Goal: Information Seeking & Learning: Learn about a topic

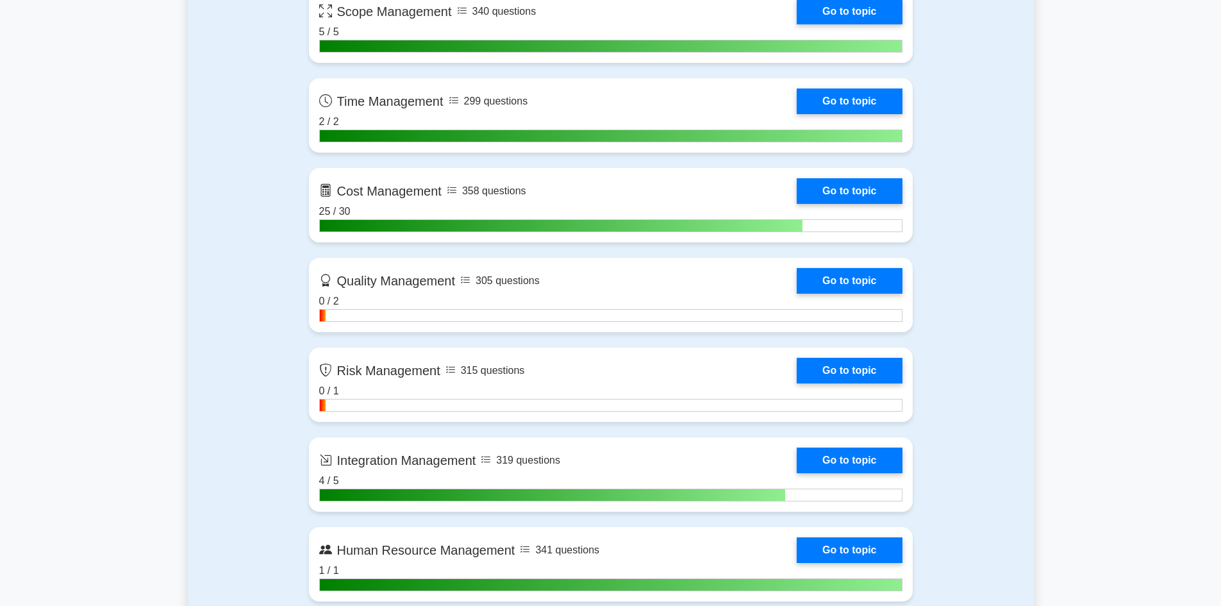
scroll to position [1090, 0]
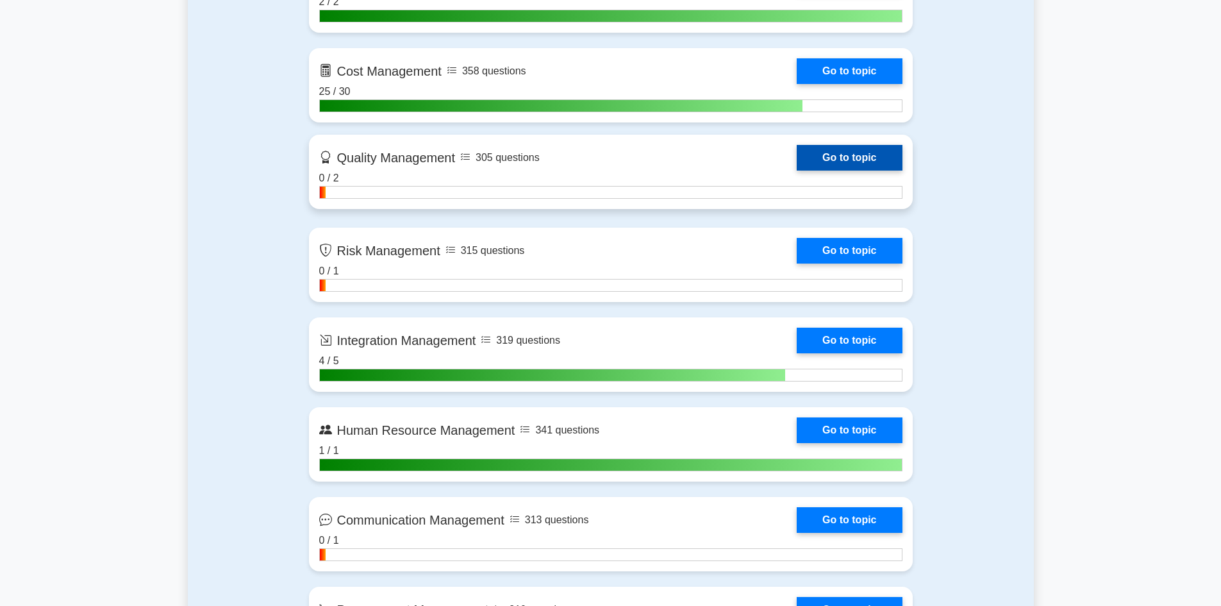
click at [836, 160] on link "Go to topic" at bounding box center [849, 158] width 105 height 26
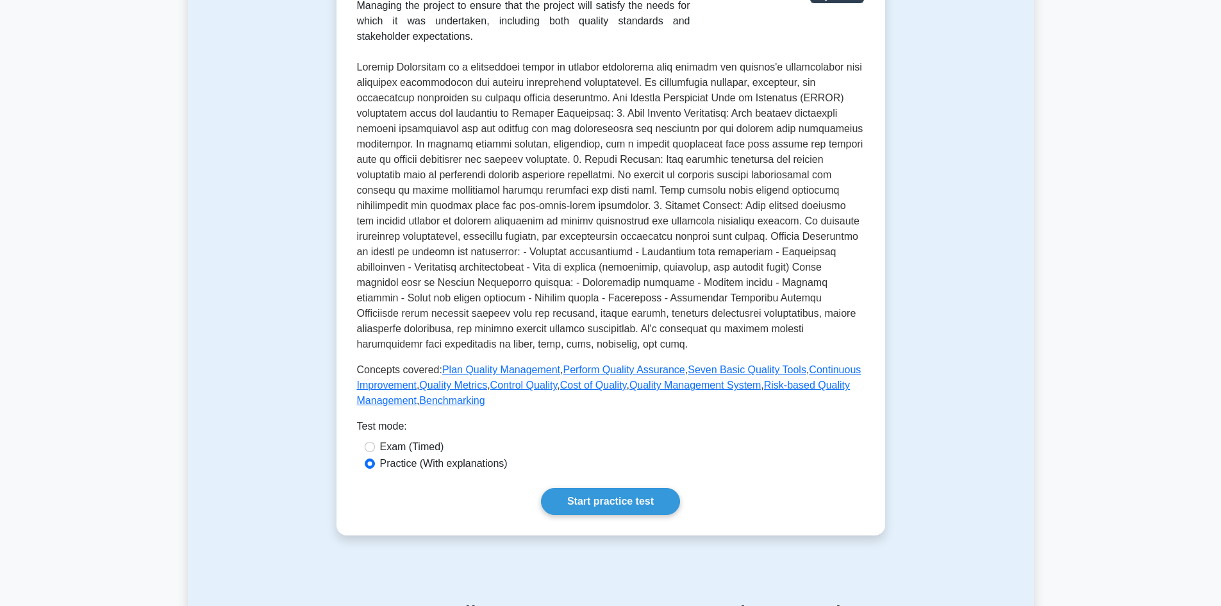
scroll to position [321, 0]
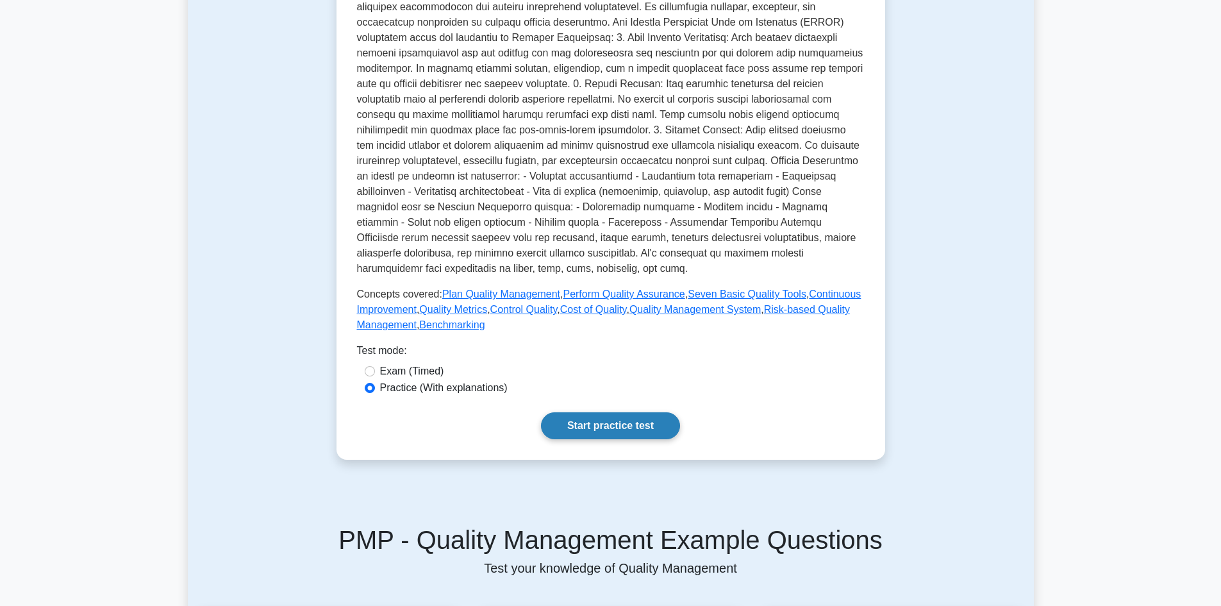
click at [608, 417] on link "Start practice test" at bounding box center [610, 425] width 139 height 27
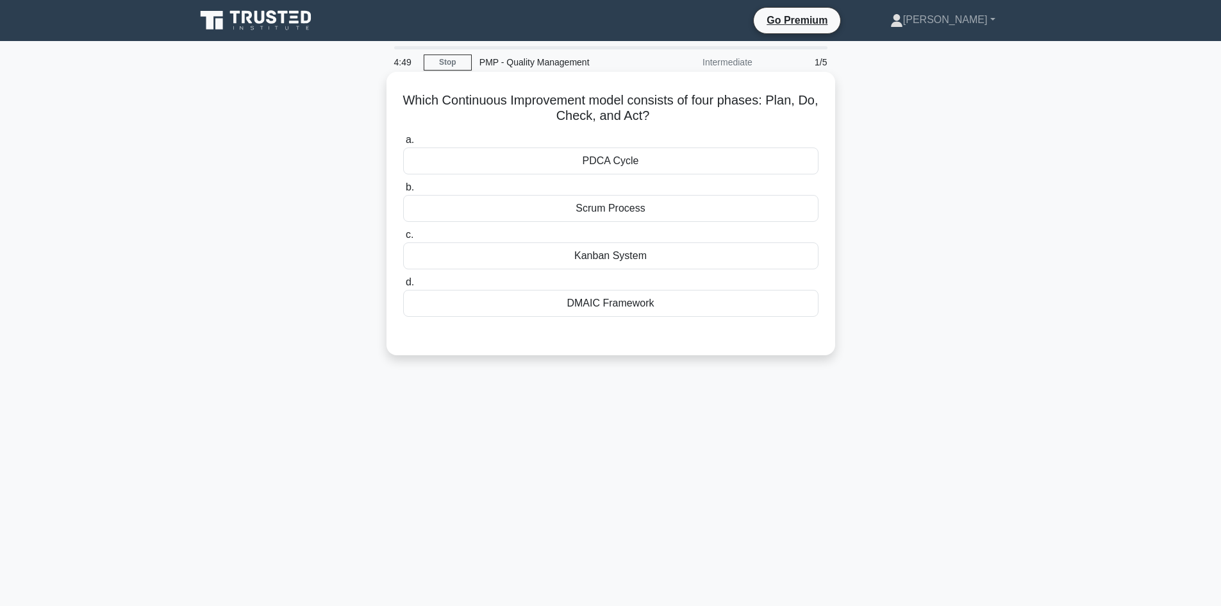
click at [565, 161] on div "PDCA Cycle" at bounding box center [610, 160] width 415 height 27
click at [403, 144] on input "a. PDCA Cycle" at bounding box center [403, 140] width 0 height 8
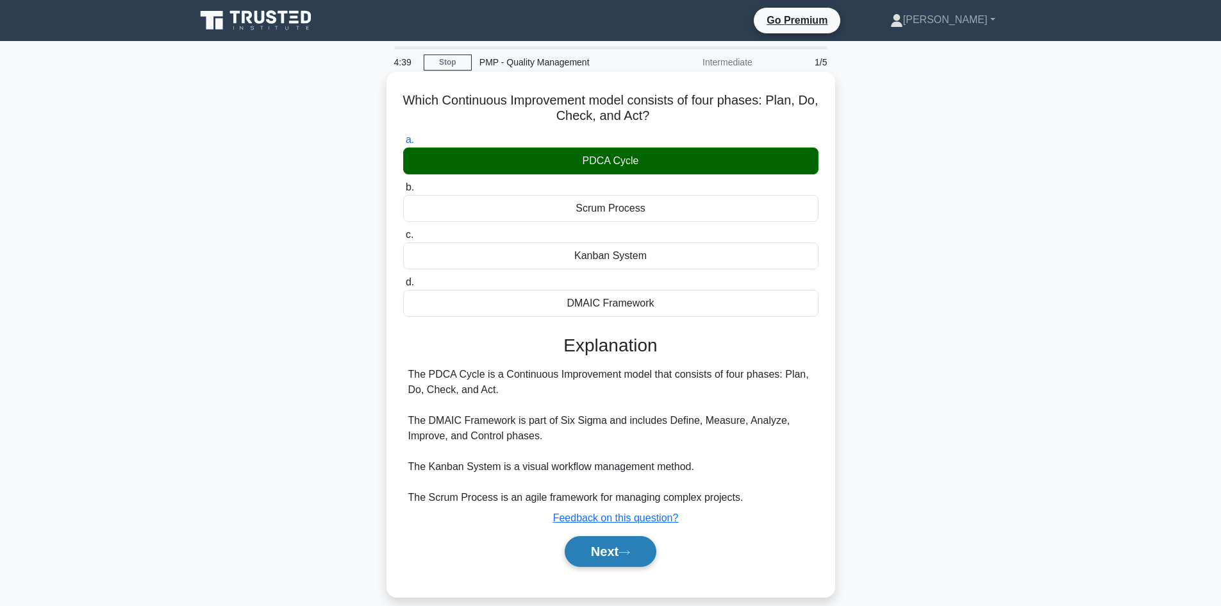
click at [610, 549] on button "Next" at bounding box center [611, 551] width 92 height 31
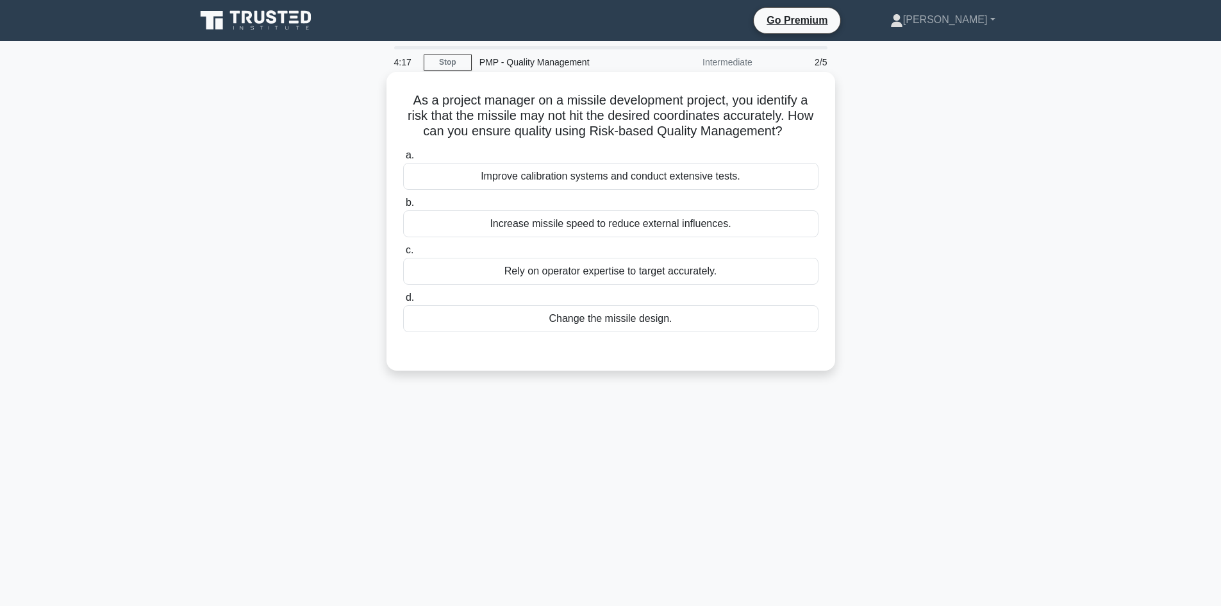
click at [732, 178] on div "Improve calibration systems and conduct extensive tests." at bounding box center [610, 176] width 415 height 27
click at [403, 160] on input "a. Improve calibration systems and conduct extensive tests." at bounding box center [403, 155] width 0 height 8
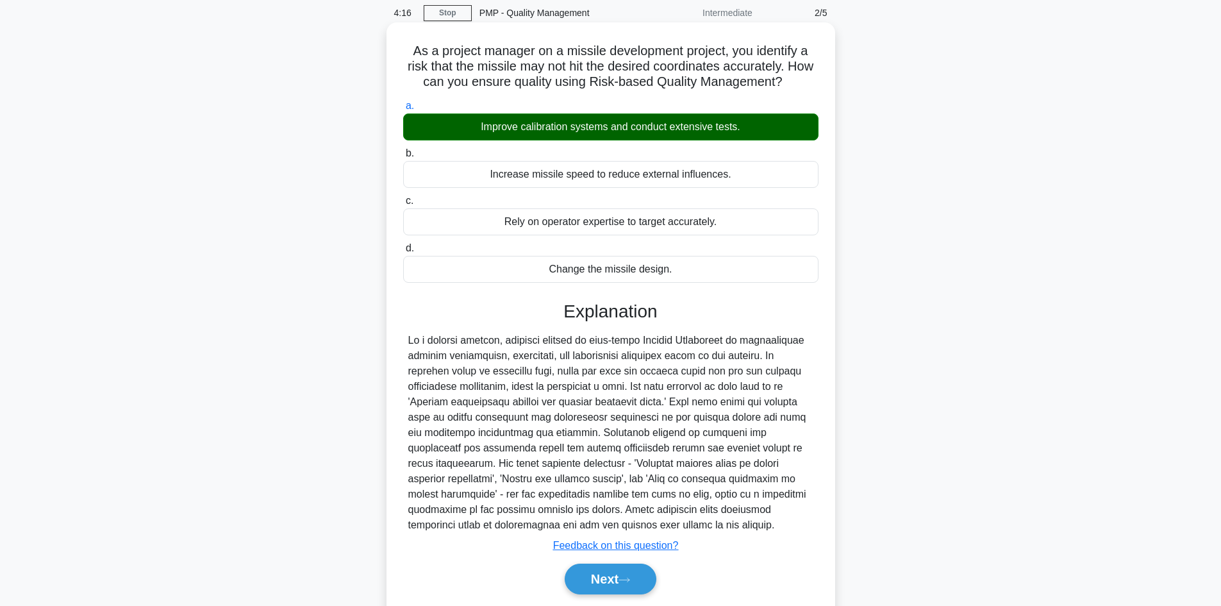
scroll to position [93, 0]
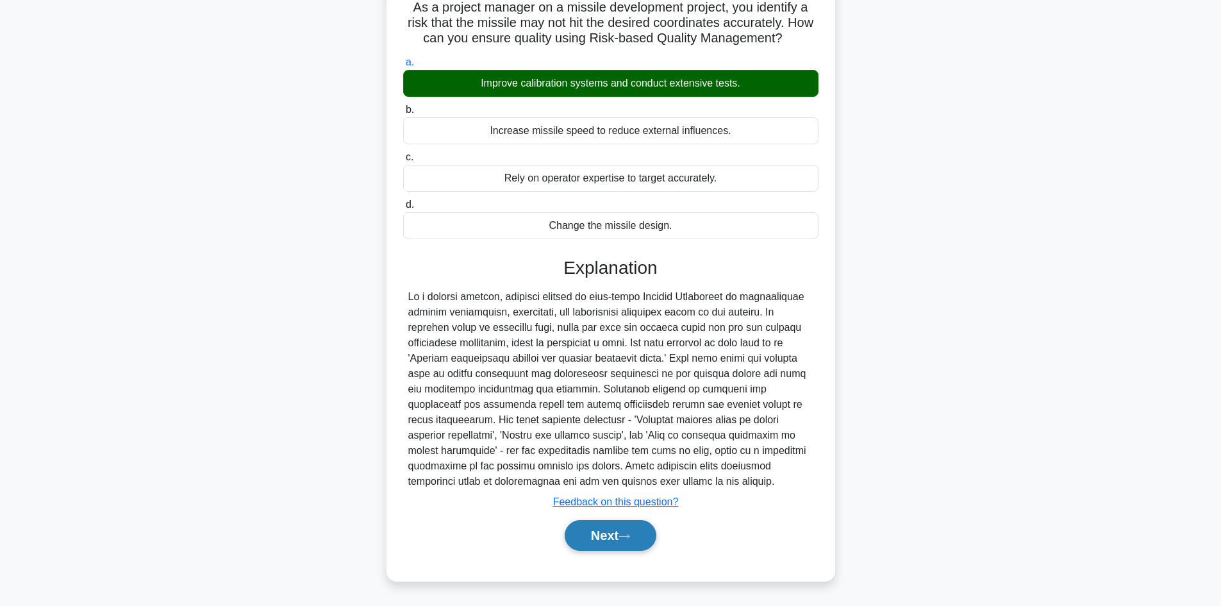
click at [614, 538] on button "Next" at bounding box center [611, 535] width 92 height 31
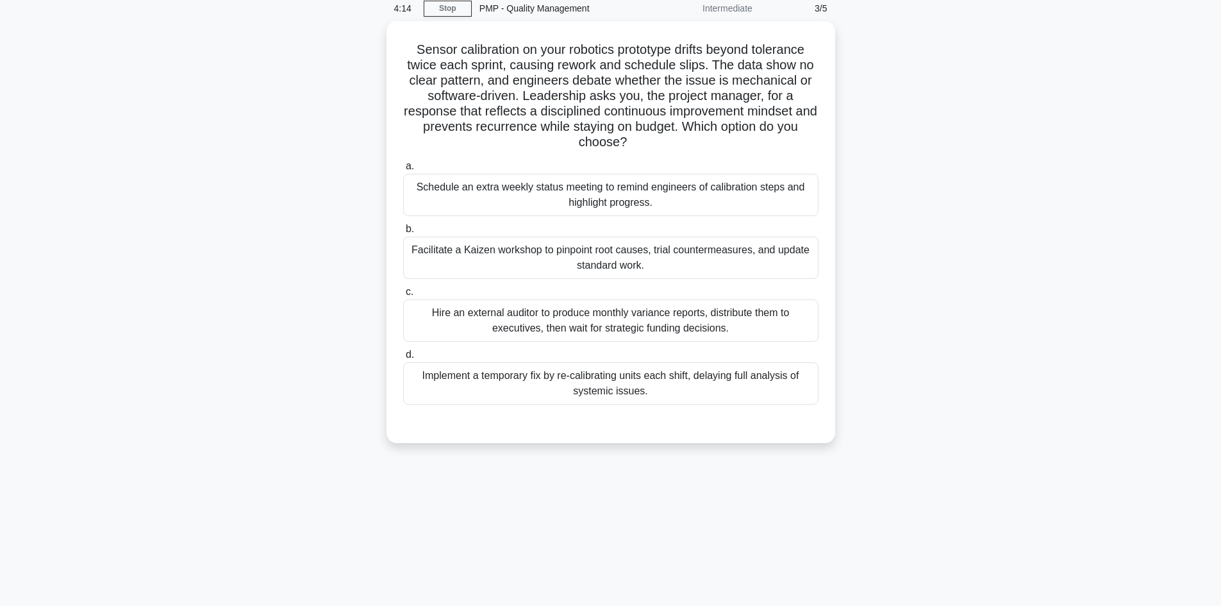
scroll to position [0, 0]
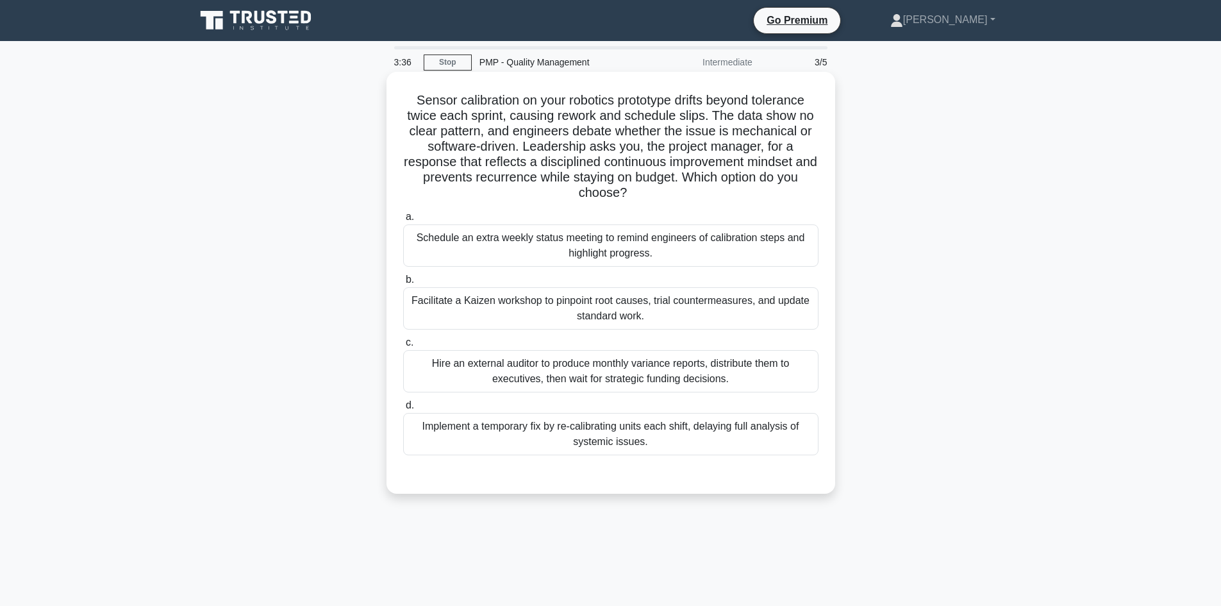
click at [703, 310] on div "Facilitate a Kaizen workshop to pinpoint root causes, trial countermeasures, an…" at bounding box center [610, 308] width 415 height 42
click at [403, 284] on input "b. Facilitate a Kaizen workshop to pinpoint root causes, trial countermeasures,…" at bounding box center [403, 280] width 0 height 8
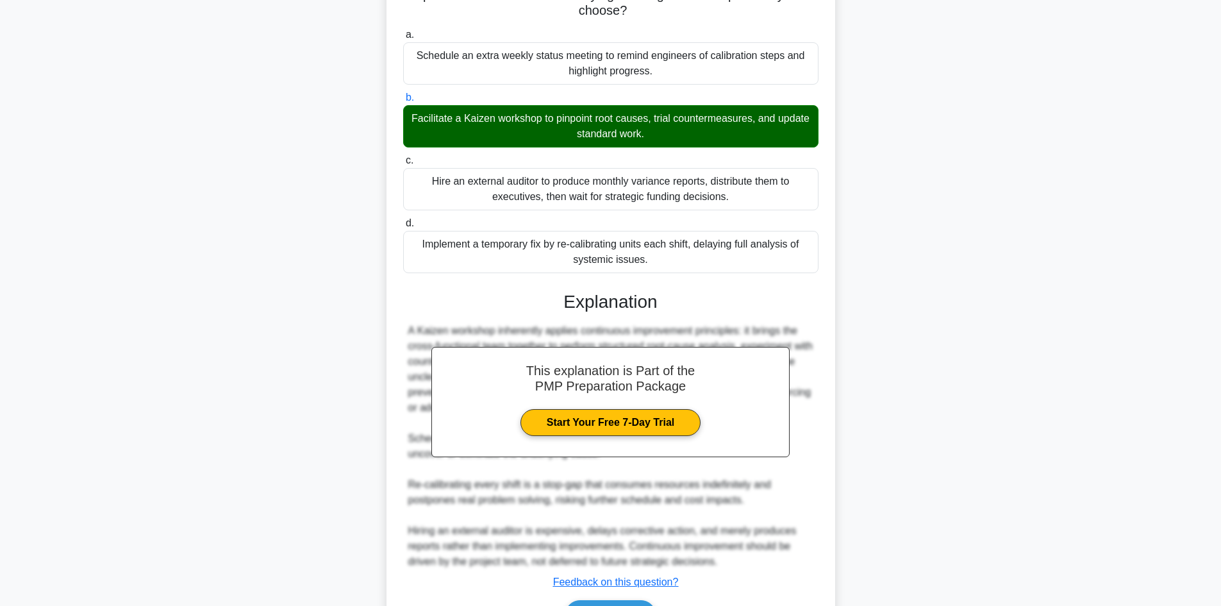
scroll to position [256, 0]
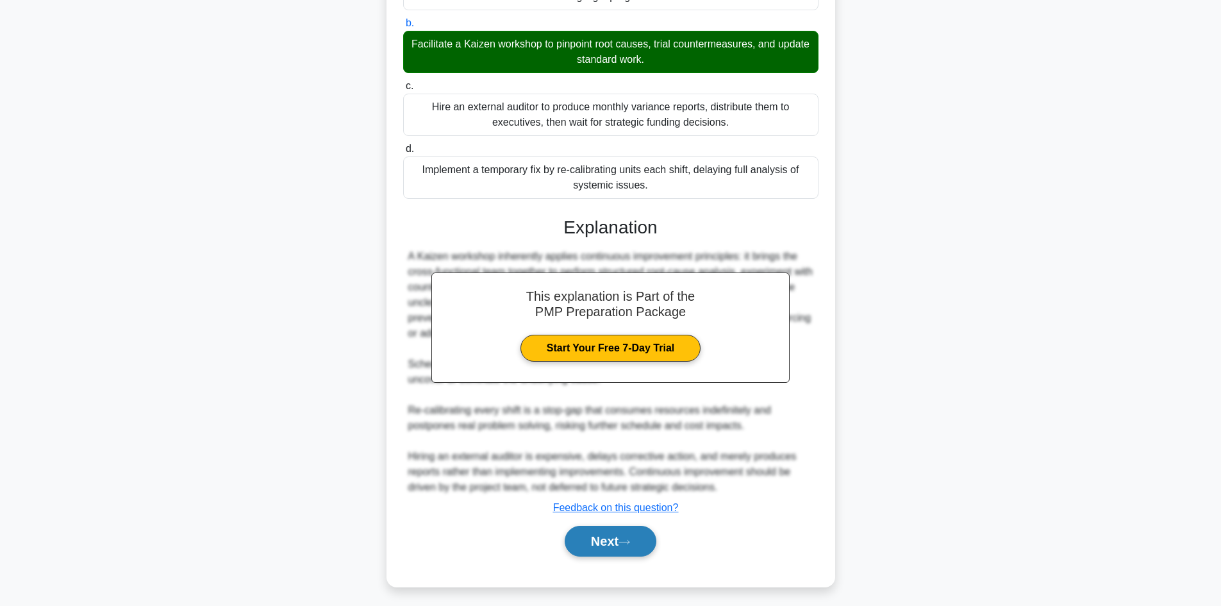
click at [604, 545] on button "Next" at bounding box center [611, 541] width 92 height 31
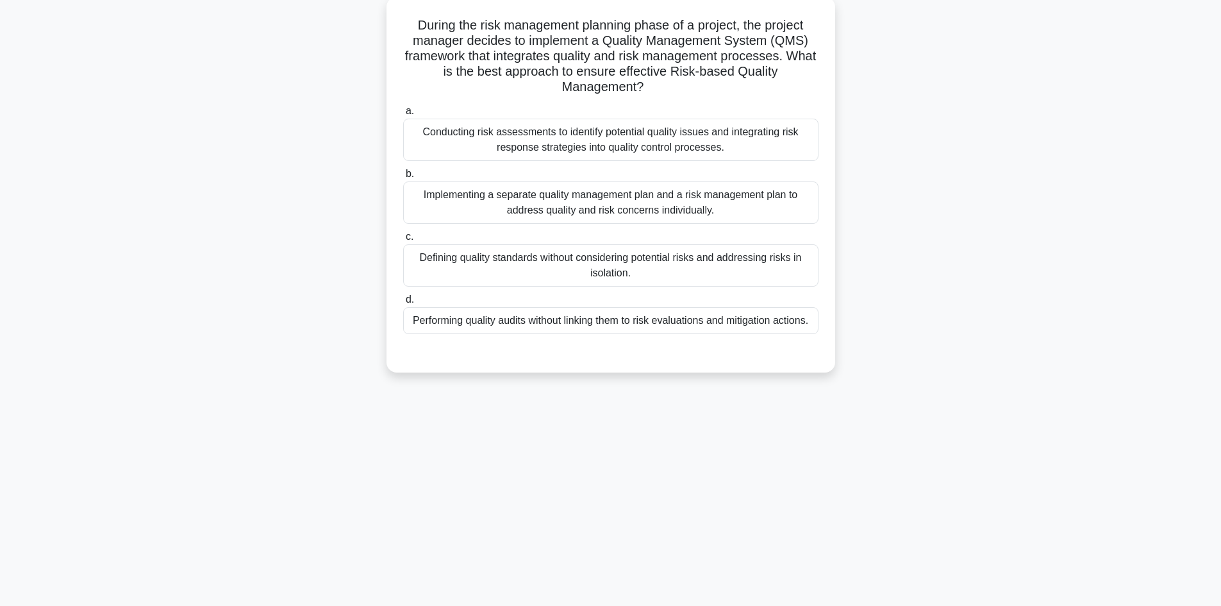
scroll to position [0, 0]
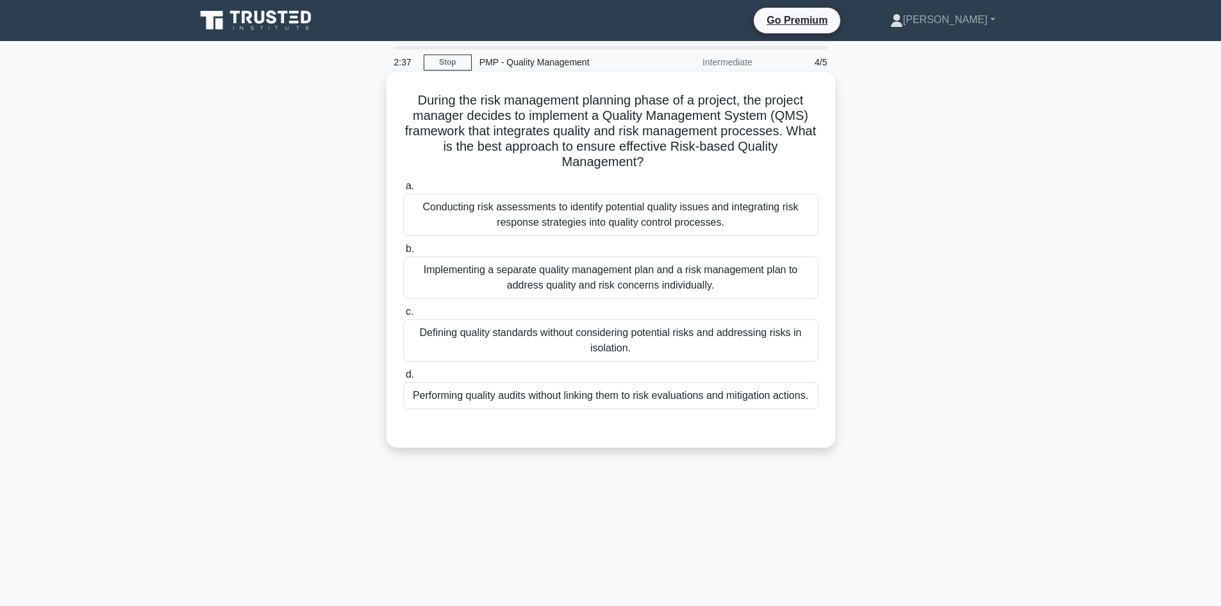
click div "Conducting risk assessments to identify potential quality issues and integratin…"
click input "a. Conducting risk assessments to identify potential quality issues and integra…"
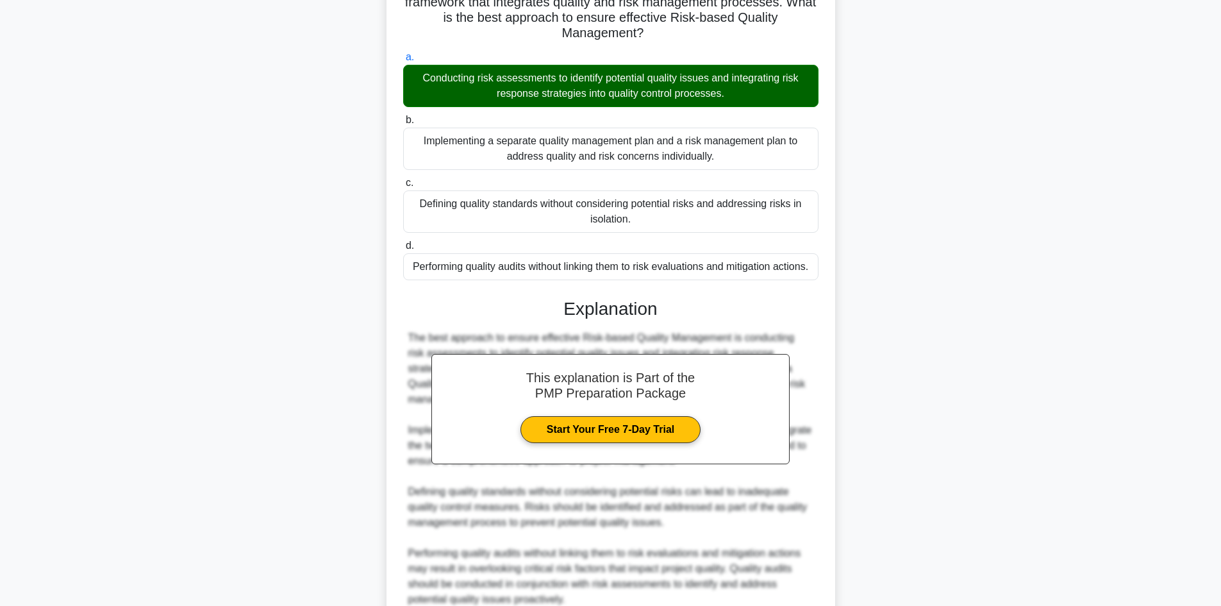
scroll to position [247, 0]
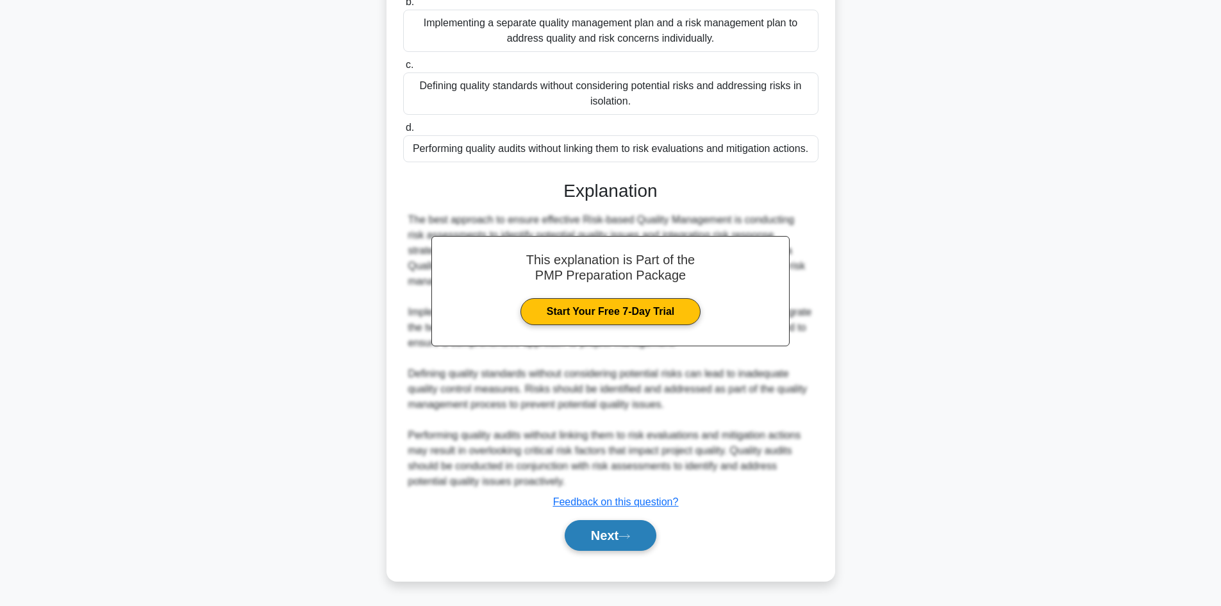
click button "Next"
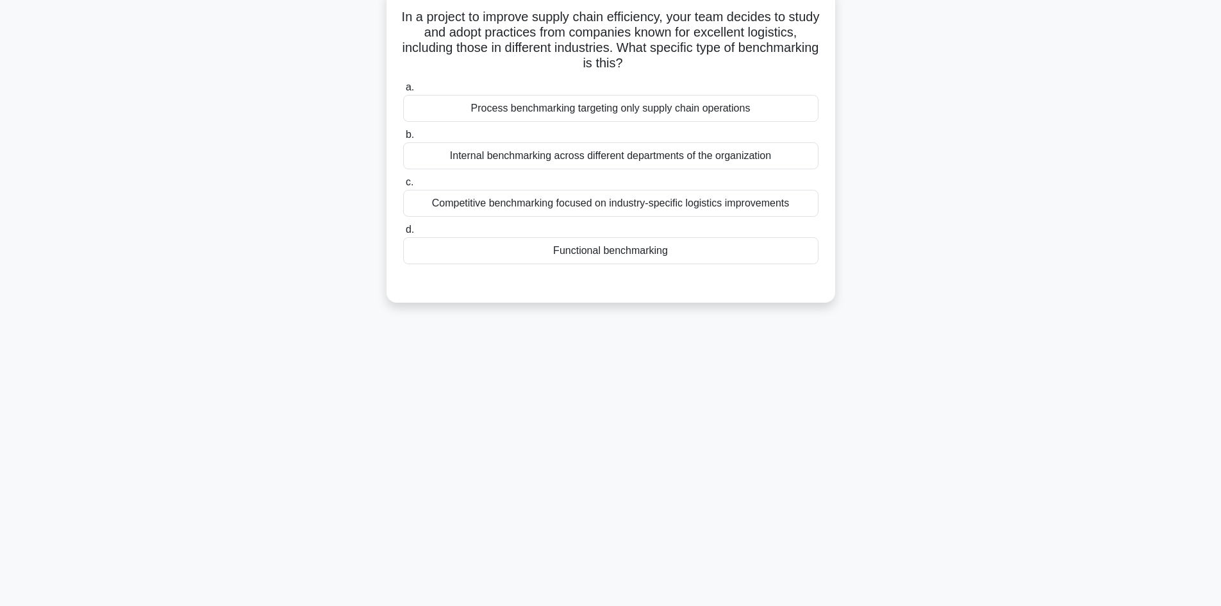
scroll to position [0, 0]
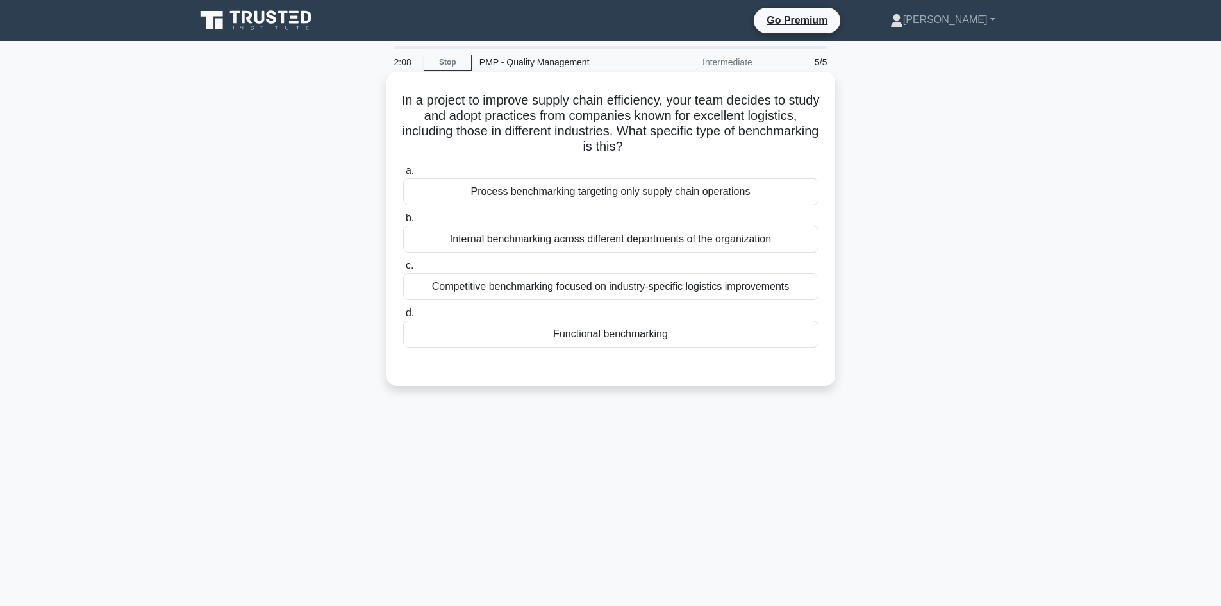
click div "Competitive benchmarking focused on industry-specific logistics improvements"
click input "c. Competitive benchmarking focused on industry-specific logistics improvements"
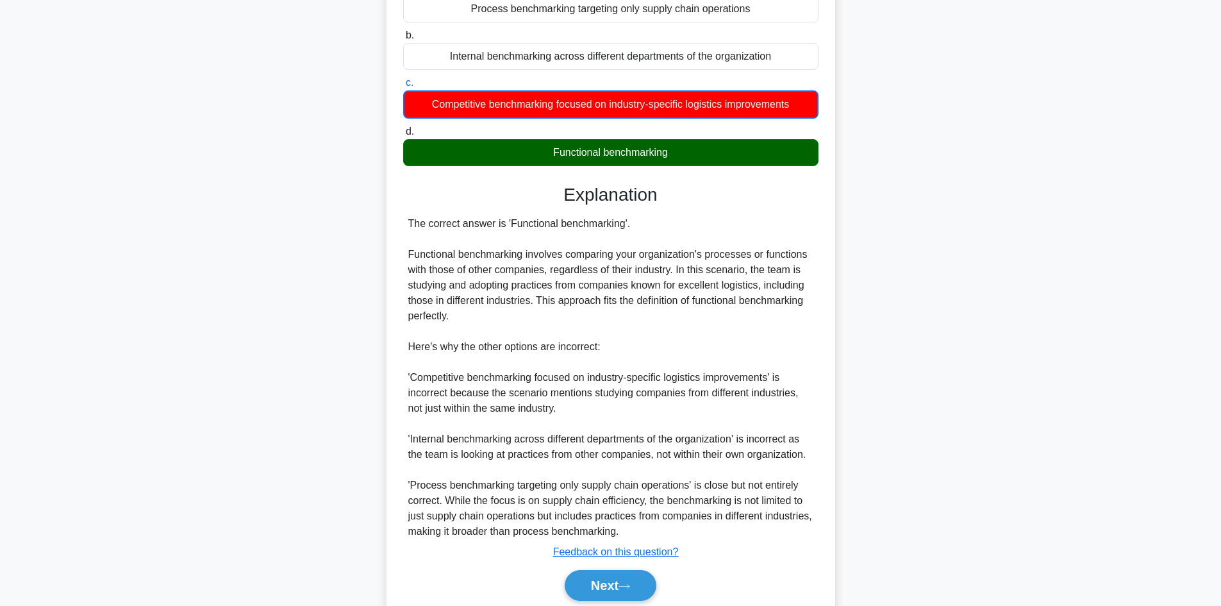
scroll to position [233, 0]
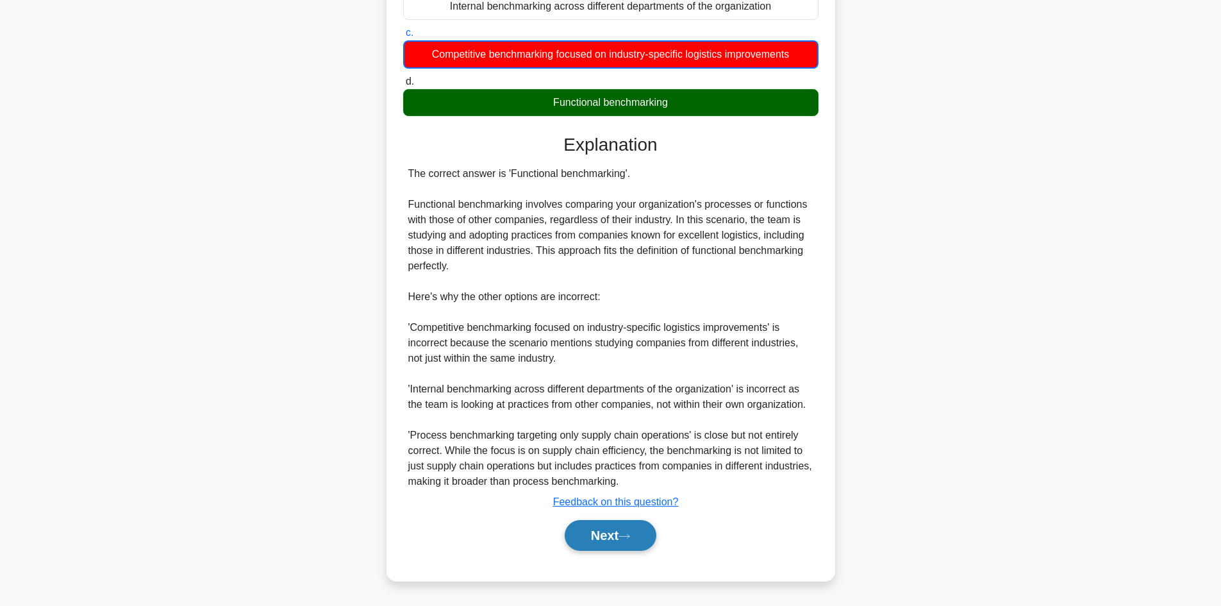
click button "Next"
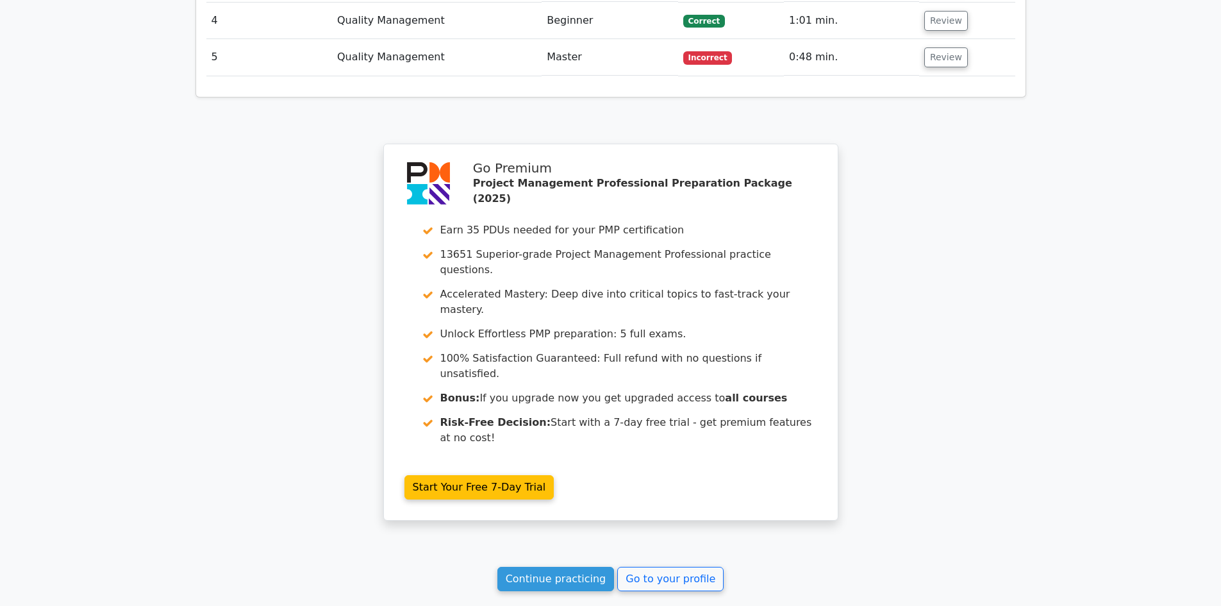
scroll to position [1721, 0]
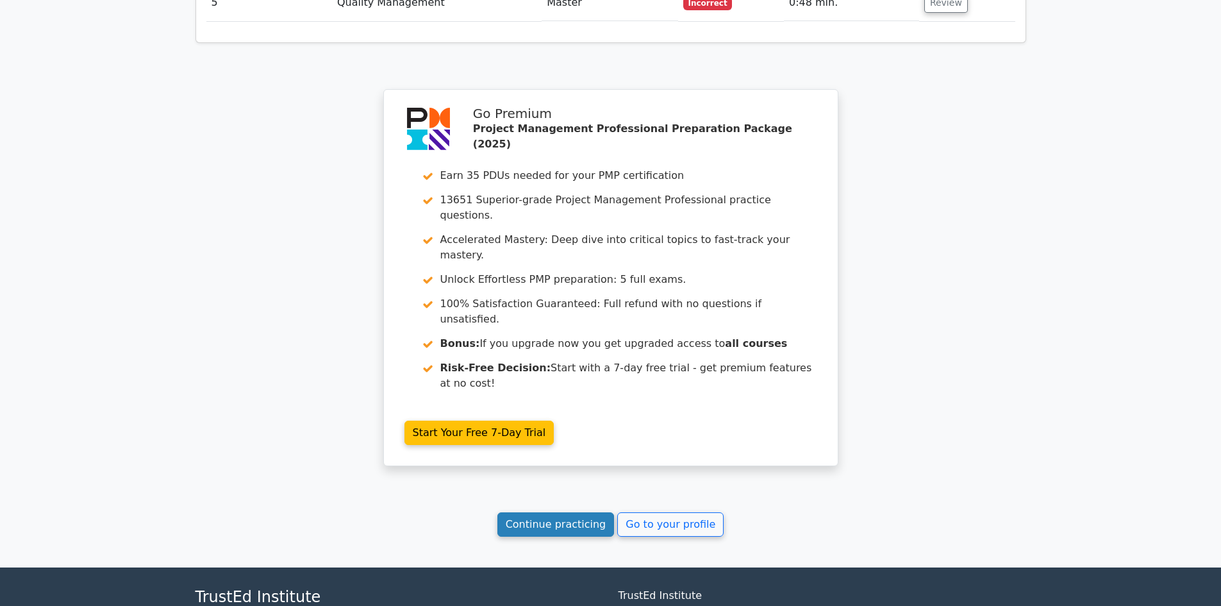
click at [592, 512] on link "Continue practicing" at bounding box center [555, 524] width 117 height 24
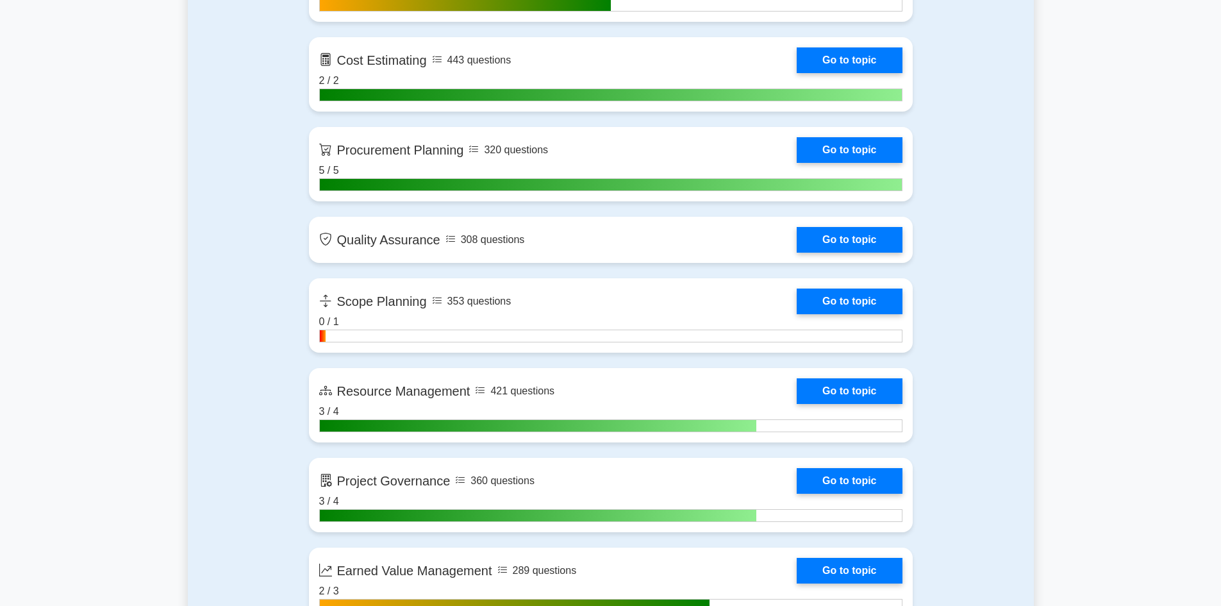
scroll to position [2051, 0]
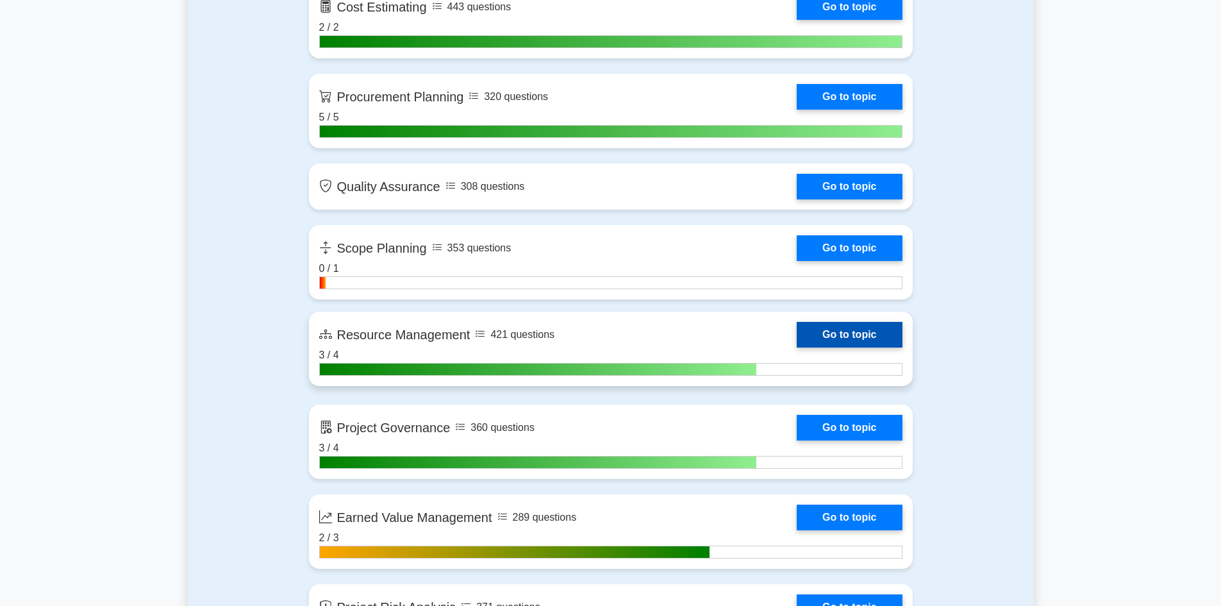
click at [851, 333] on link "Go to topic" at bounding box center [849, 335] width 105 height 26
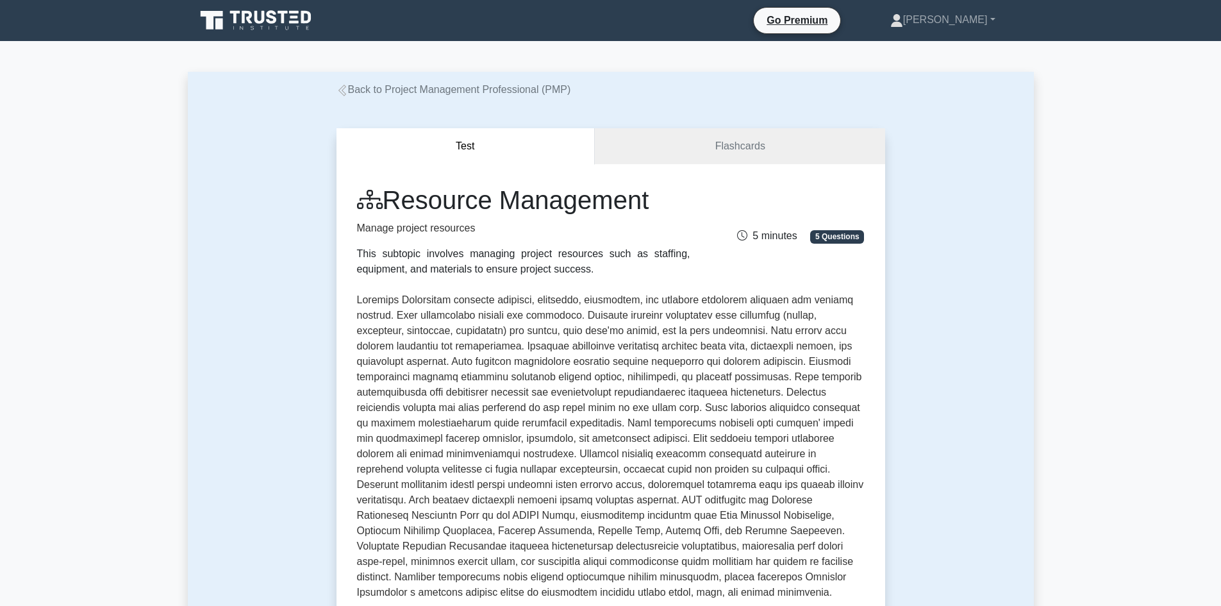
scroll to position [742, 0]
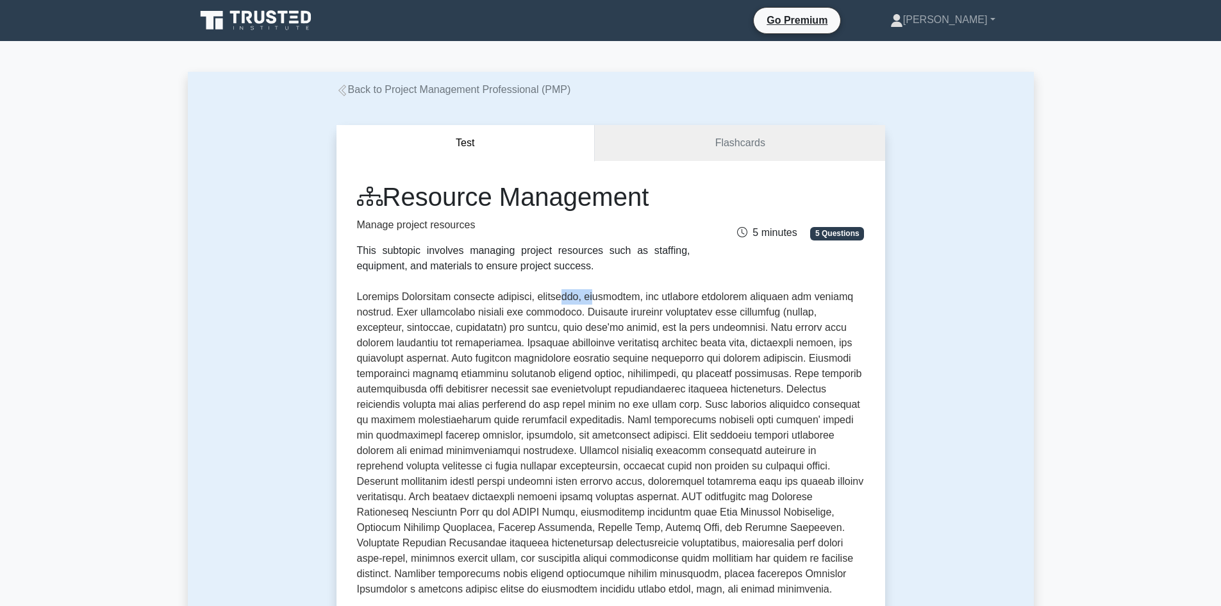
drag, startPoint x: 574, startPoint y: 296, endPoint x: 606, endPoint y: 296, distance: 32.1
type textarea "ing, de"
click at [606, 296] on p at bounding box center [611, 443] width 508 height 308
drag, startPoint x: 510, startPoint y: 314, endPoint x: 629, endPoint y: 315, distance: 119.2
click at [629, 315] on p at bounding box center [611, 443] width 508 height 308
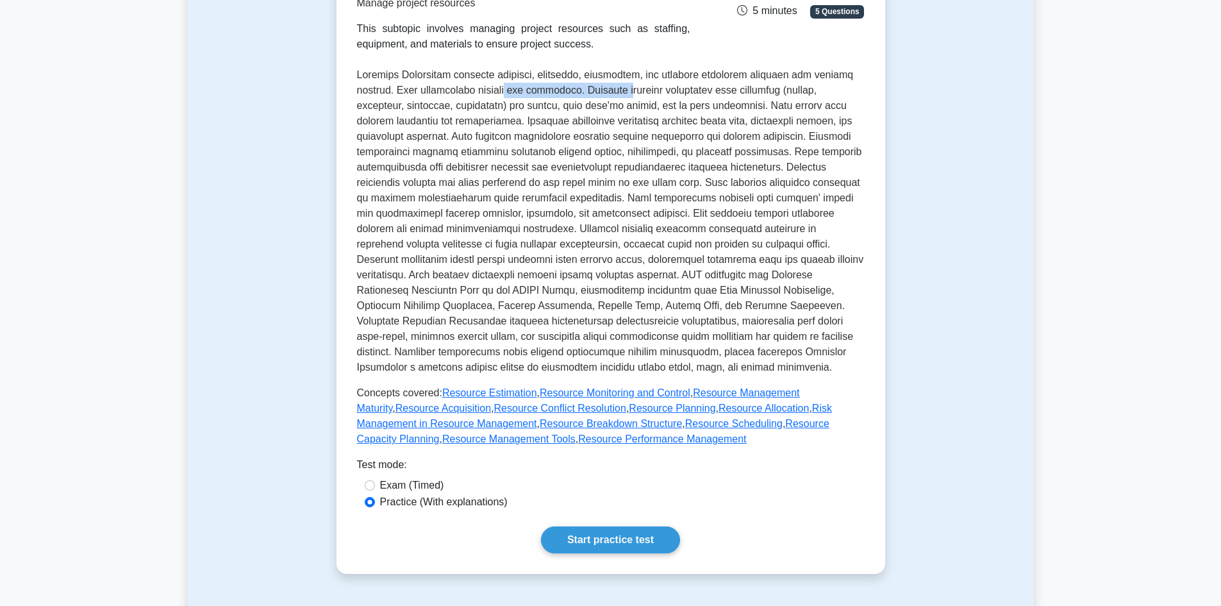
scroll to position [449, 0]
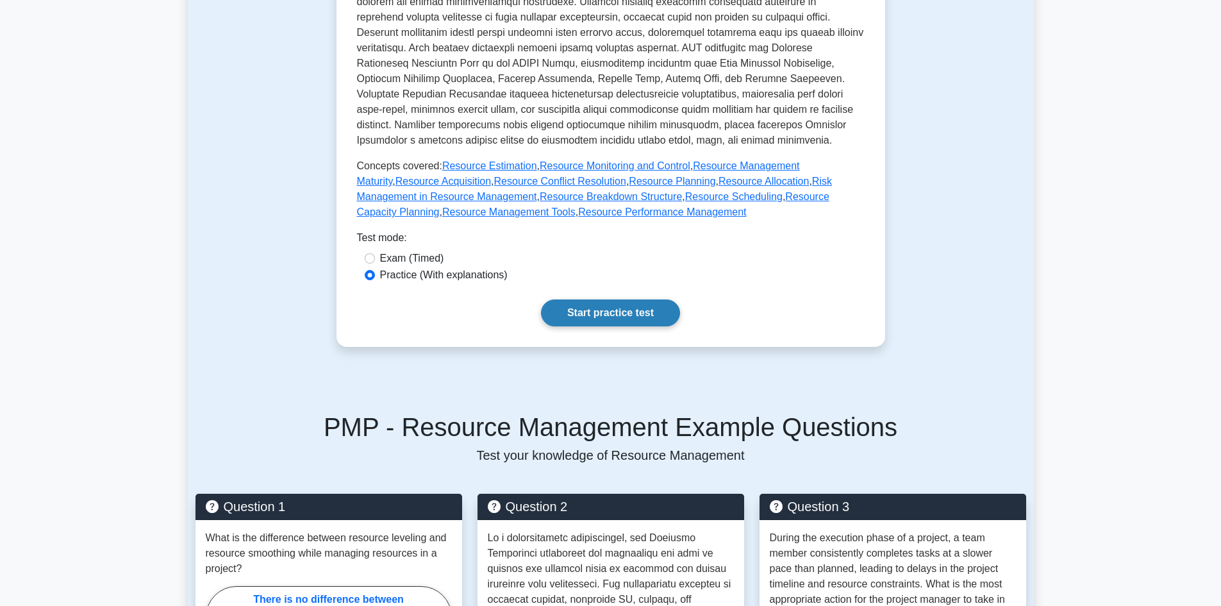
click at [626, 310] on link "Start practice test" at bounding box center [610, 312] width 139 height 27
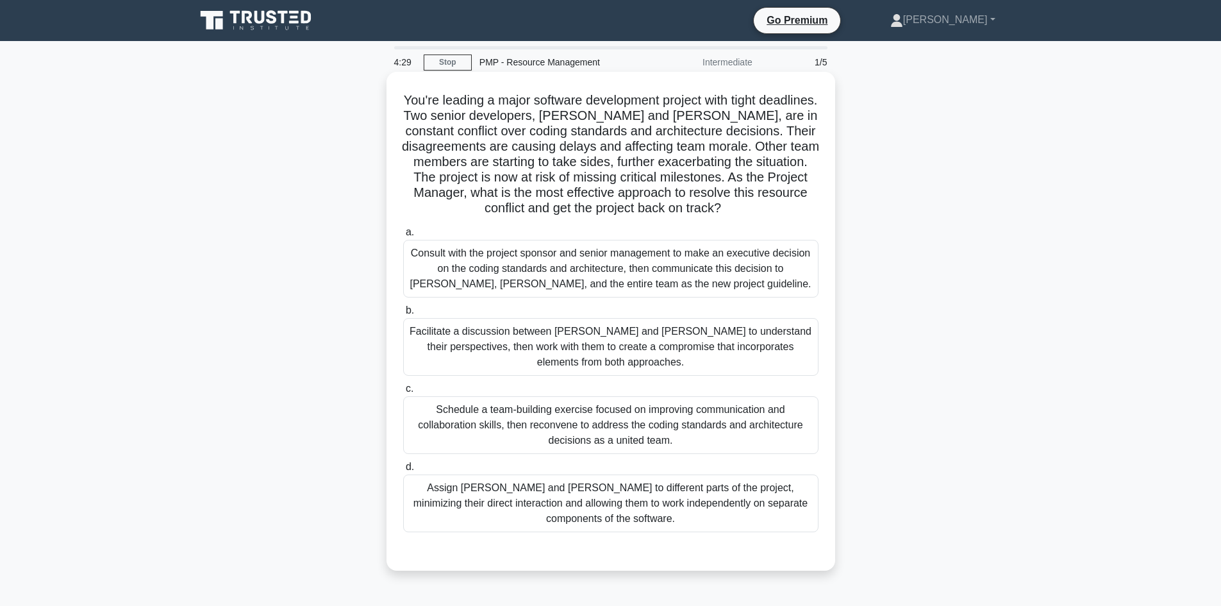
click at [628, 343] on div "Facilitate a discussion between Alice and Bob to understand their perspectives,…" at bounding box center [610, 347] width 415 height 58
click at [403, 315] on input "b. Facilitate a discussion between Alice and Bob to understand their perspectiv…" at bounding box center [403, 310] width 0 height 8
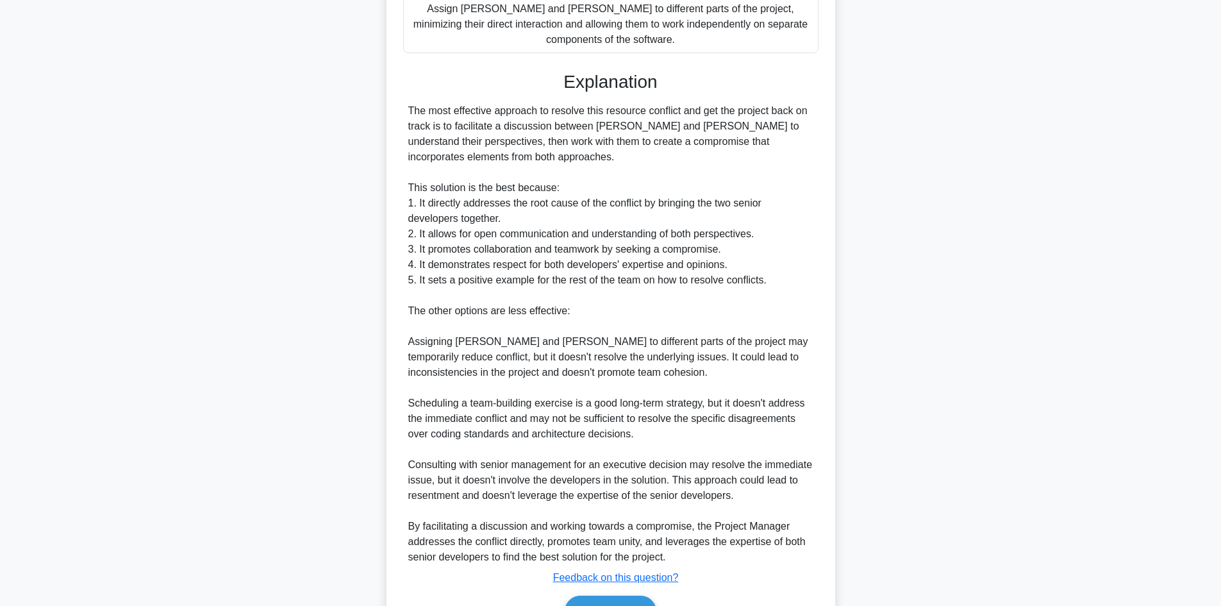
scroll to position [539, 0]
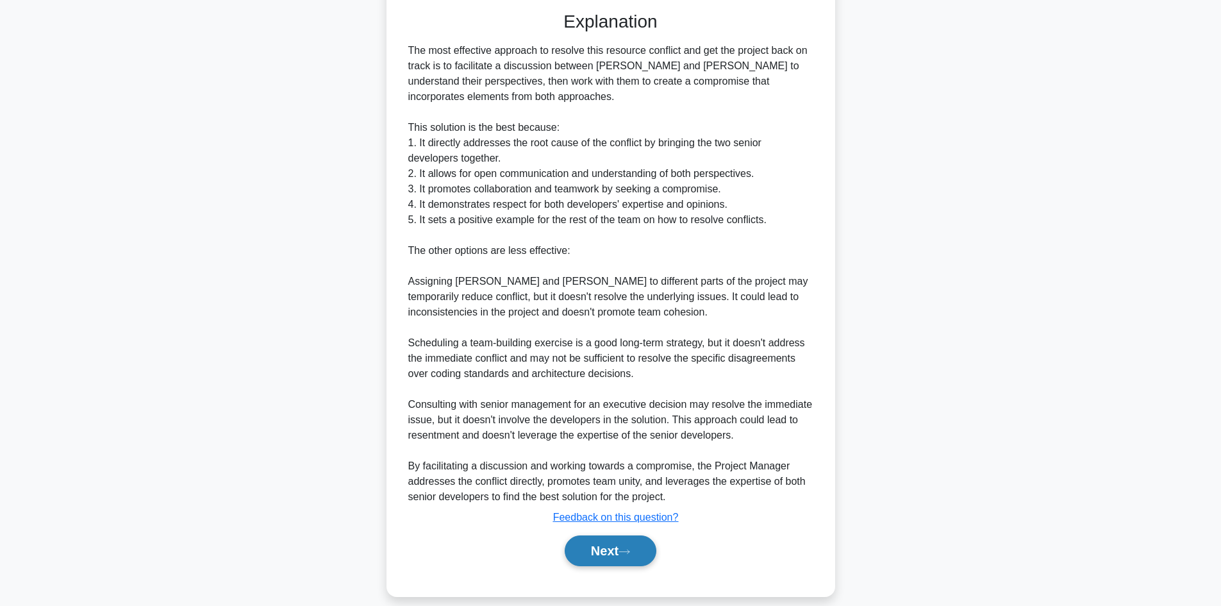
click at [630, 548] on icon at bounding box center [625, 551] width 12 height 7
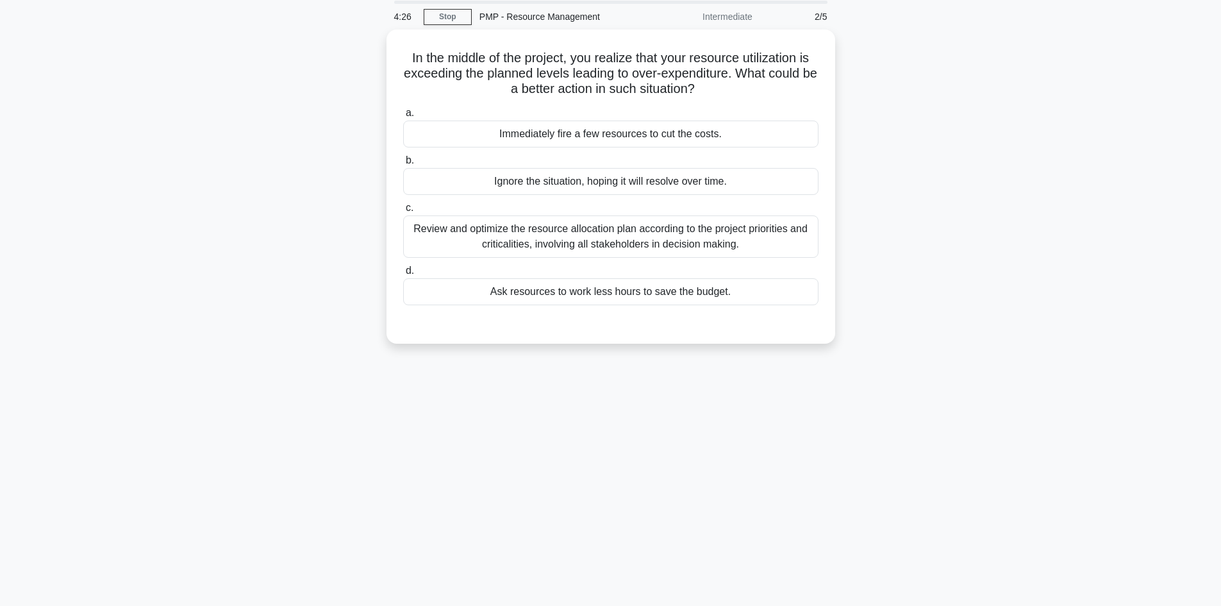
scroll to position [22, 0]
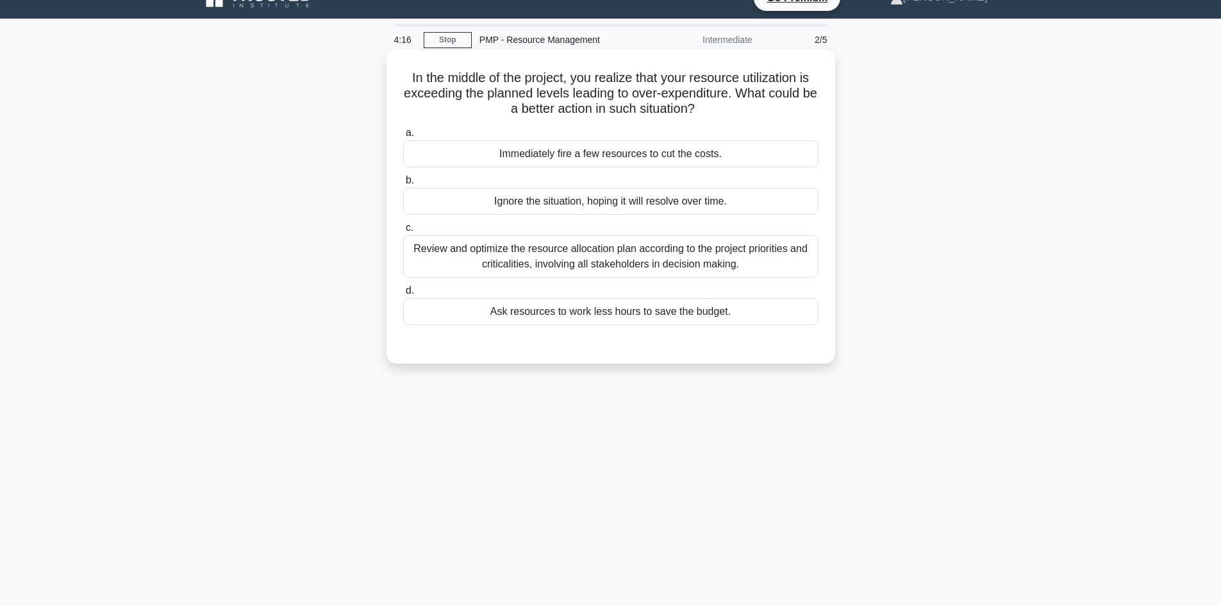
click at [667, 263] on div "Review and optimize the resource allocation plan according to the project prior…" at bounding box center [610, 256] width 415 height 42
click at [403, 232] on input "c. Review and optimize the resource allocation plan according to the project pr…" at bounding box center [403, 228] width 0 height 8
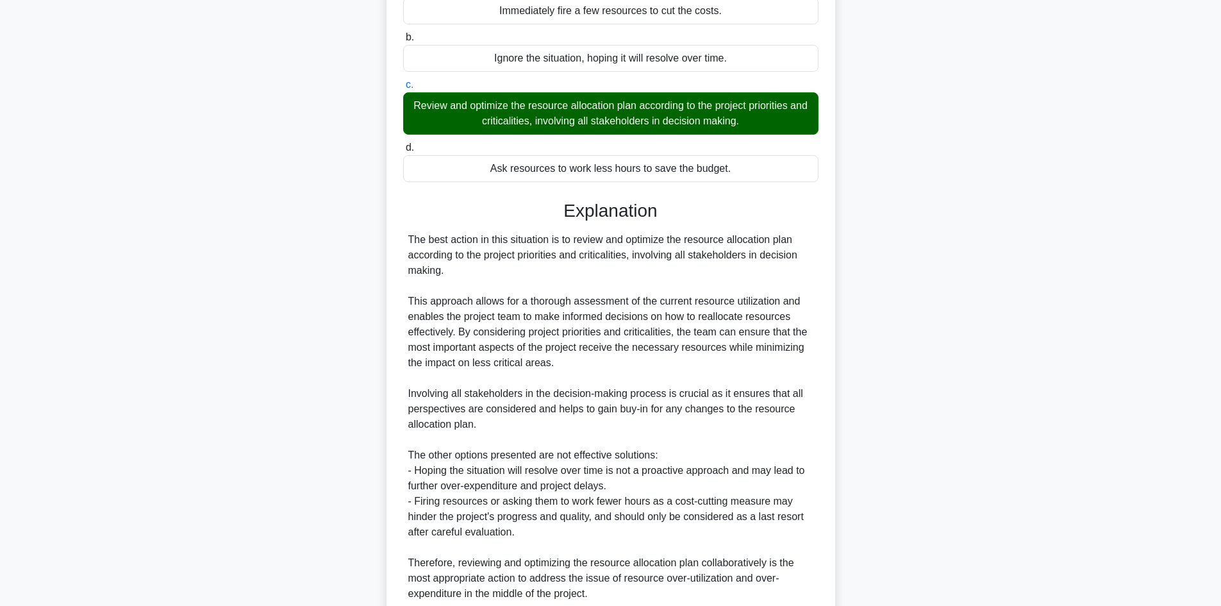
scroll to position [278, 0]
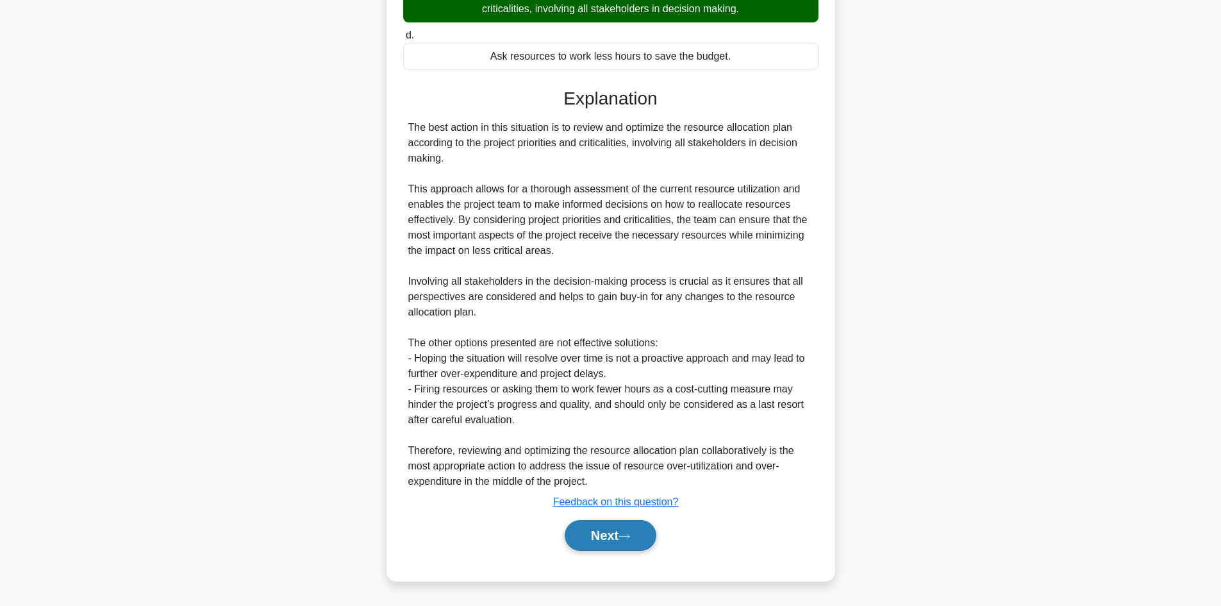
click at [617, 541] on button "Next" at bounding box center [611, 535] width 92 height 31
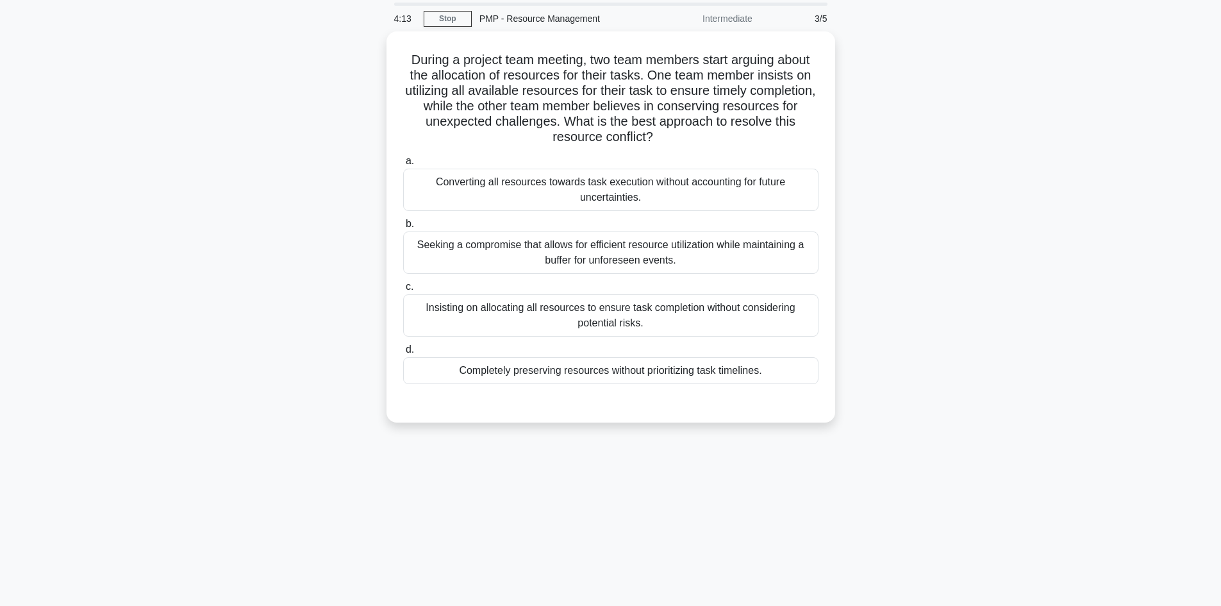
scroll to position [0, 0]
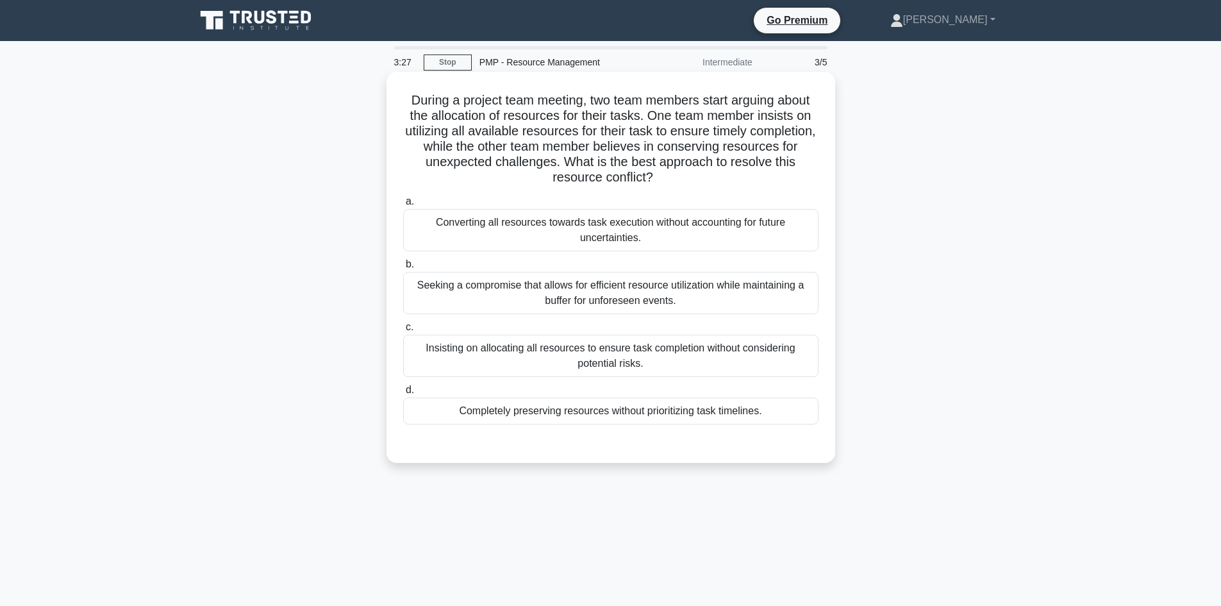
click at [637, 293] on div "Seeking a compromise that allows for efficient resource utilization while maint…" at bounding box center [610, 293] width 415 height 42
click at [403, 269] on input "b. Seeking a compromise that allows for efficient resource utilization while ma…" at bounding box center [403, 264] width 0 height 8
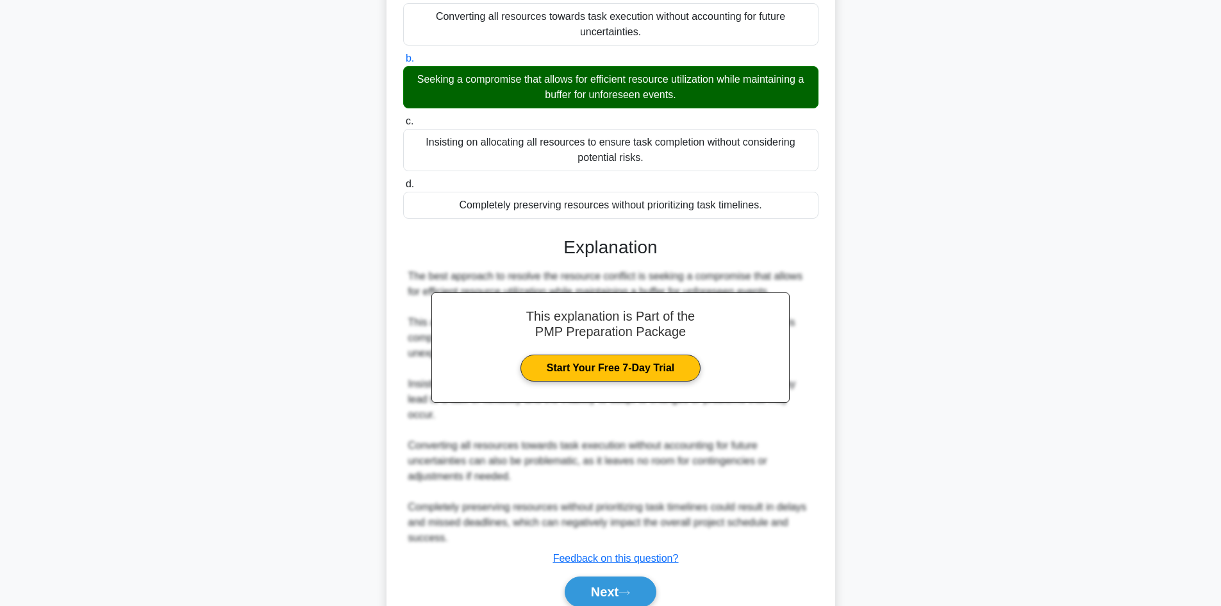
scroll to position [262, 0]
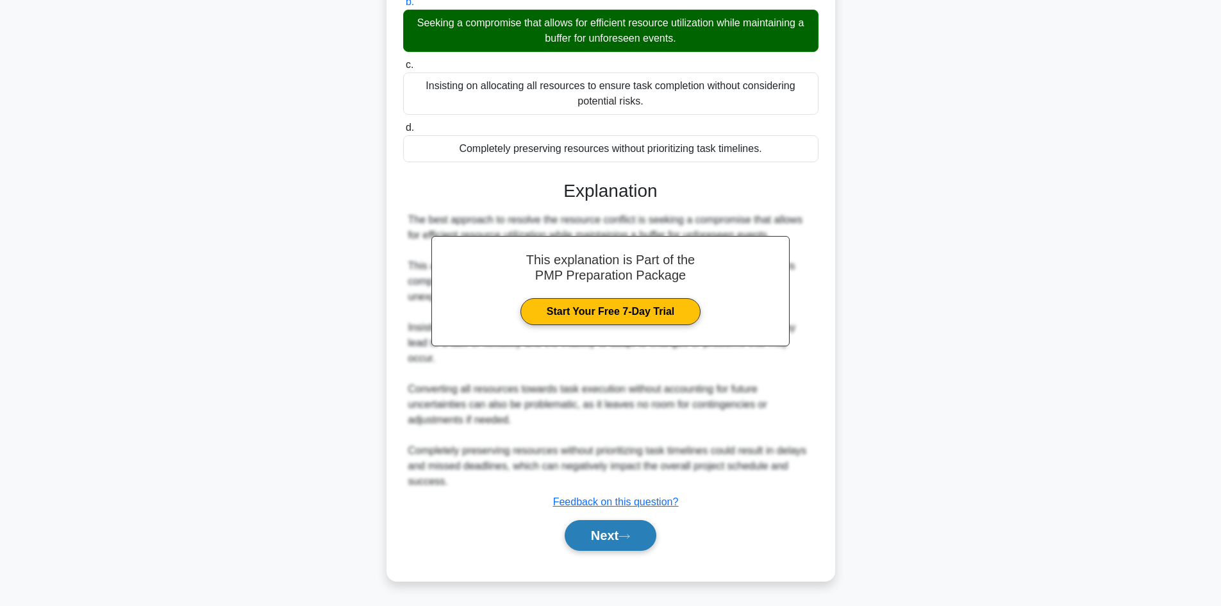
click at [633, 528] on button "Next" at bounding box center [611, 535] width 92 height 31
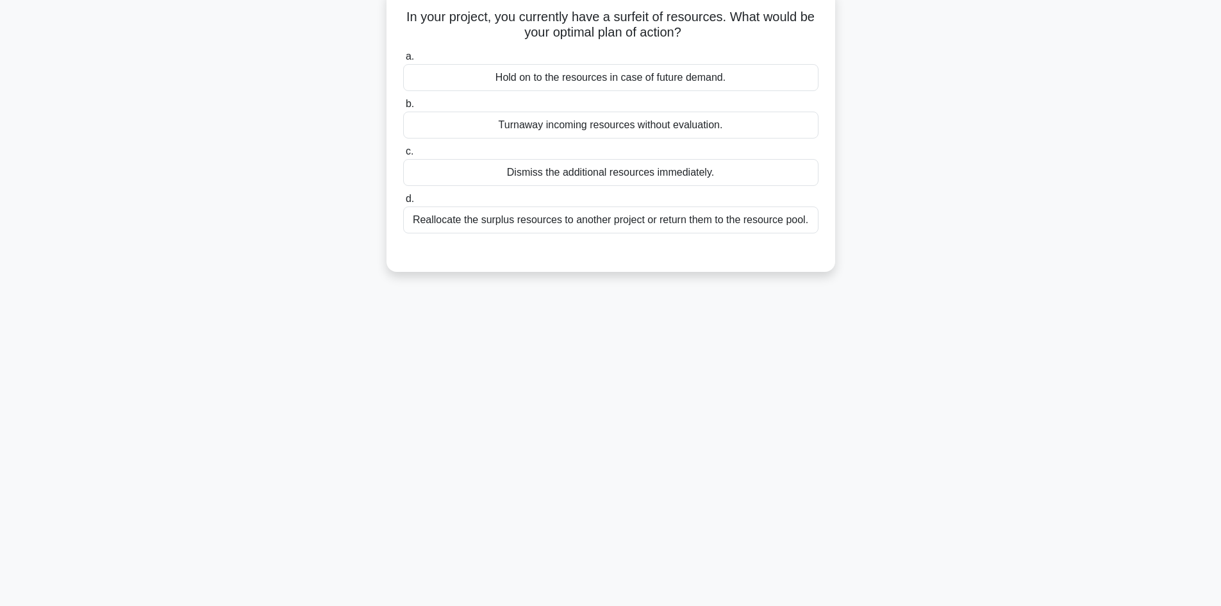
scroll to position [0, 0]
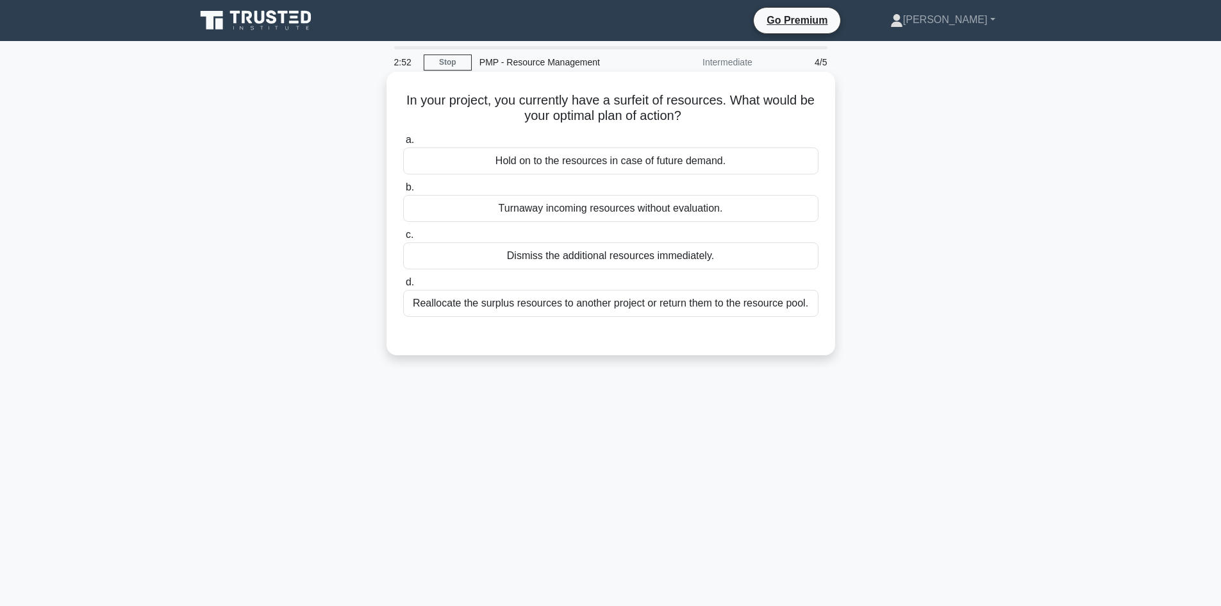
click at [604, 306] on div "Reallocate the surplus resources to another project or return them to the resou…" at bounding box center [610, 303] width 415 height 27
click at [403, 287] on input "d. Reallocate the surplus resources to another project or return them to the re…" at bounding box center [403, 282] width 0 height 8
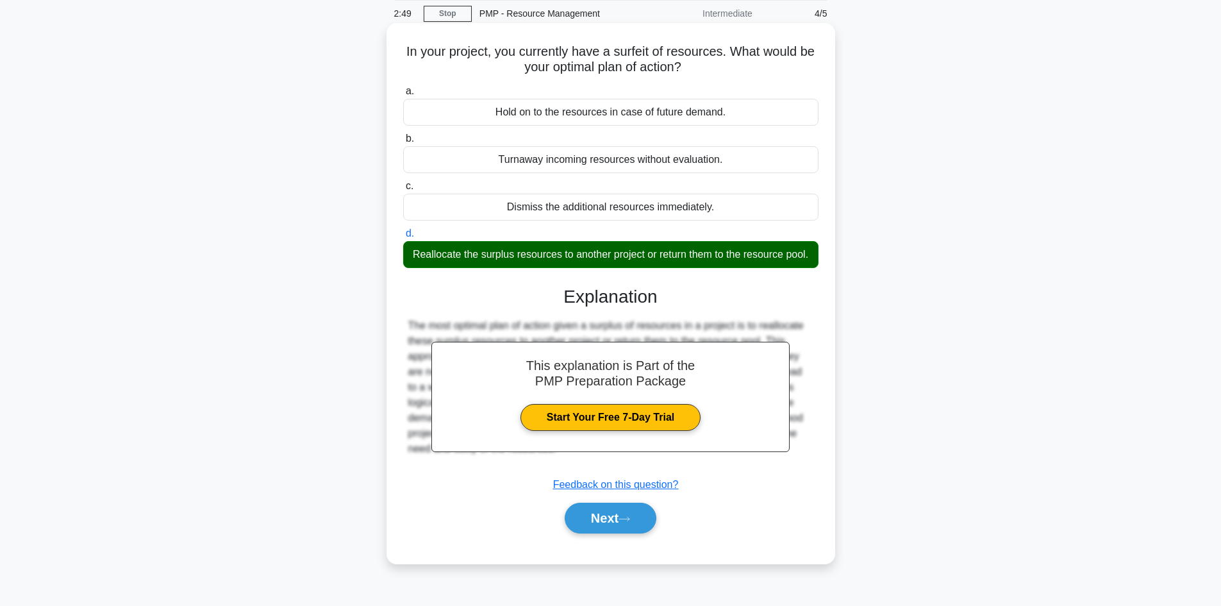
scroll to position [87, 0]
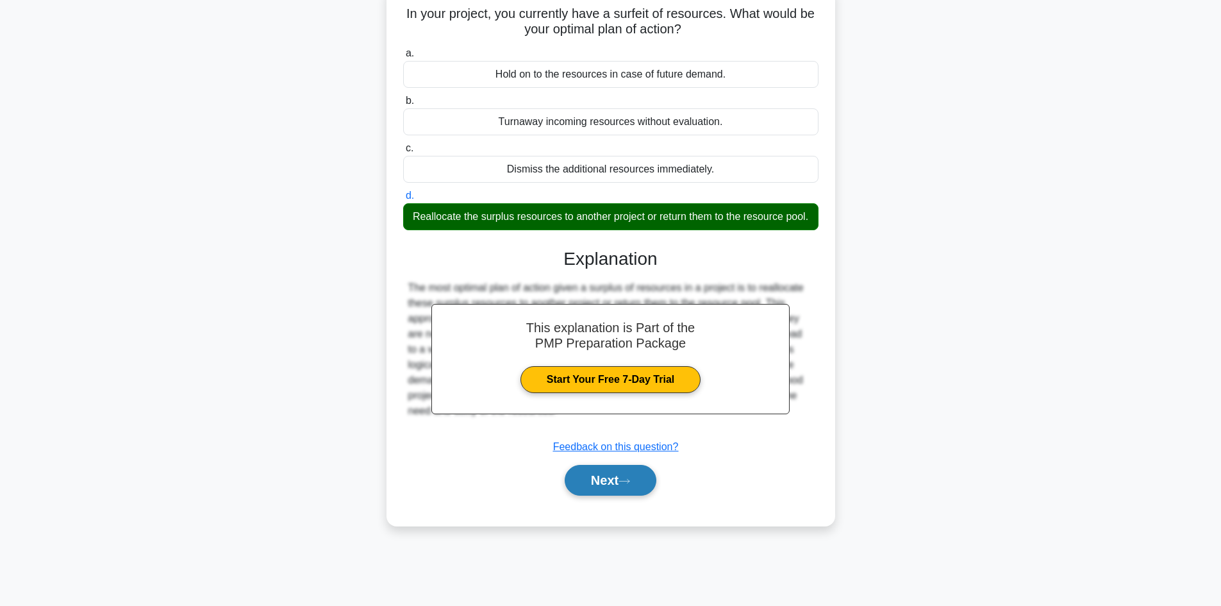
click at [613, 495] on button "Next" at bounding box center [611, 480] width 92 height 31
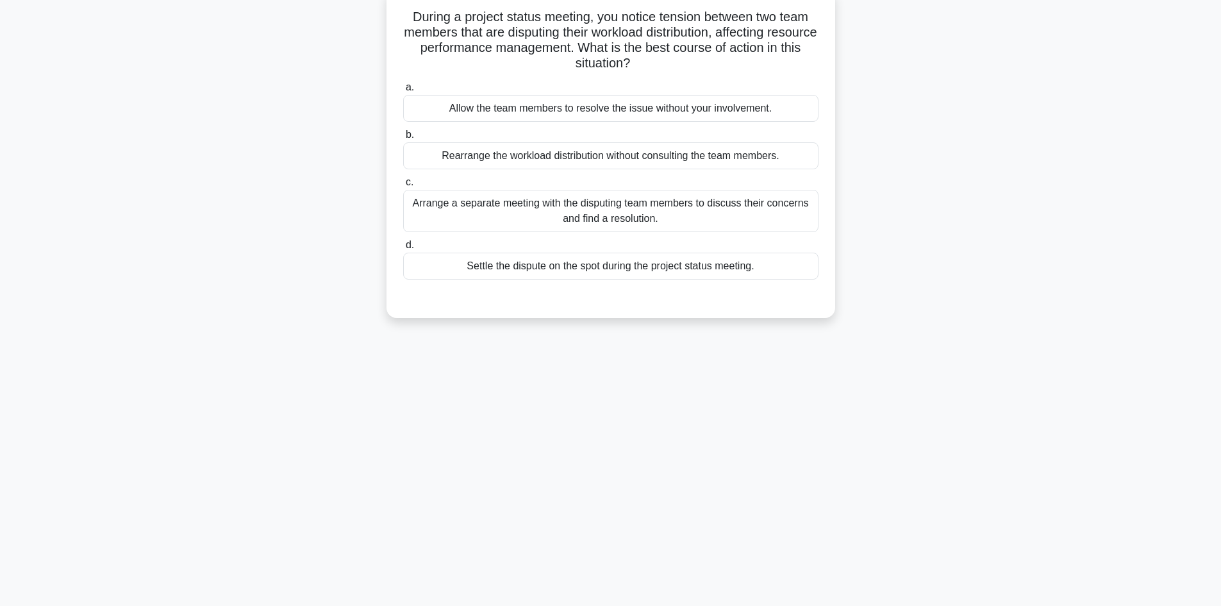
scroll to position [0, 0]
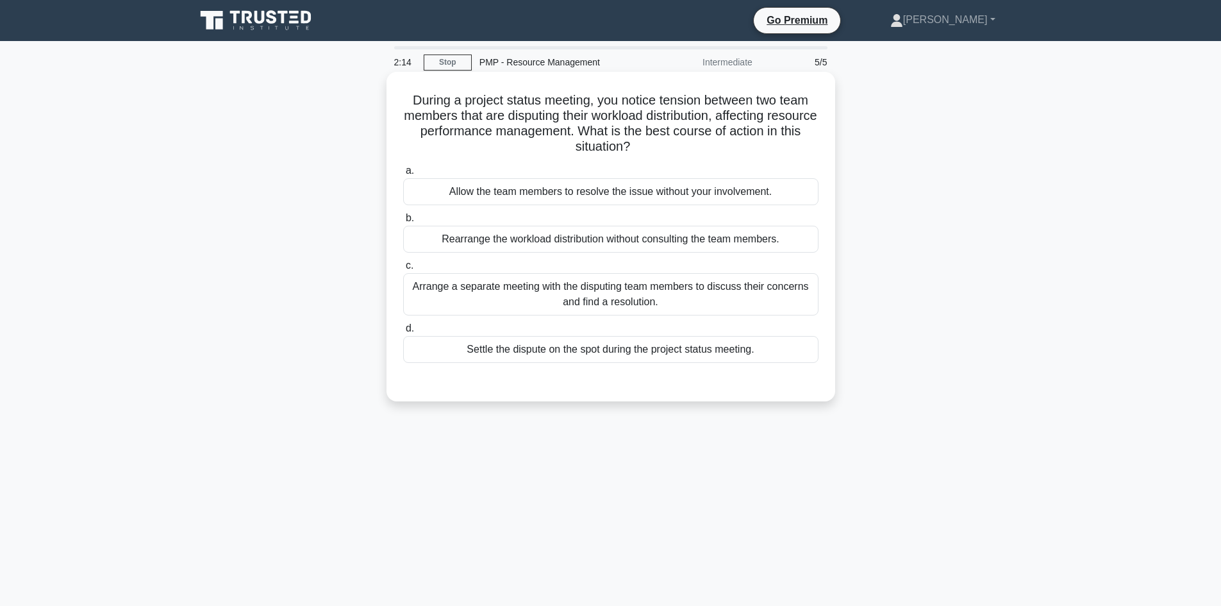
click at [694, 349] on div "Settle the dispute on the spot during the project status meeting." at bounding box center [610, 349] width 415 height 27
click at [403, 333] on input "d. Settle the dispute on the spot during the project status meeting." at bounding box center [403, 328] width 0 height 8
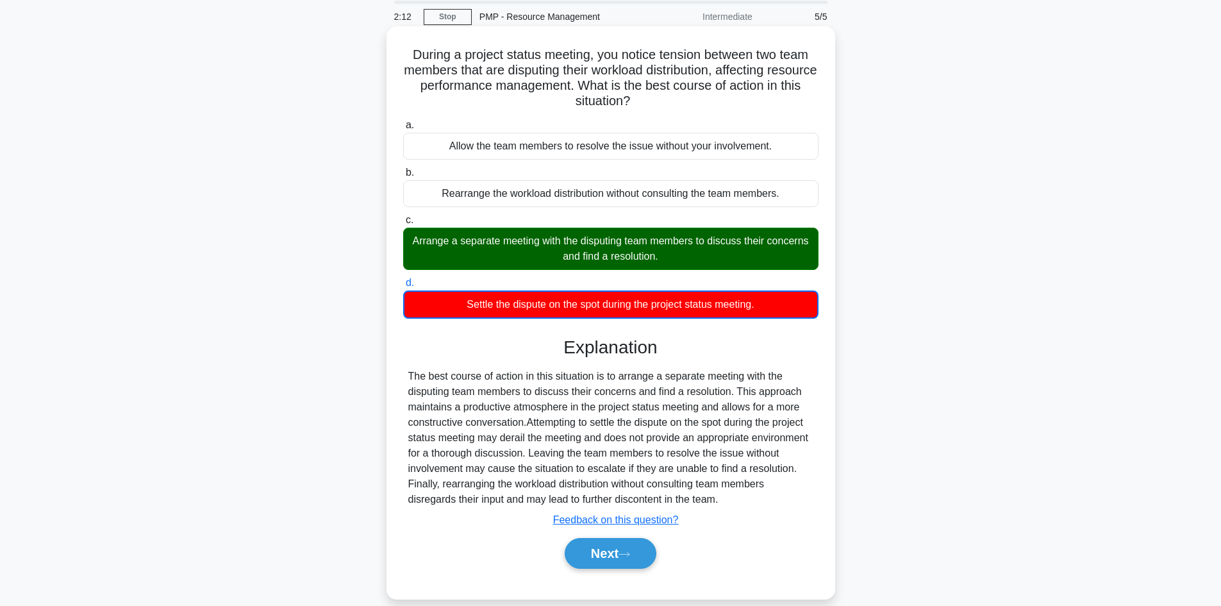
scroll to position [87, 0]
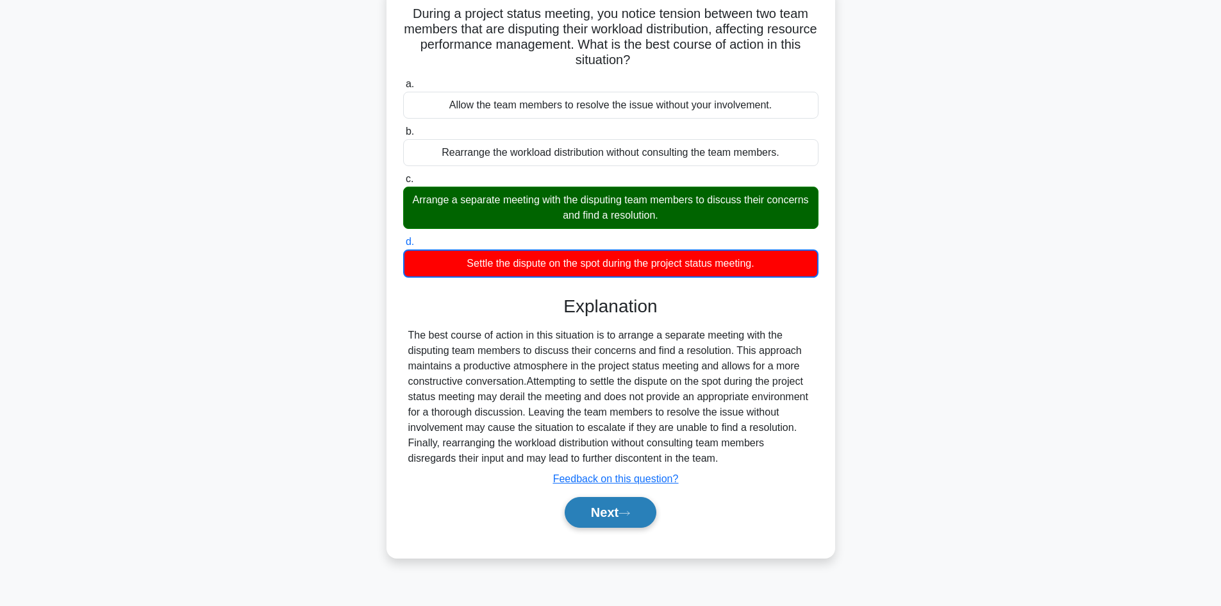
click at [627, 515] on icon at bounding box center [625, 513] width 12 height 7
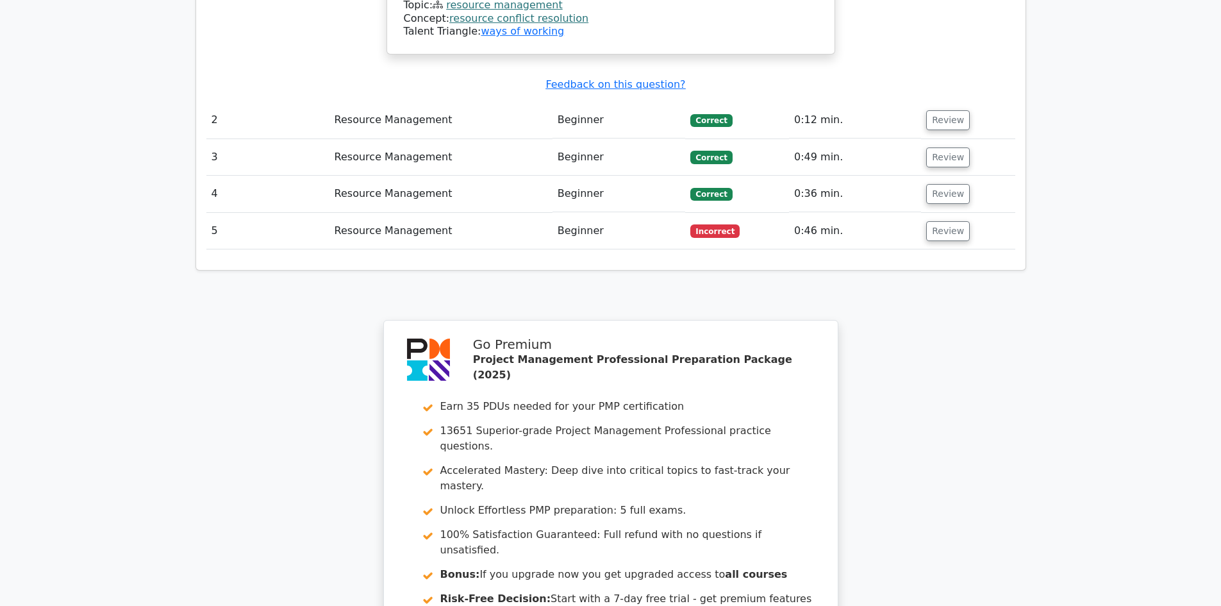
scroll to position [2186, 0]
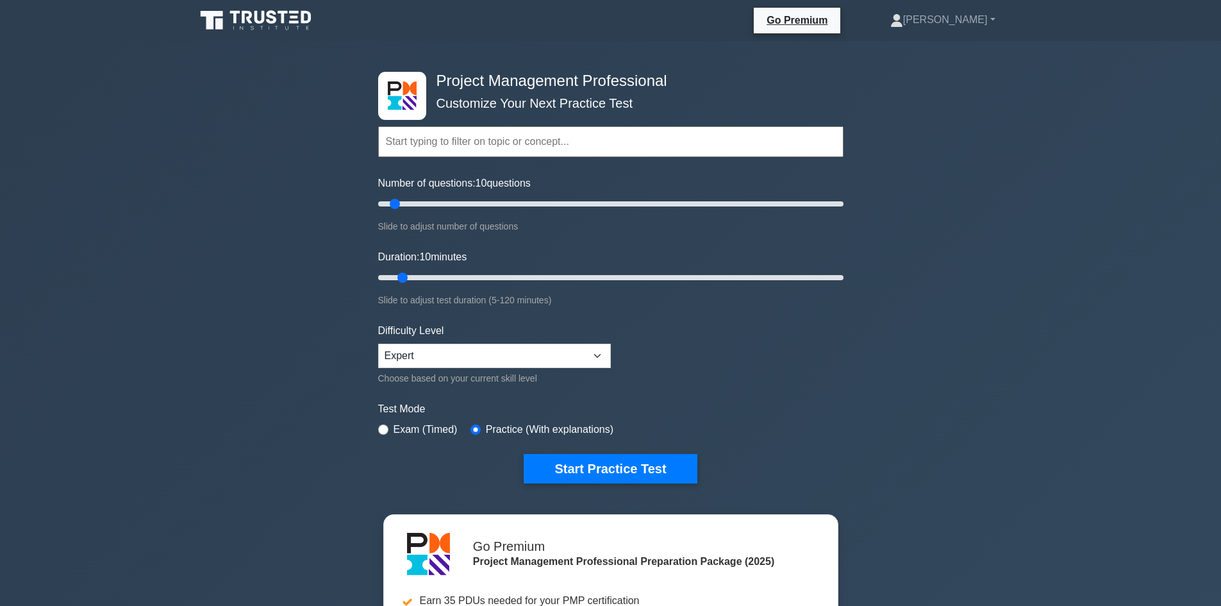
click at [574, 142] on input "text" at bounding box center [610, 141] width 465 height 31
type input "35"
click at [458, 201] on input "Number of questions: 10 questions" at bounding box center [610, 203] width 465 height 15
type input "25"
click at [454, 275] on input "Duration: 10 minutes" at bounding box center [610, 277] width 465 height 15
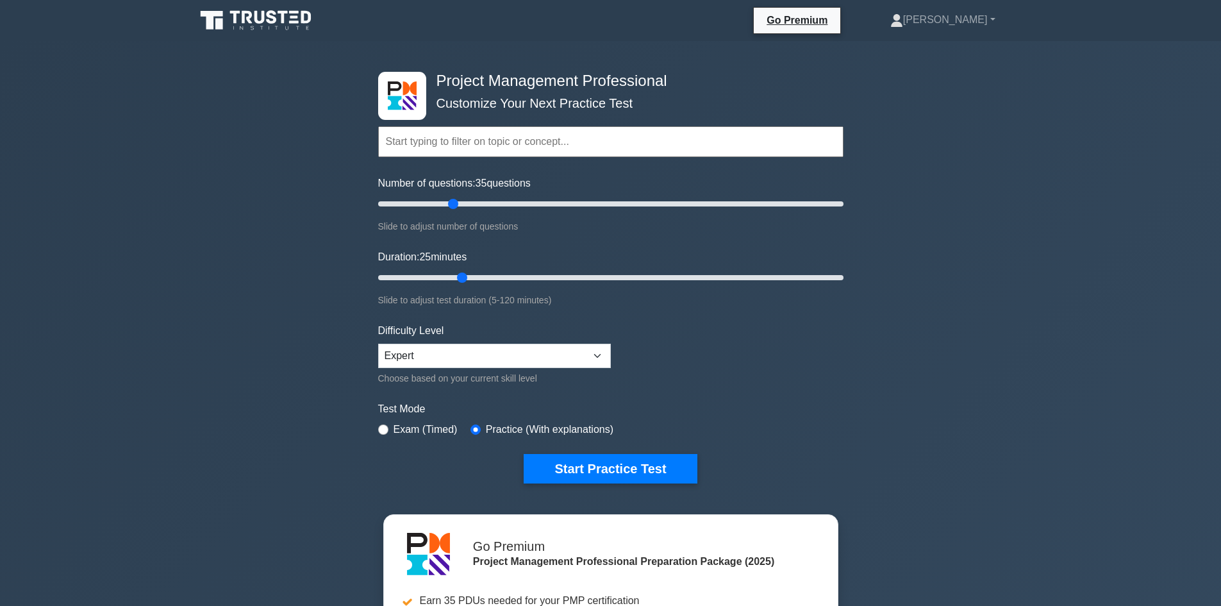
click at [468, 147] on input "text" at bounding box center [610, 141] width 465 height 31
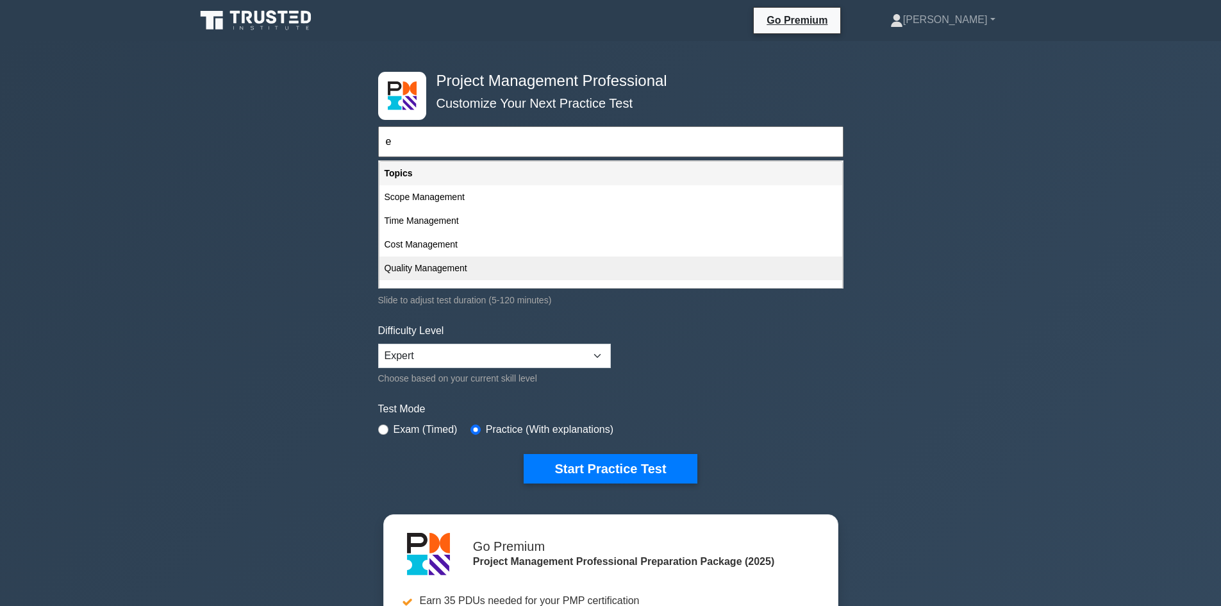
click at [452, 266] on div "Quality Management" at bounding box center [610, 268] width 463 height 24
type input "Quality Management"
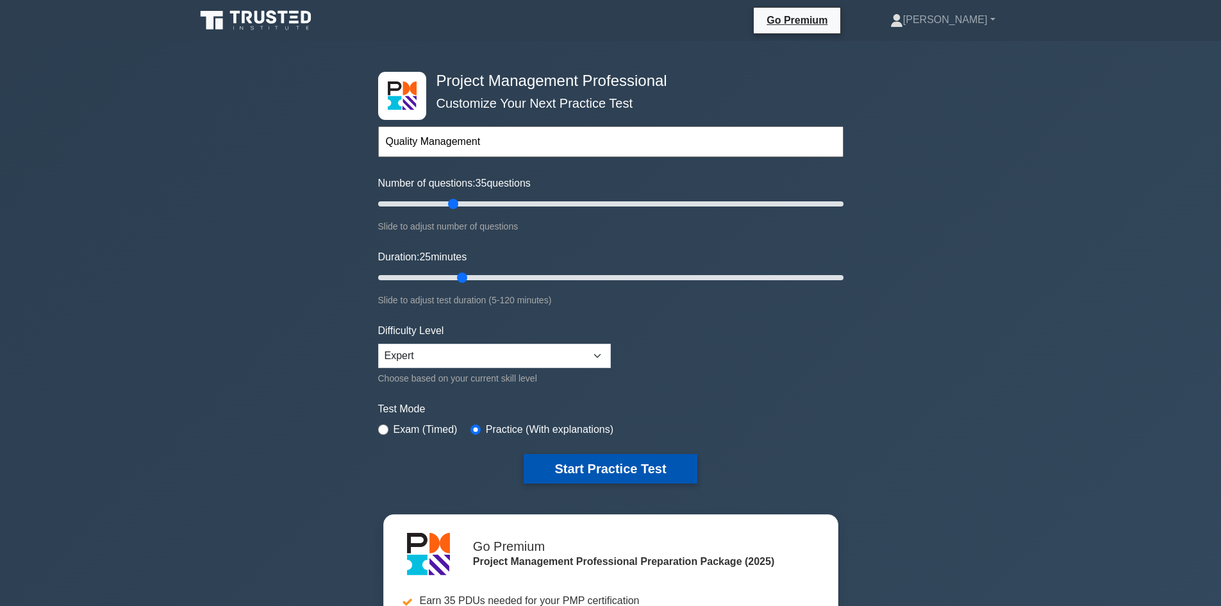
click at [560, 456] on button "Start Practice Test" at bounding box center [610, 468] width 173 height 29
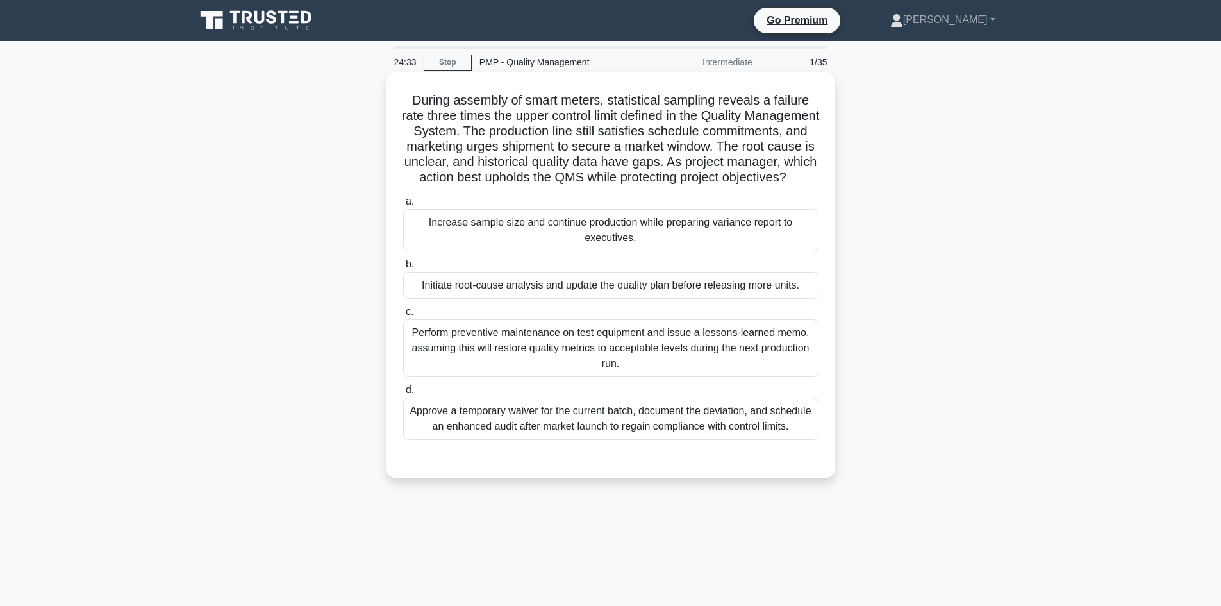
click at [697, 296] on div "Initiate root-cause analysis and update the quality plan before releasing more …" at bounding box center [610, 285] width 415 height 27
click at [403, 269] on input "b. Initiate root-cause analysis and update the quality plan before releasing mo…" at bounding box center [403, 264] width 0 height 8
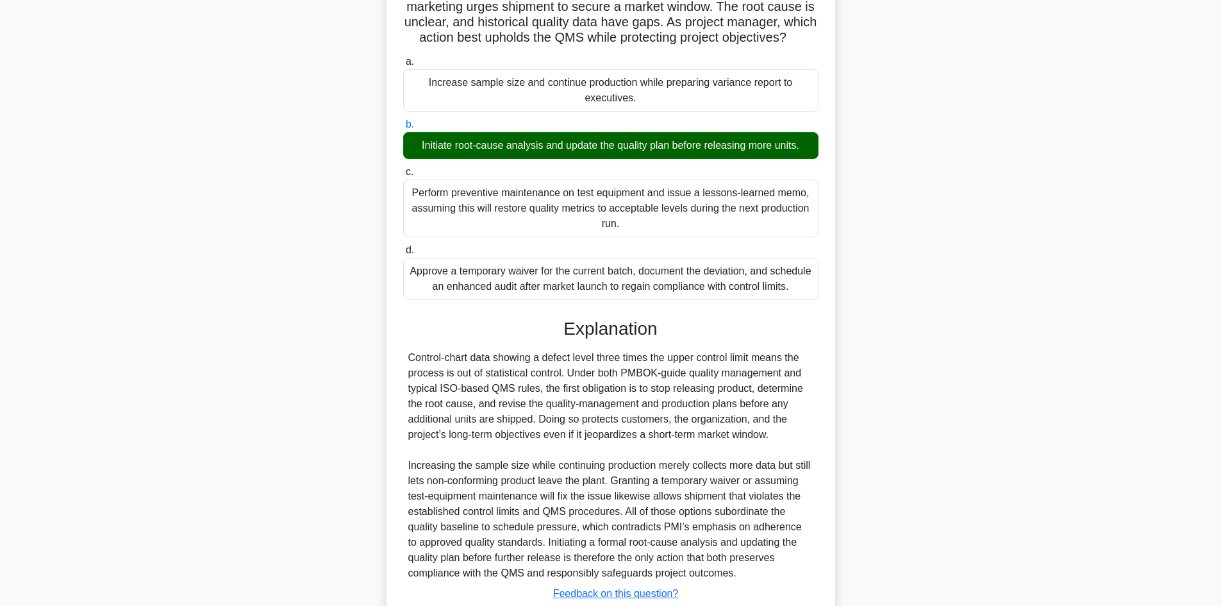
scroll to position [192, 0]
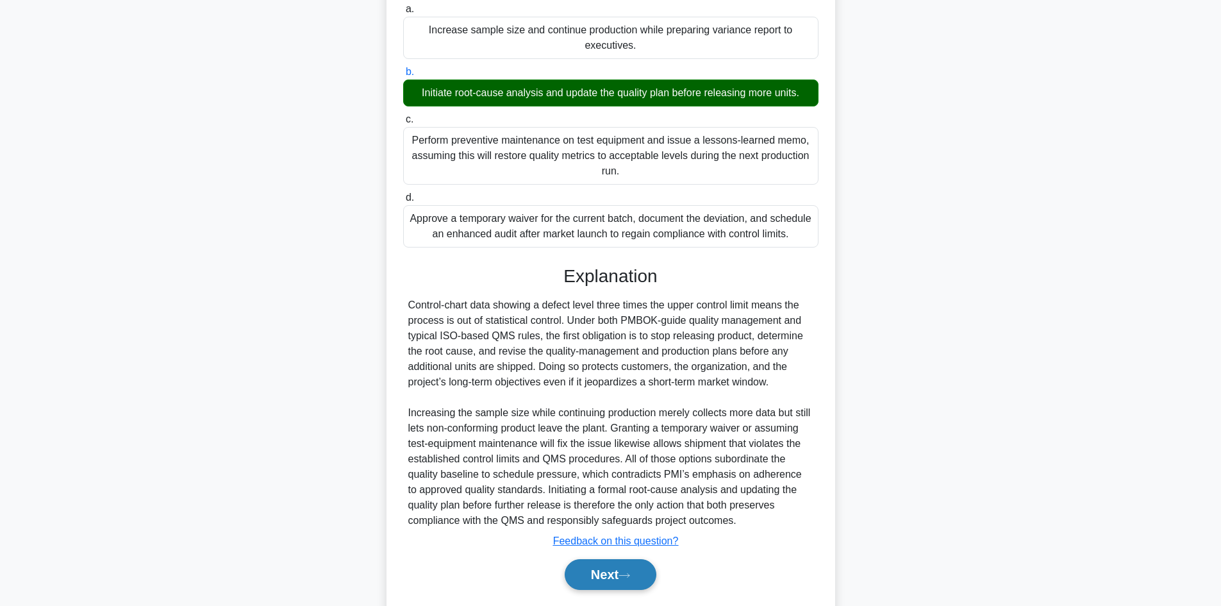
click at [644, 585] on button "Next" at bounding box center [611, 574] width 92 height 31
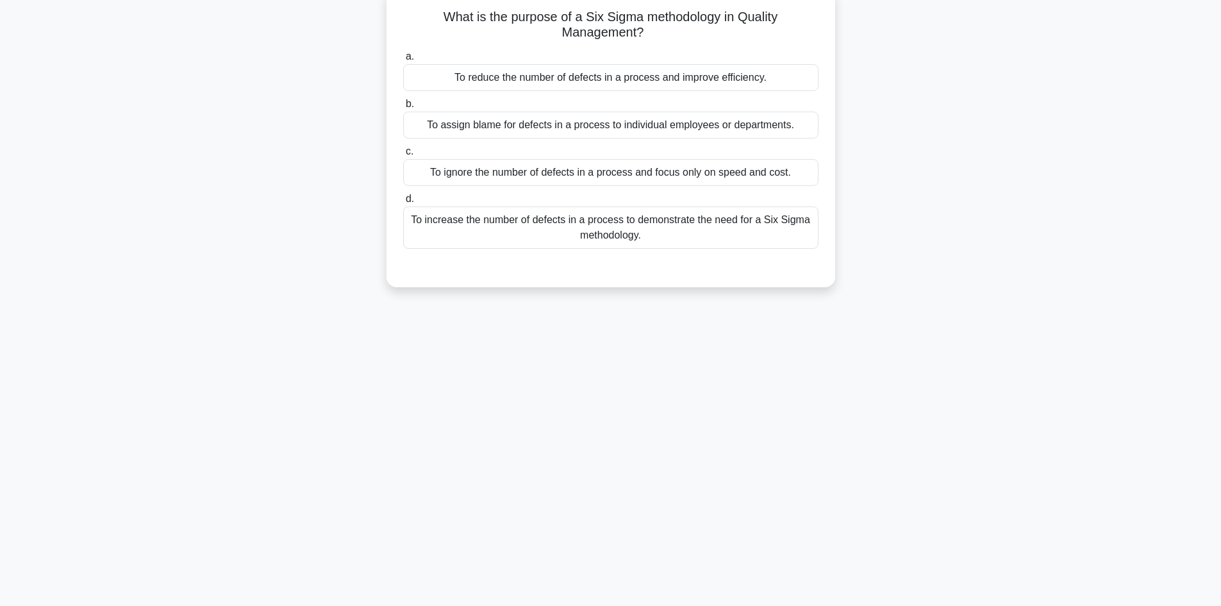
scroll to position [22, 0]
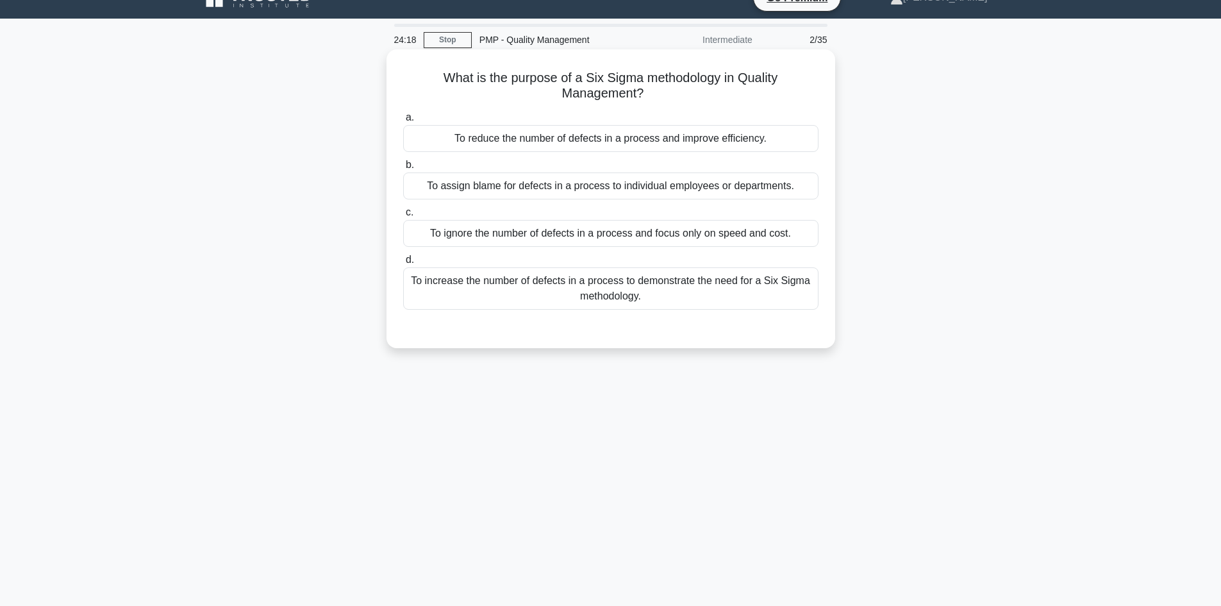
click at [615, 142] on div "To reduce the number of defects in a process and improve efficiency." at bounding box center [610, 138] width 415 height 27
click at [403, 122] on input "a. To reduce the number of defects in a process and improve efficiency." at bounding box center [403, 117] width 0 height 8
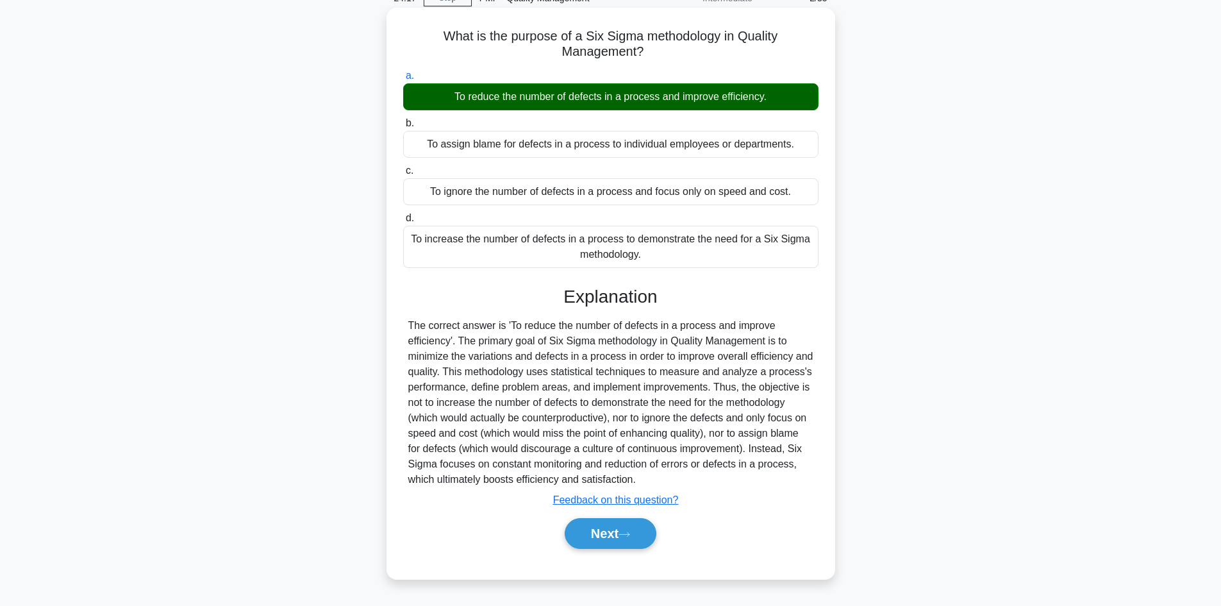
scroll to position [87, 0]
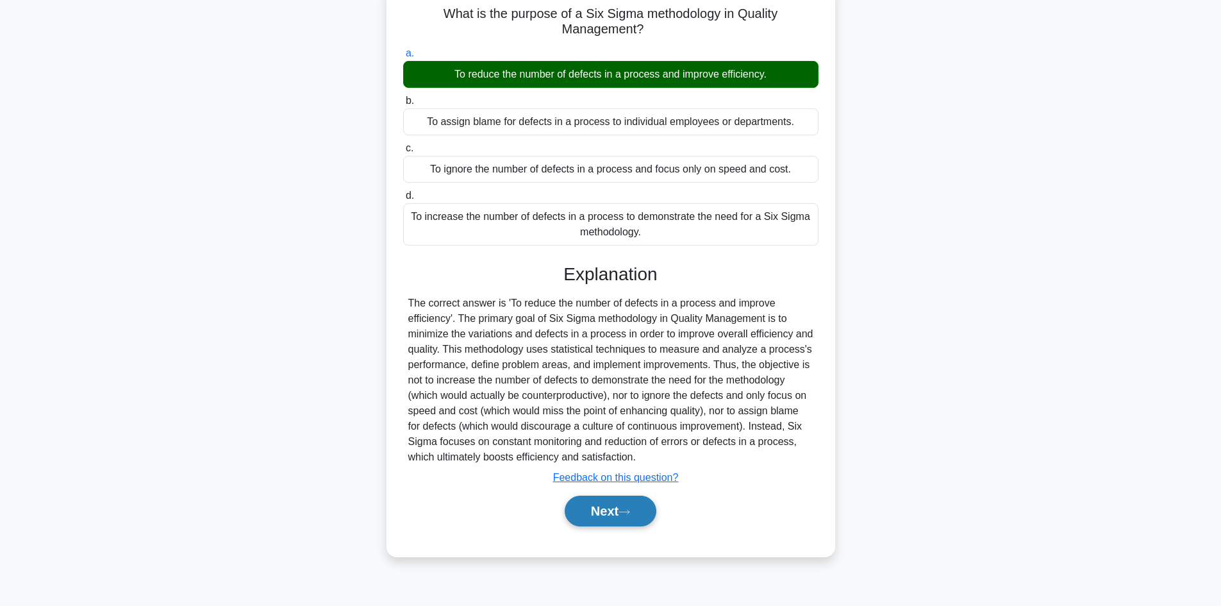
click at [620, 506] on button "Next" at bounding box center [611, 510] width 92 height 31
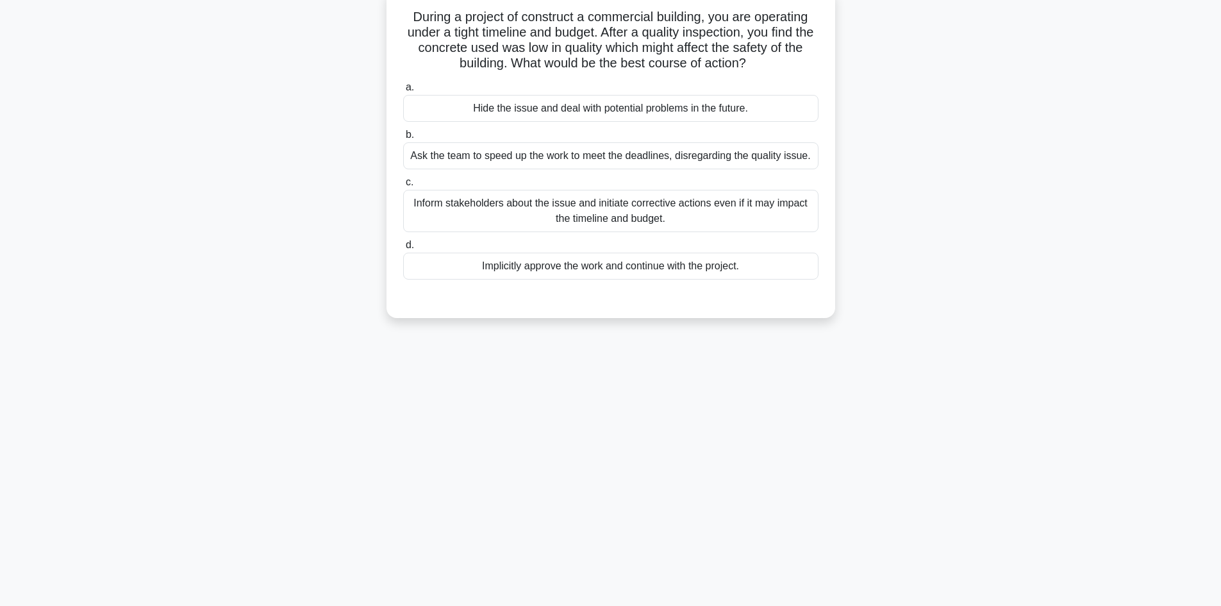
scroll to position [0, 0]
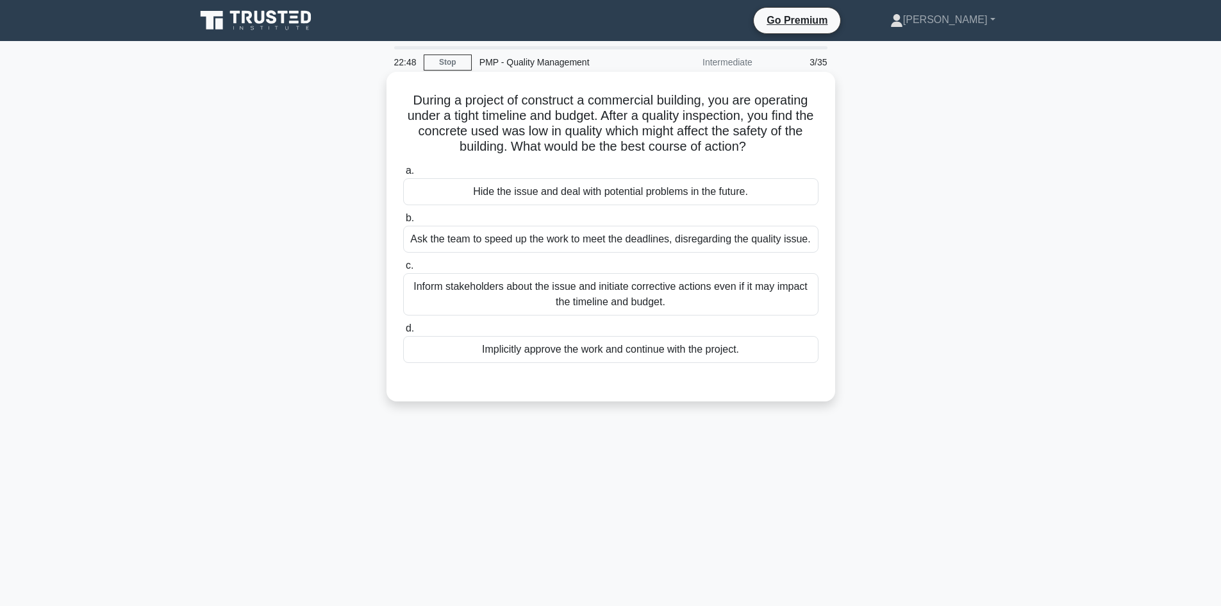
click at [576, 354] on div "Implicitly approve the work and continue with the project." at bounding box center [610, 349] width 415 height 27
click at [403, 333] on input "d. Implicitly approve the work and continue with the project." at bounding box center [403, 328] width 0 height 8
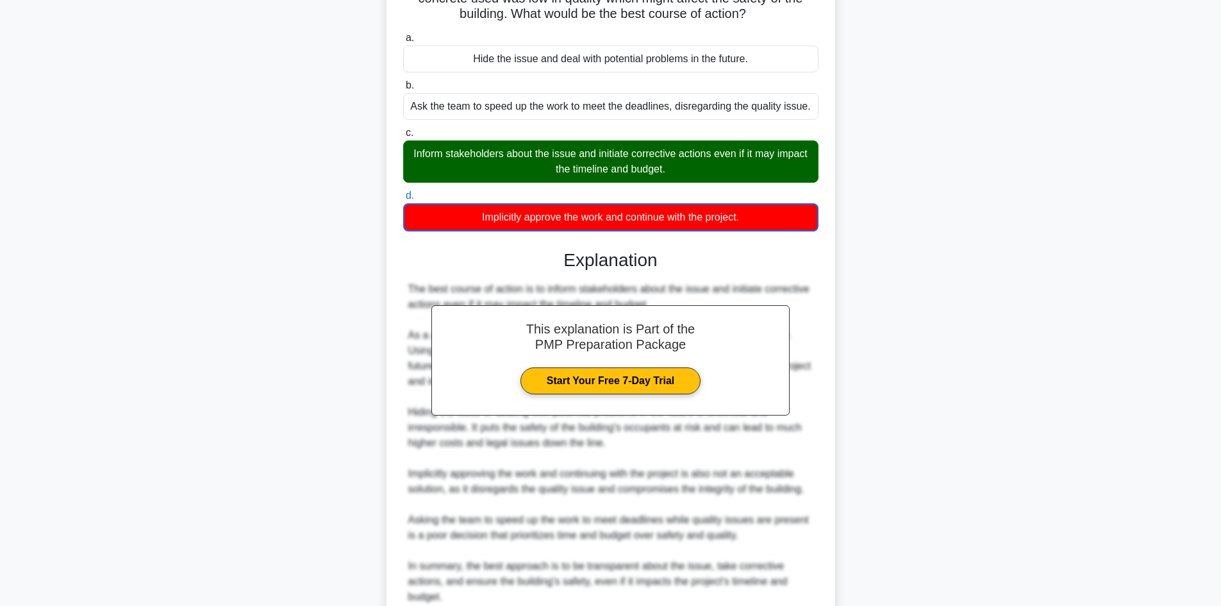
scroll to position [248, 0]
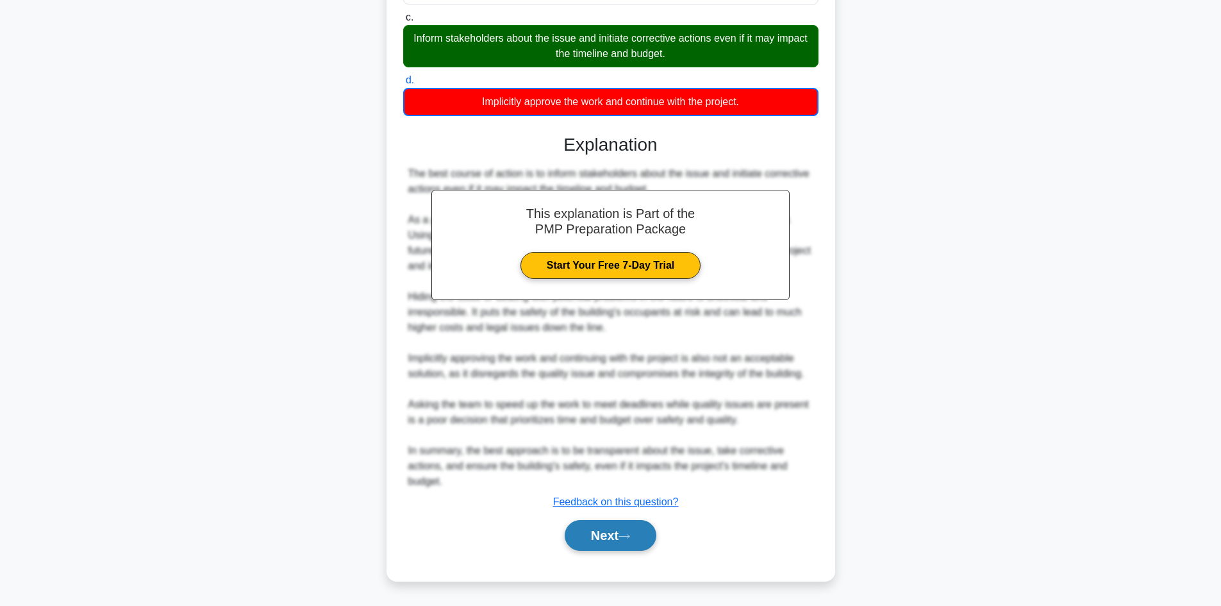
click at [623, 540] on button "Next" at bounding box center [611, 535] width 92 height 31
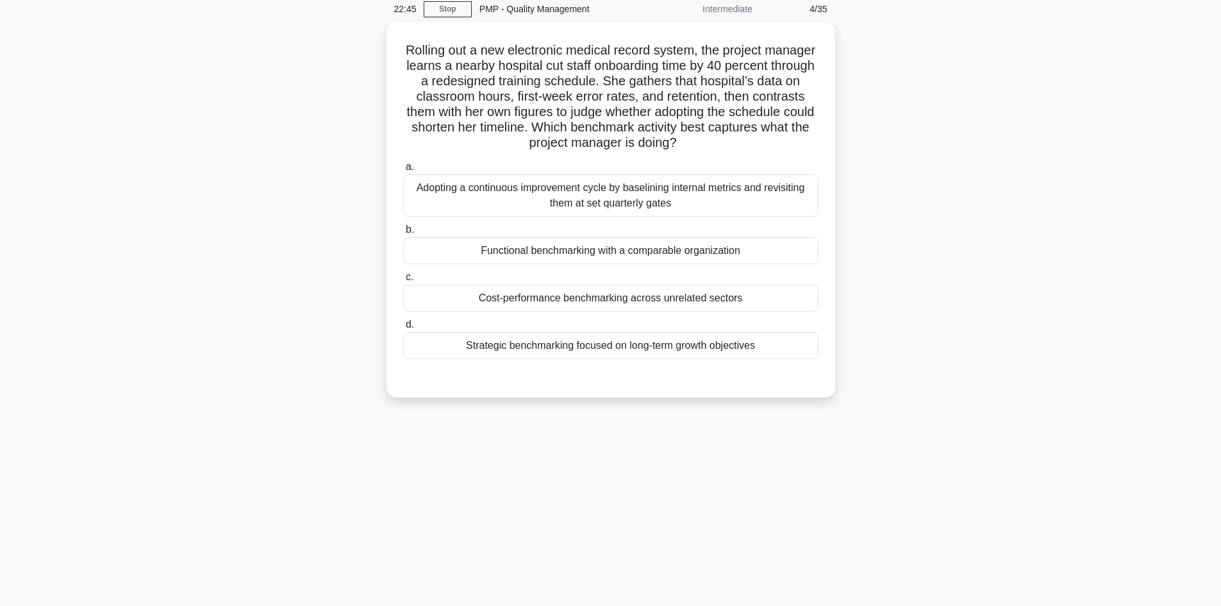
scroll to position [0, 0]
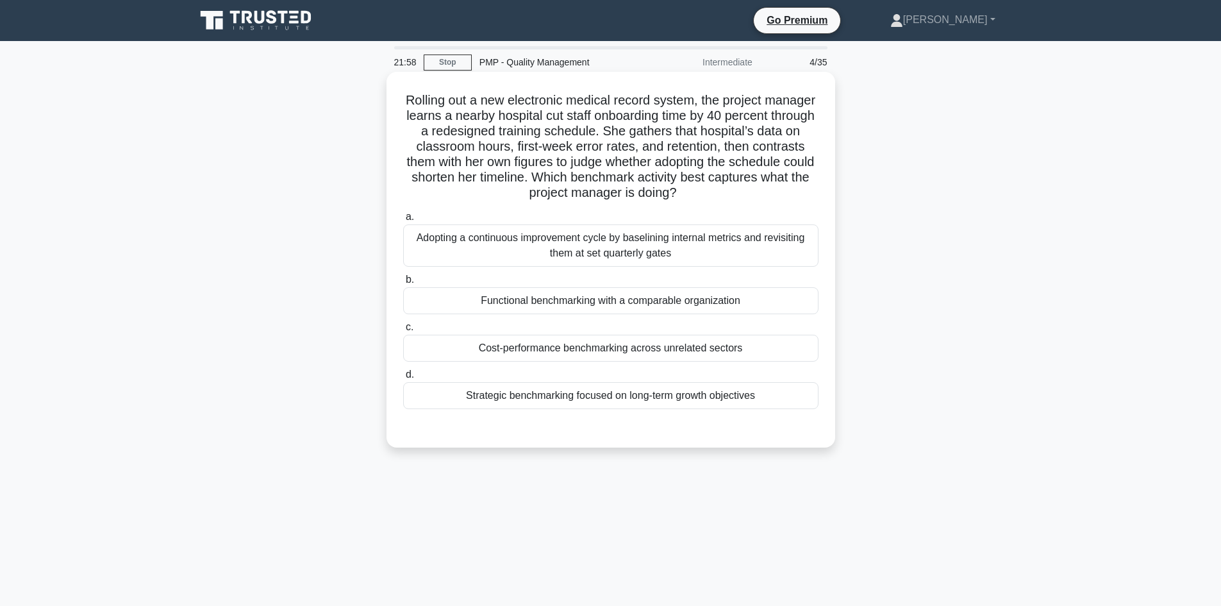
click at [717, 258] on div "Adopting a continuous improvement cycle by baselining internal metrics and revi…" at bounding box center [610, 245] width 415 height 42
click at [403, 221] on input "a. Adopting a continuous improvement cycle by baselining internal metrics and r…" at bounding box center [403, 217] width 0 height 8
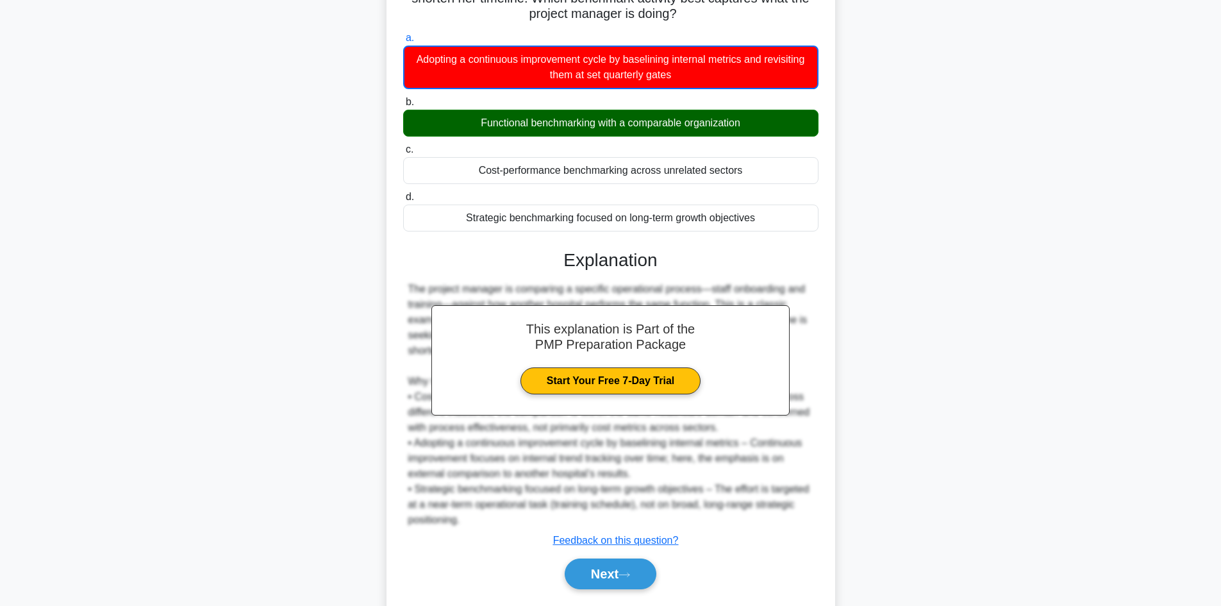
scroll to position [217, 0]
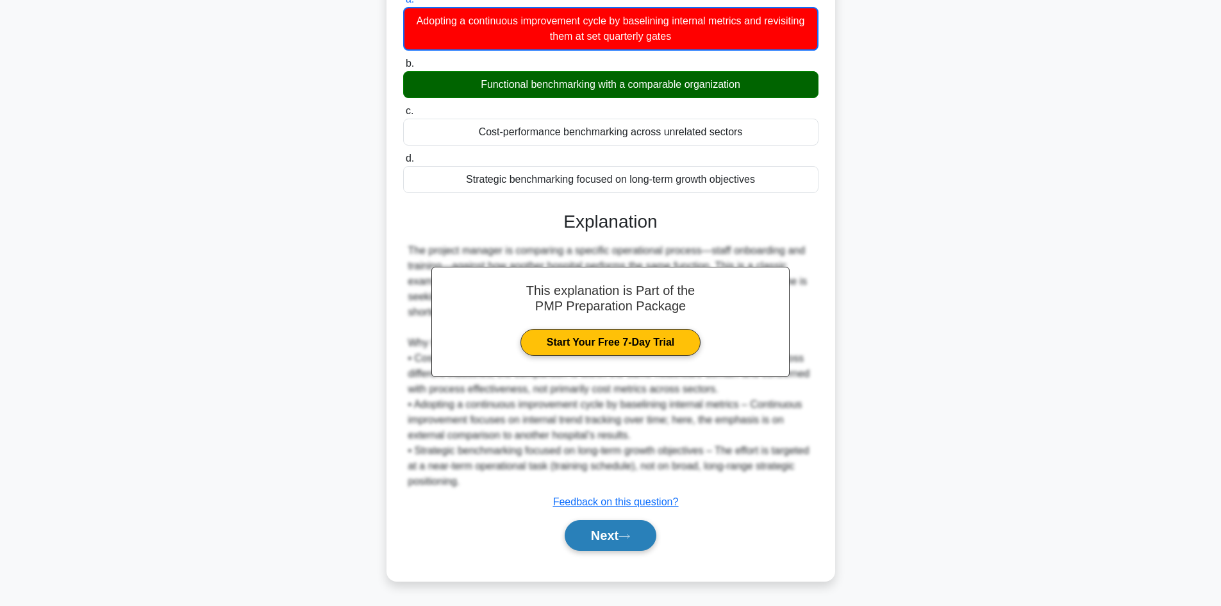
click at [642, 531] on button "Next" at bounding box center [611, 535] width 92 height 31
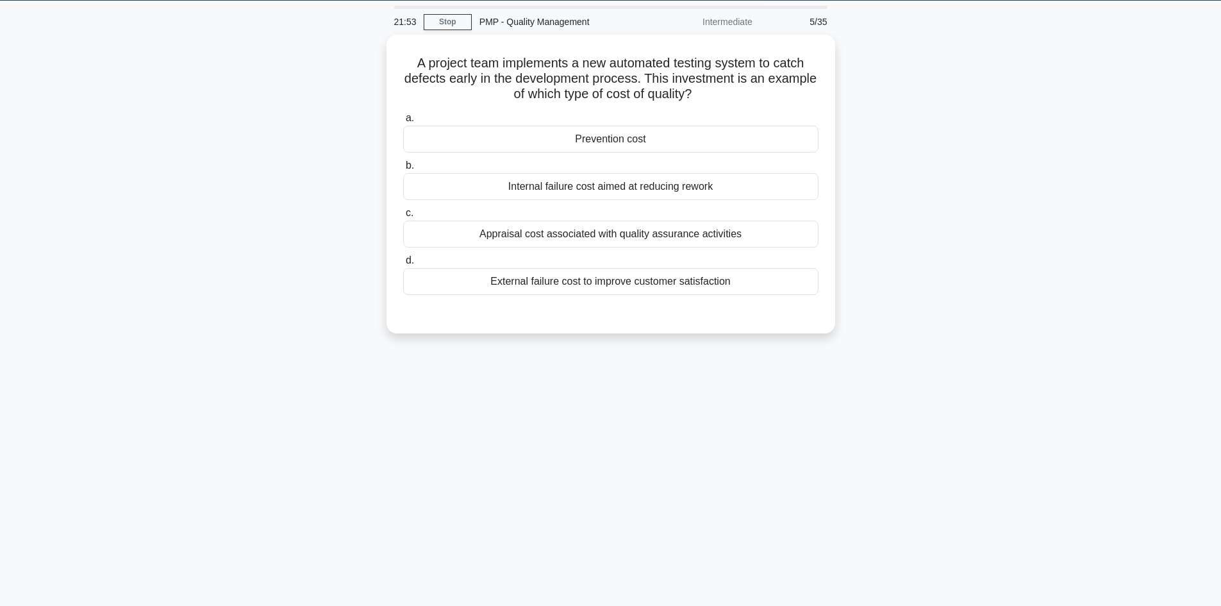
scroll to position [0, 0]
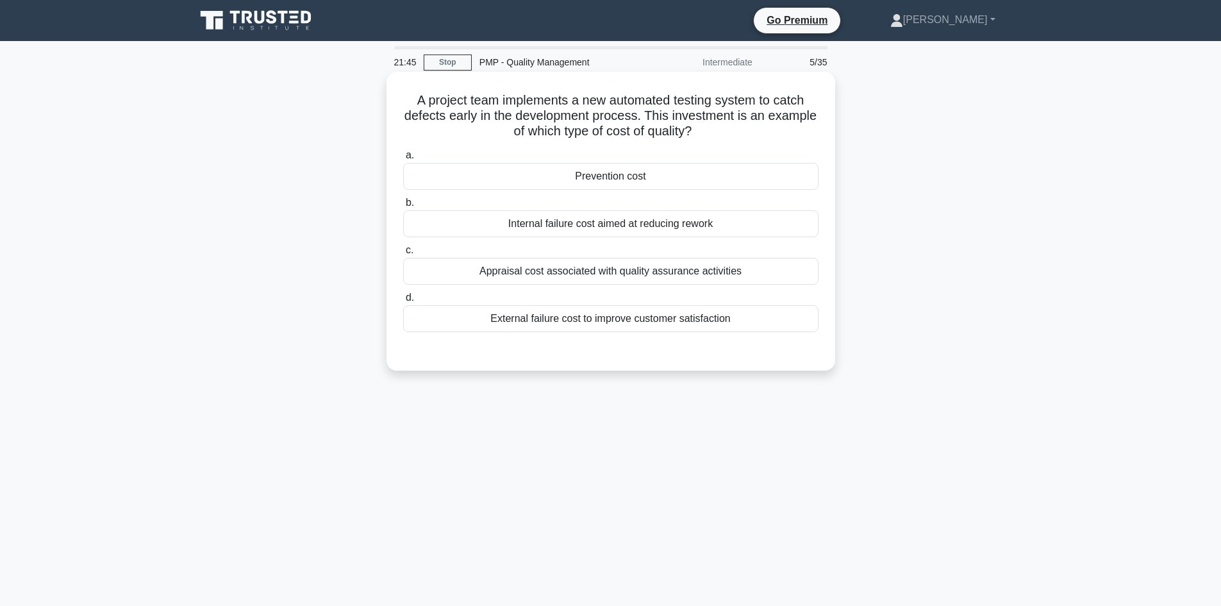
click at [669, 177] on div "Prevention cost" at bounding box center [610, 176] width 415 height 27
click at [403, 160] on input "a. Prevention cost" at bounding box center [403, 155] width 0 height 8
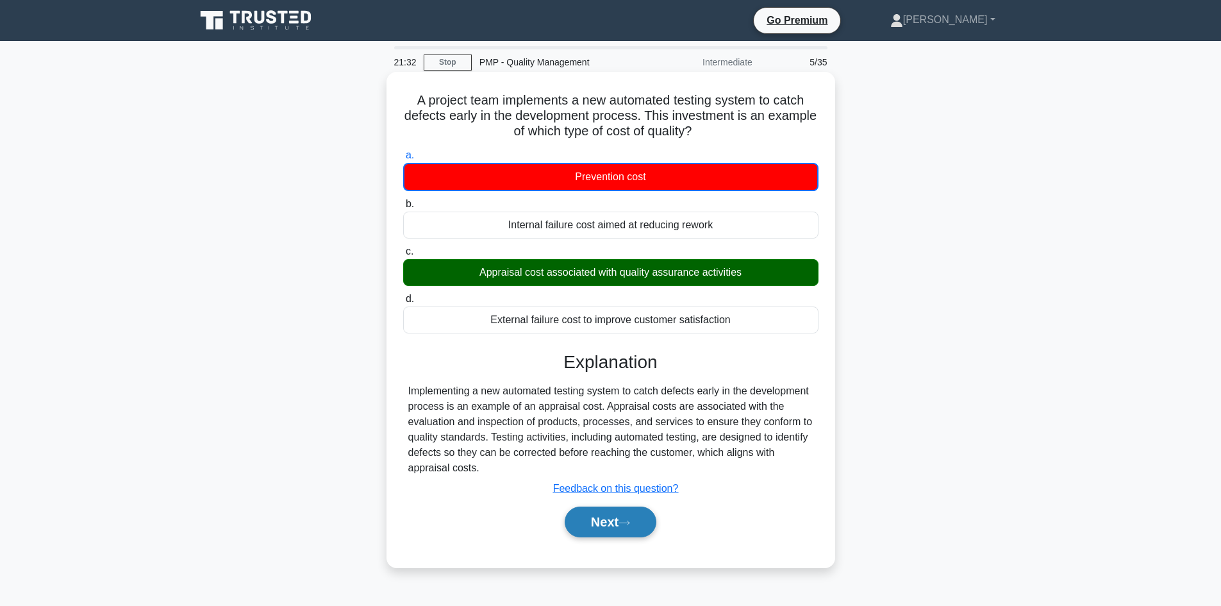
click at [623, 526] on button "Next" at bounding box center [611, 521] width 92 height 31
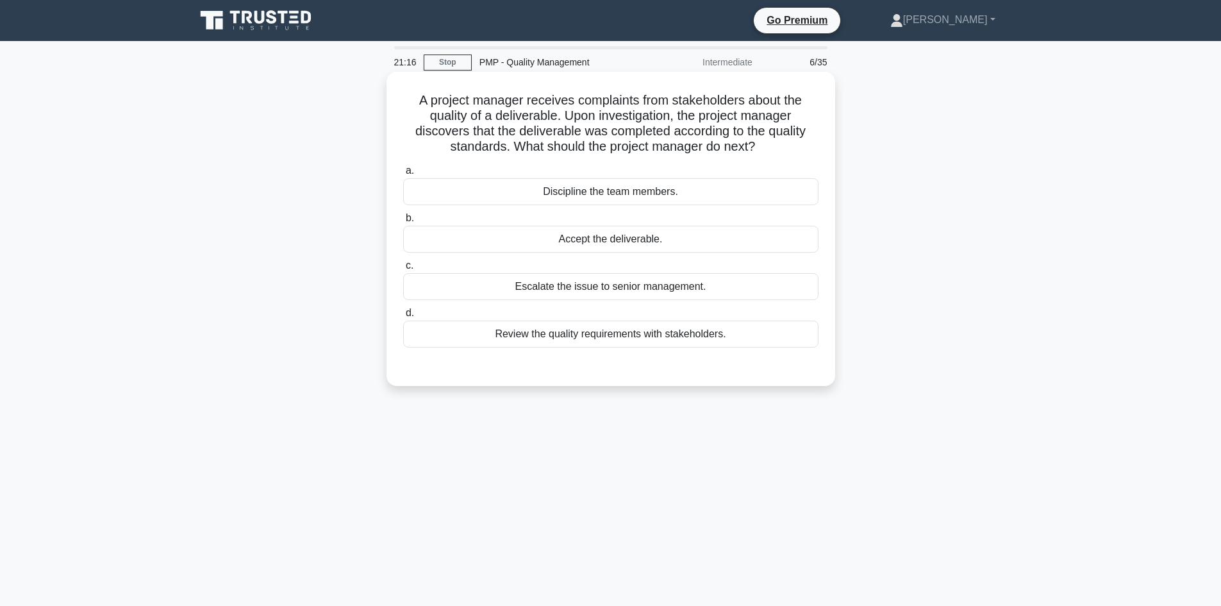
click at [649, 337] on div "Review the quality requirements with stakeholders." at bounding box center [610, 334] width 415 height 27
click at [403, 317] on input "d. Review the quality requirements with stakeholders." at bounding box center [403, 313] width 0 height 8
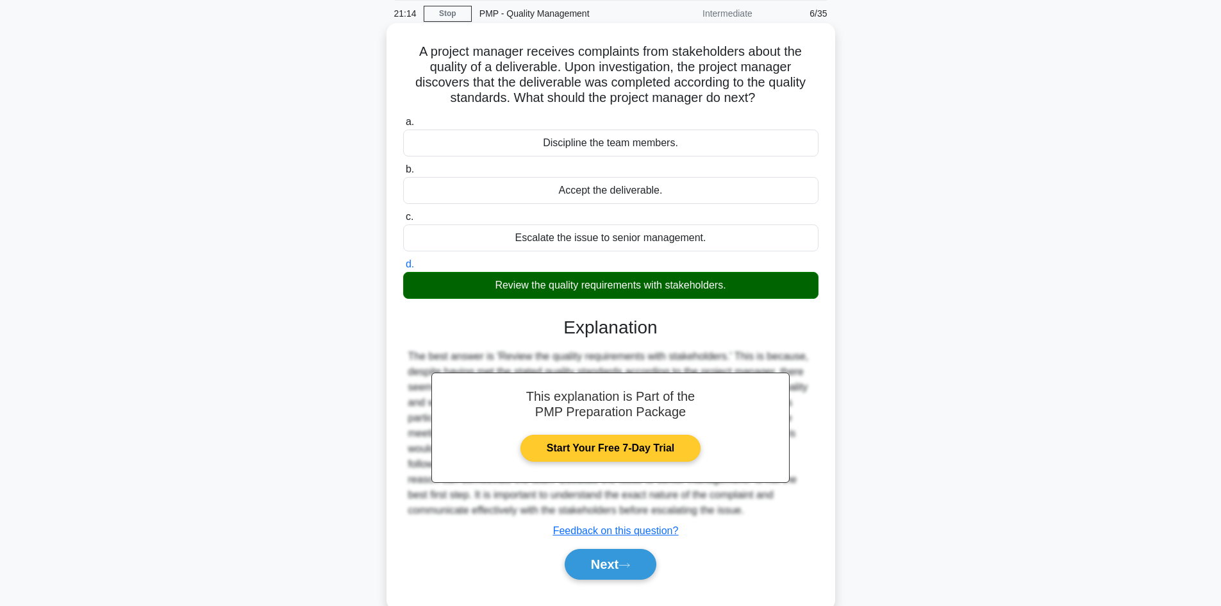
scroll to position [87, 0]
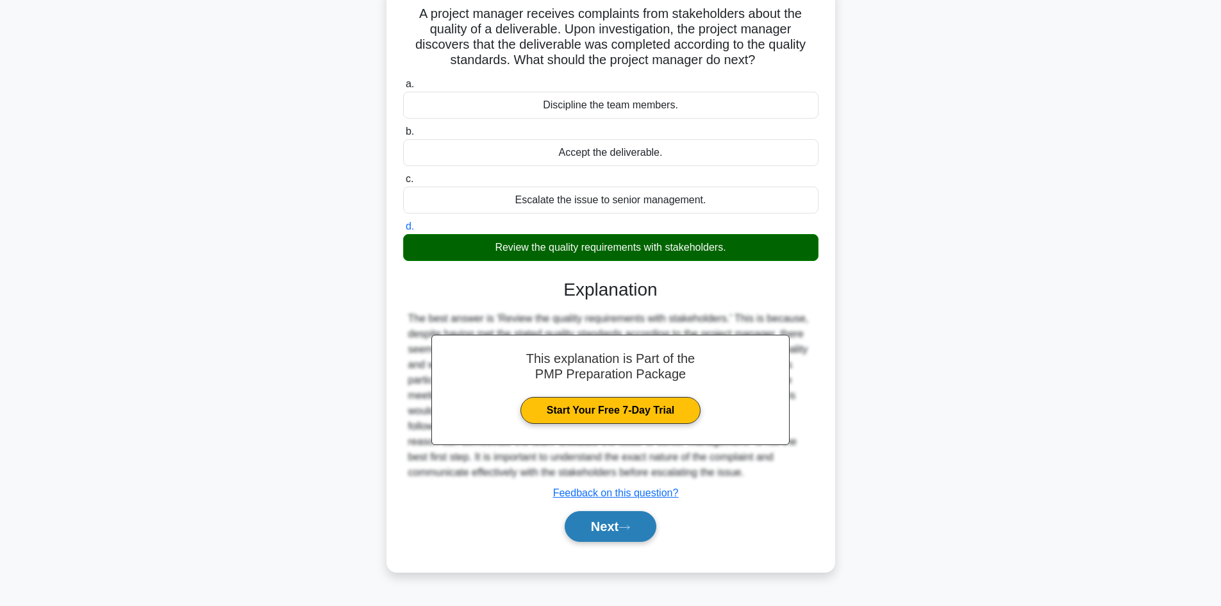
click at [606, 528] on button "Next" at bounding box center [611, 526] width 92 height 31
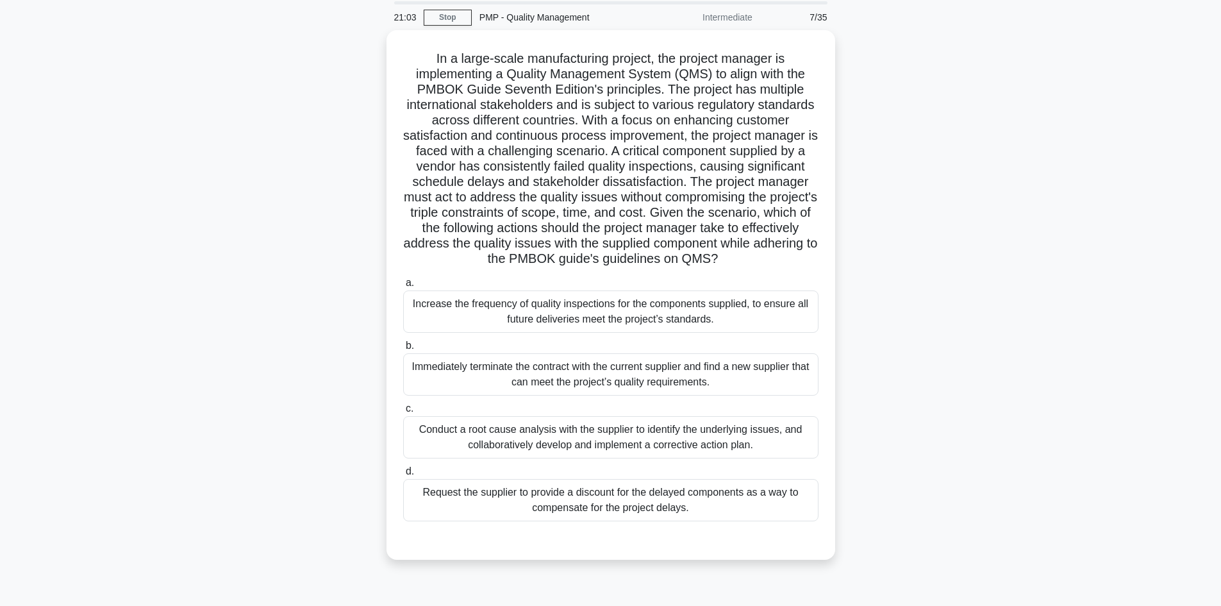
scroll to position [22, 0]
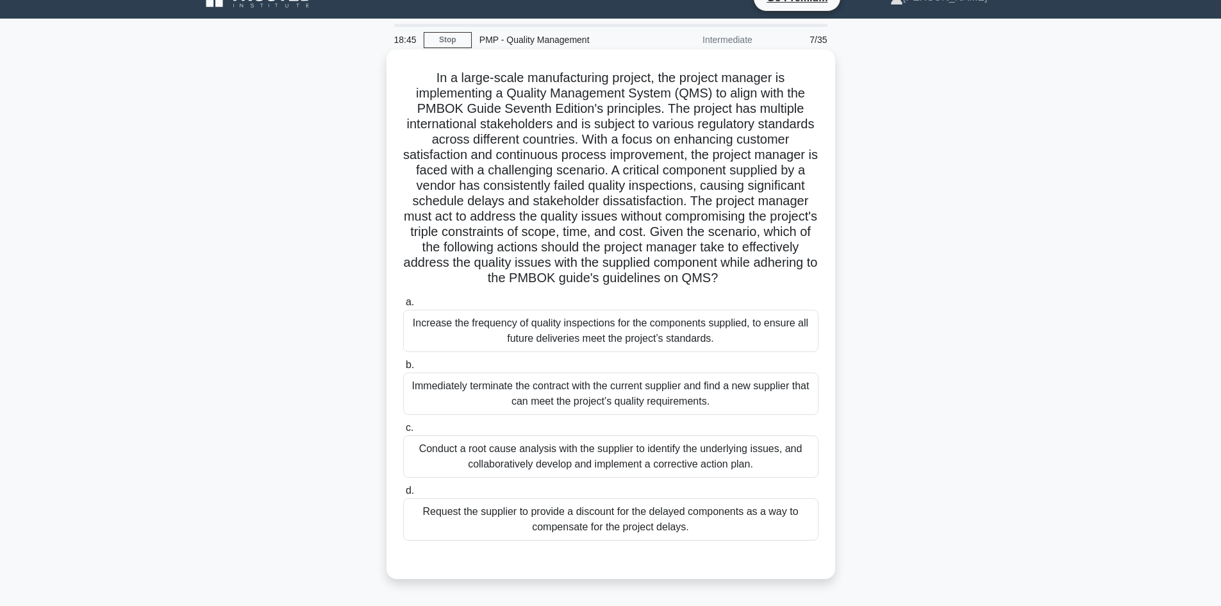
click at [698, 465] on div "Conduct a root cause analysis with the supplier to identify the underlying issu…" at bounding box center [610, 456] width 415 height 42
click at [403, 432] on input "c. Conduct a root cause analysis with the supplier to identify the underlying i…" at bounding box center [403, 428] width 0 height 8
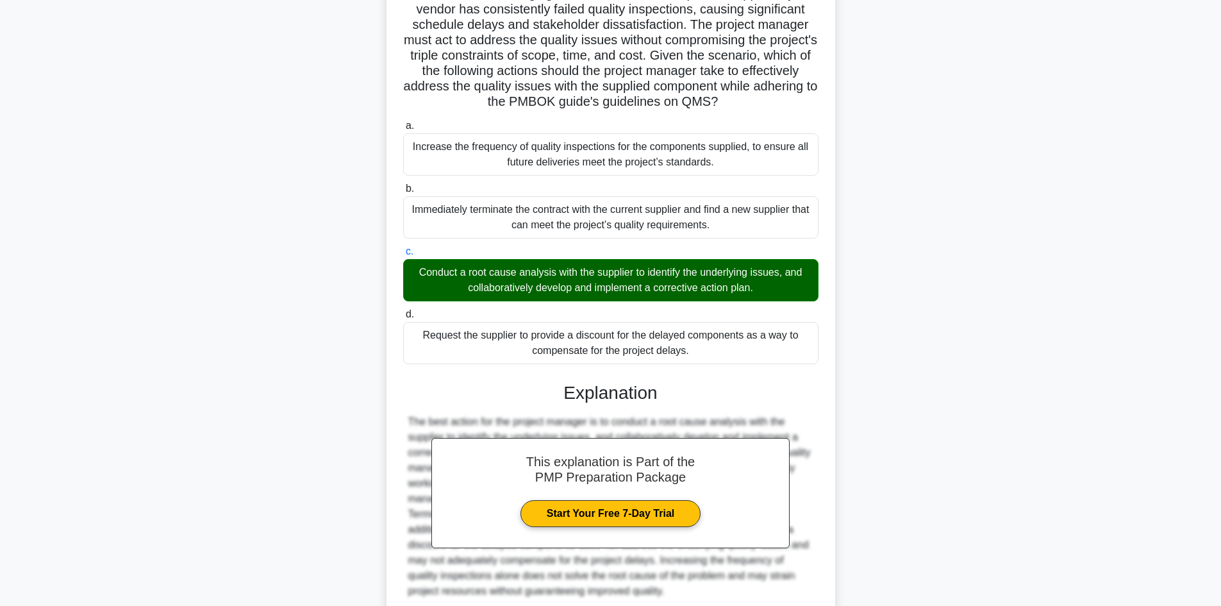
scroll to position [324, 0]
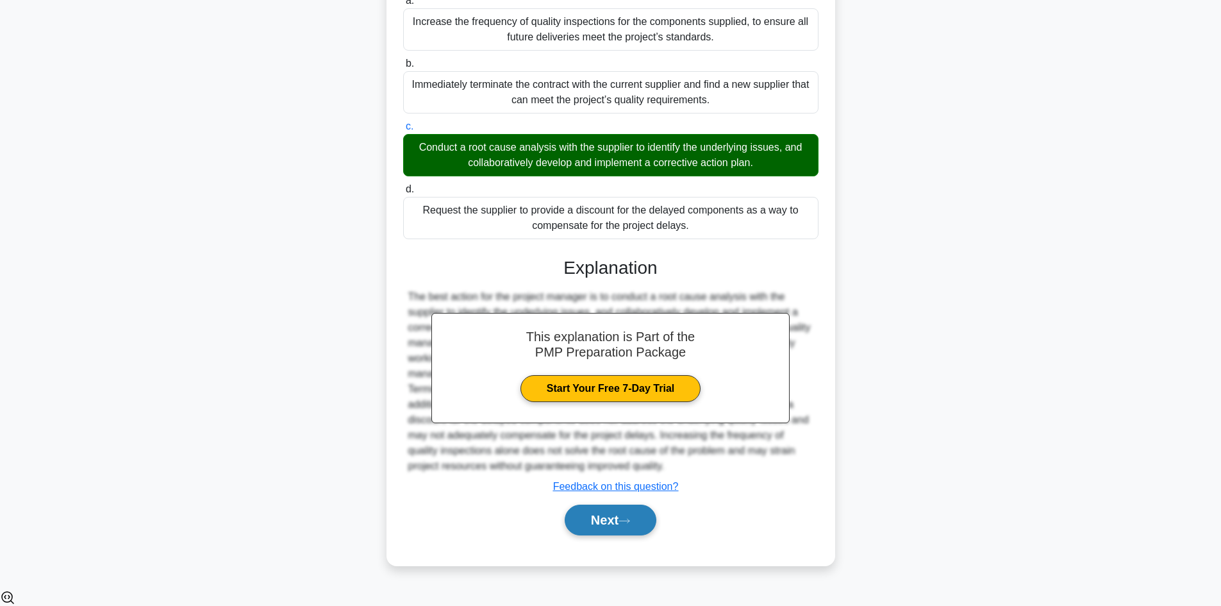
click at [632, 532] on button "Next" at bounding box center [611, 519] width 92 height 31
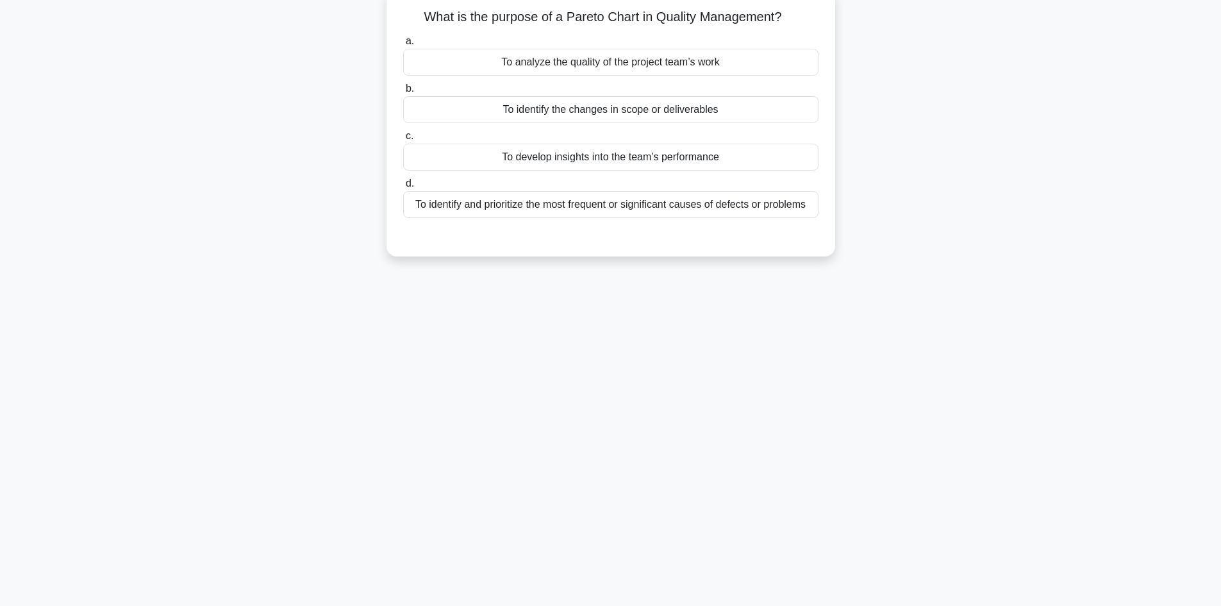
scroll to position [0, 0]
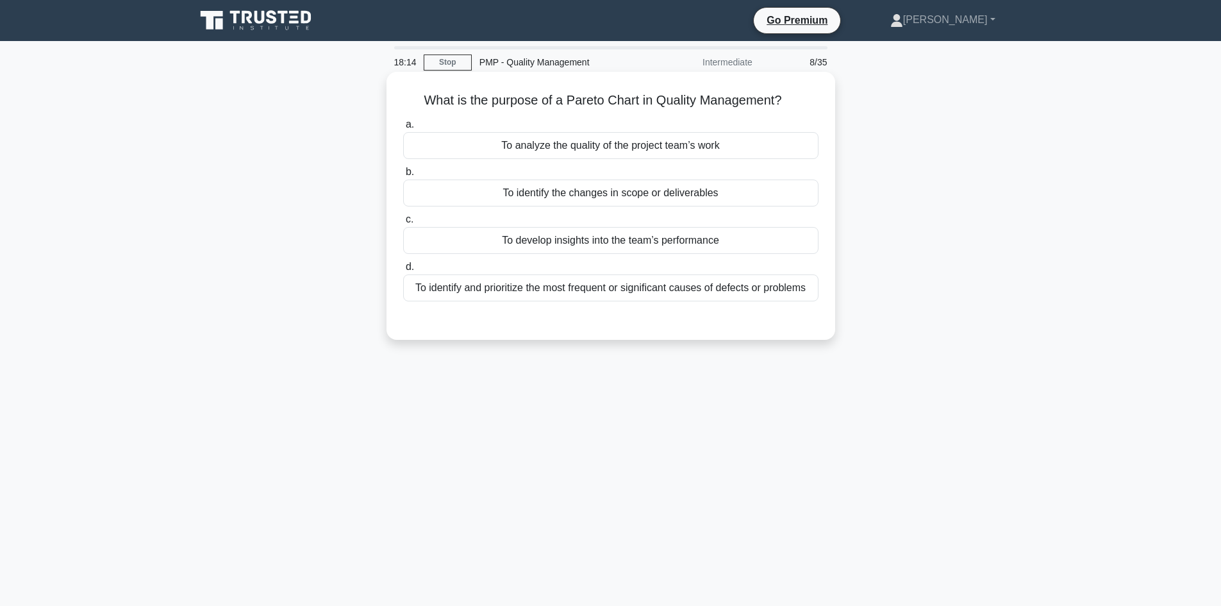
click at [753, 282] on div "To identify and prioritize the most frequent or significant causes of defects o…" at bounding box center [610, 287] width 415 height 27
click at [403, 271] on input "d. To identify and prioritize the most frequent or significant causes of defect…" at bounding box center [403, 267] width 0 height 8
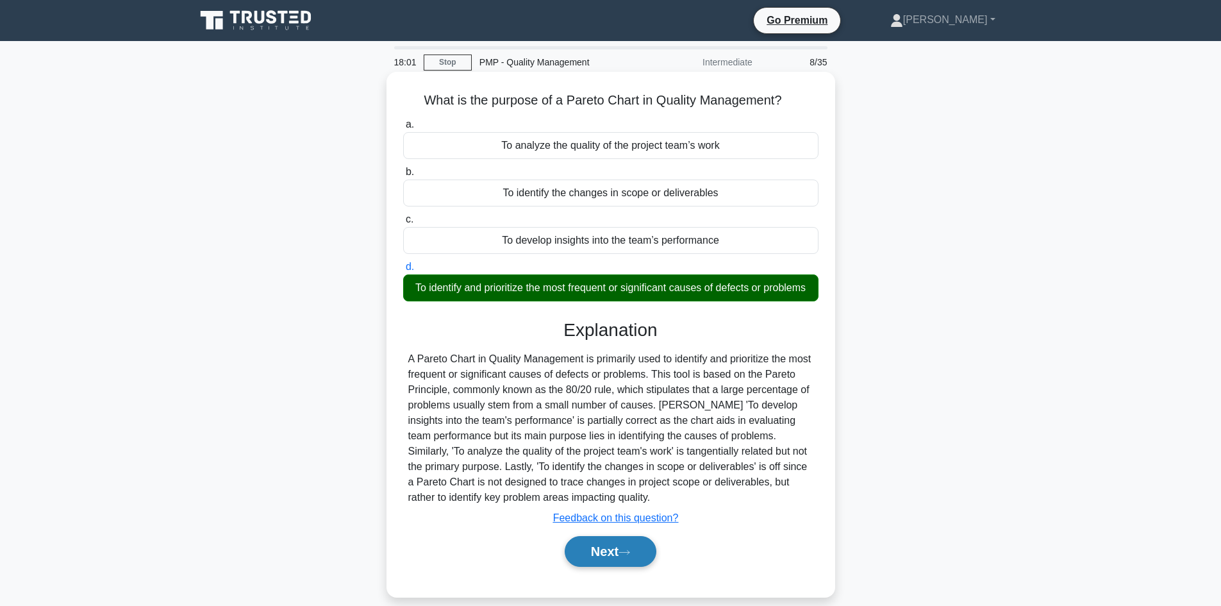
click at [630, 556] on icon at bounding box center [625, 552] width 12 height 7
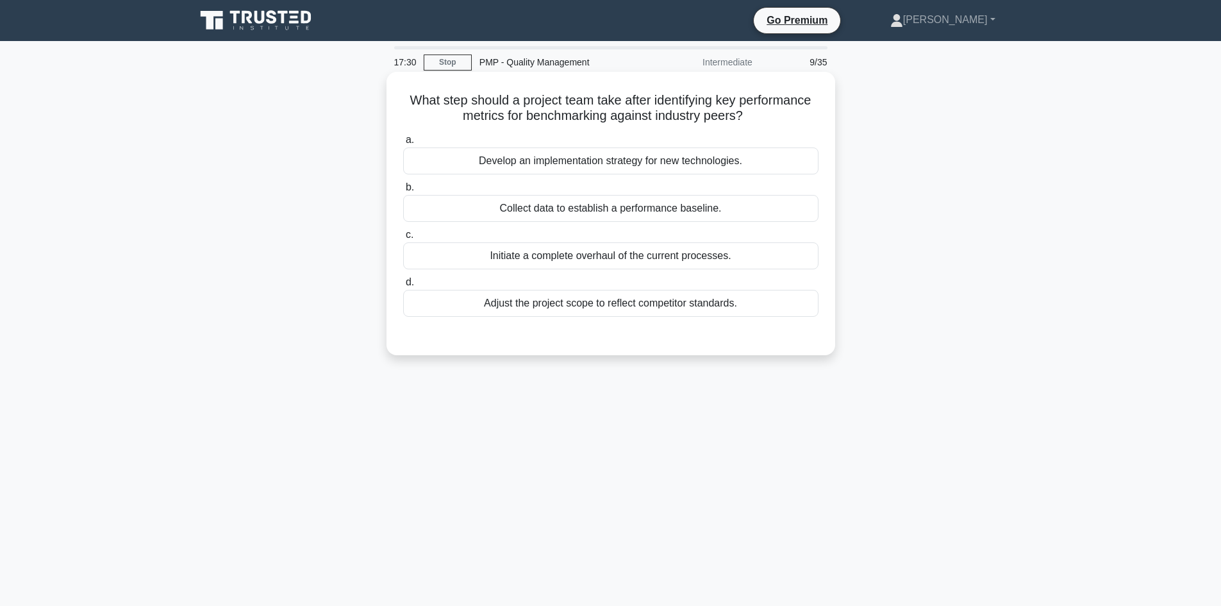
click at [727, 163] on div "Develop an implementation strategy for new technologies." at bounding box center [610, 160] width 415 height 27
click at [403, 144] on input "a. Develop an implementation strategy for new technologies." at bounding box center [403, 140] width 0 height 8
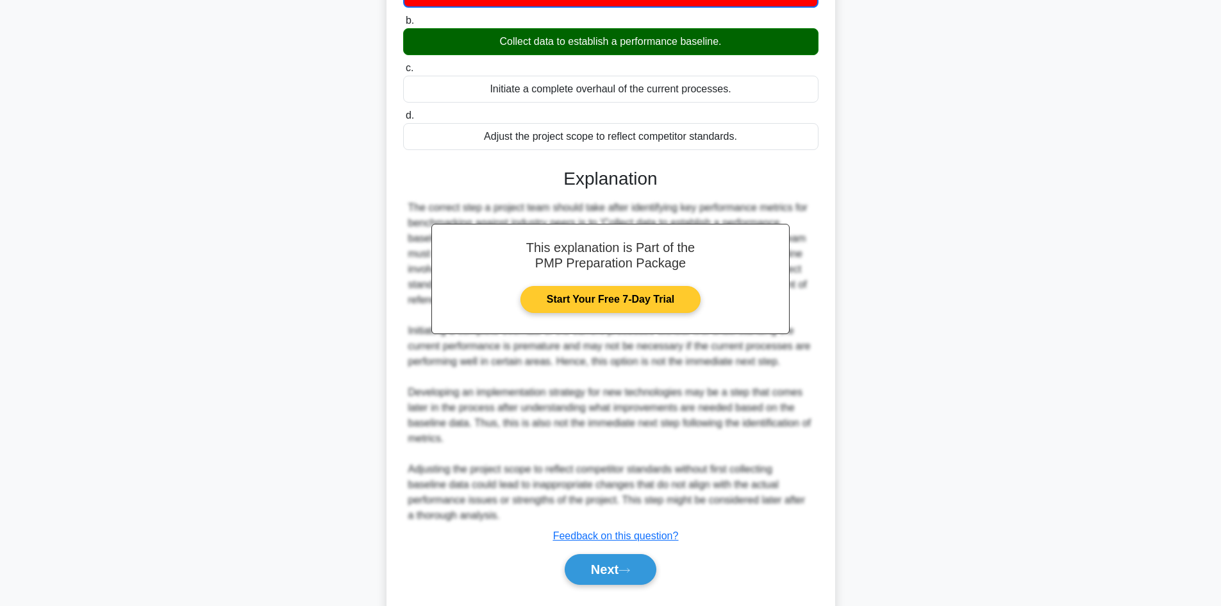
scroll to position [202, 0]
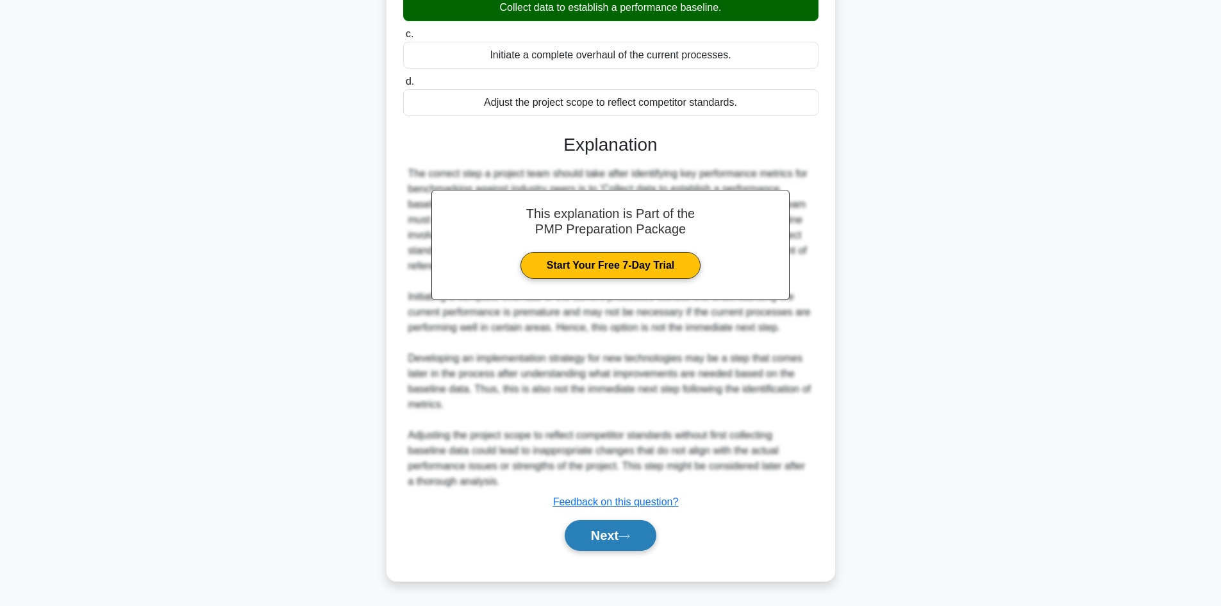
click at [638, 535] on button "Next" at bounding box center [611, 535] width 92 height 31
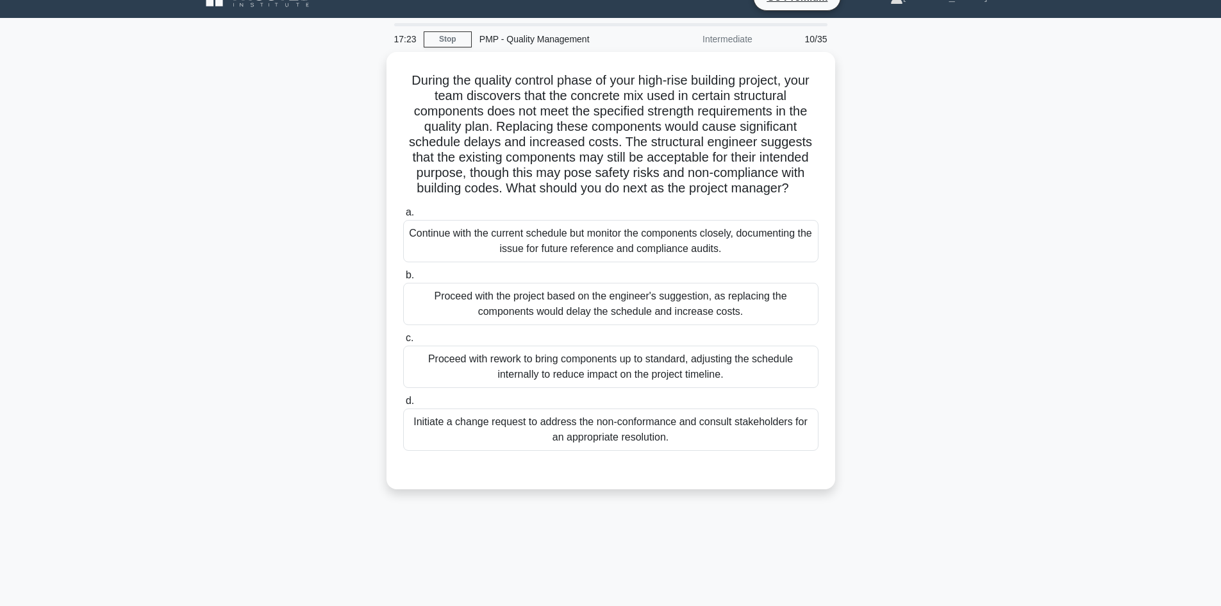
scroll to position [22, 0]
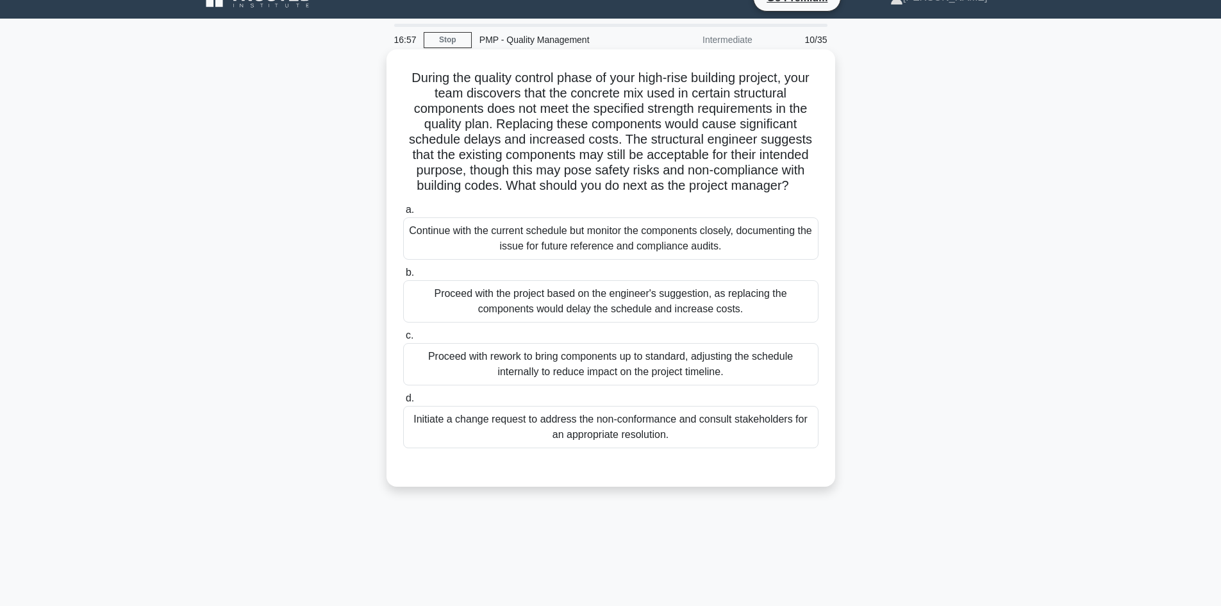
click at [743, 435] on div "Initiate a change request to address the non-conformance and consult stakeholde…" at bounding box center [610, 427] width 415 height 42
click at [403, 403] on input "d. Initiate a change request to address the non-conformance and consult stakeho…" at bounding box center [403, 398] width 0 height 8
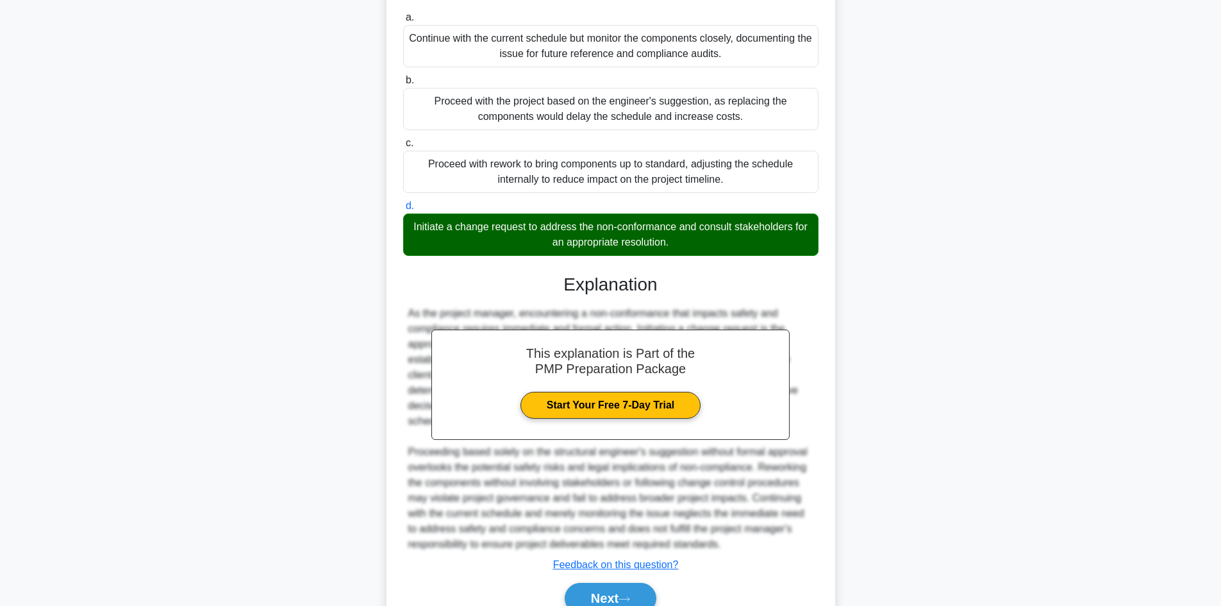
scroll to position [278, 0]
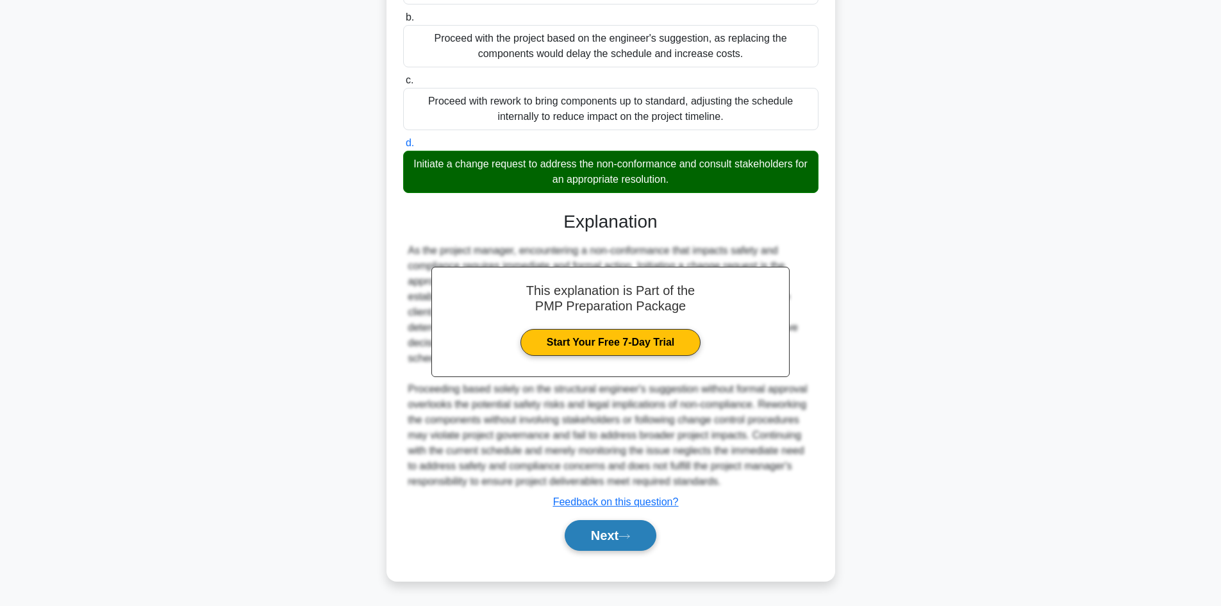
click at [635, 528] on button "Next" at bounding box center [611, 535] width 92 height 31
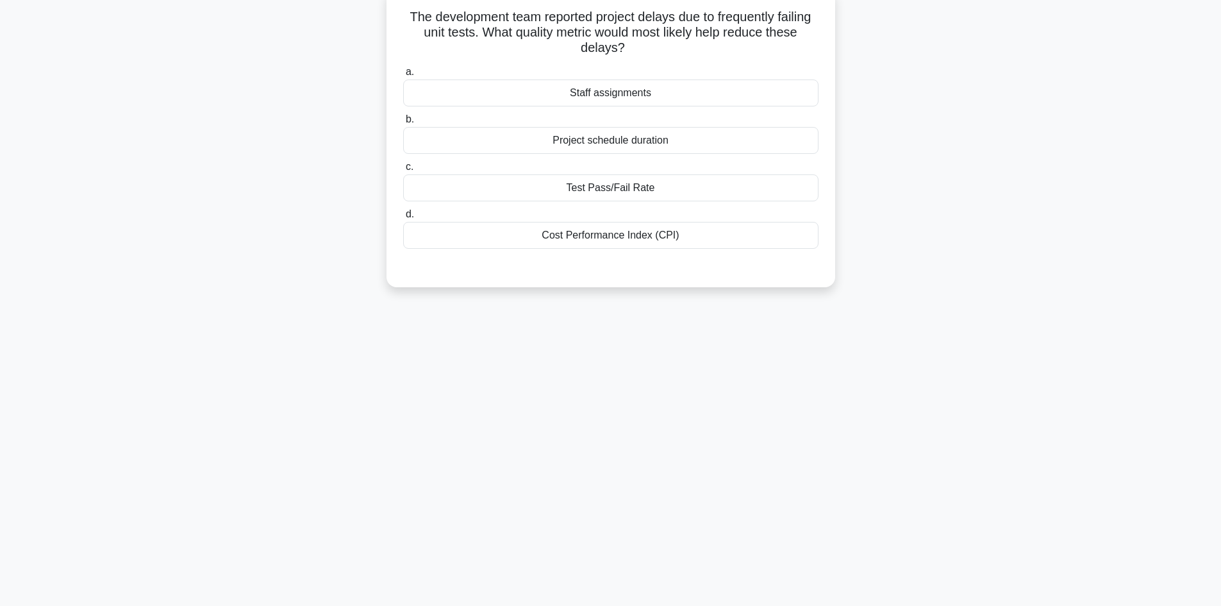
scroll to position [0, 0]
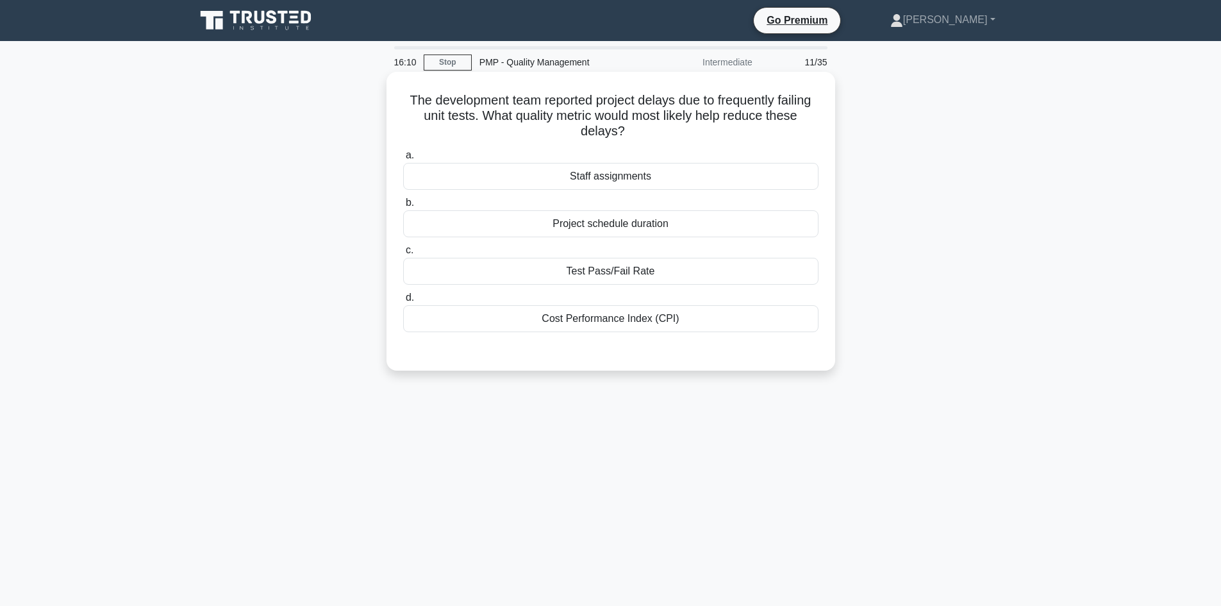
click at [687, 272] on div "Test Pass/Fail Rate" at bounding box center [610, 271] width 415 height 27
click at [403, 254] on input "c. Test Pass/Fail Rate" at bounding box center [403, 250] width 0 height 8
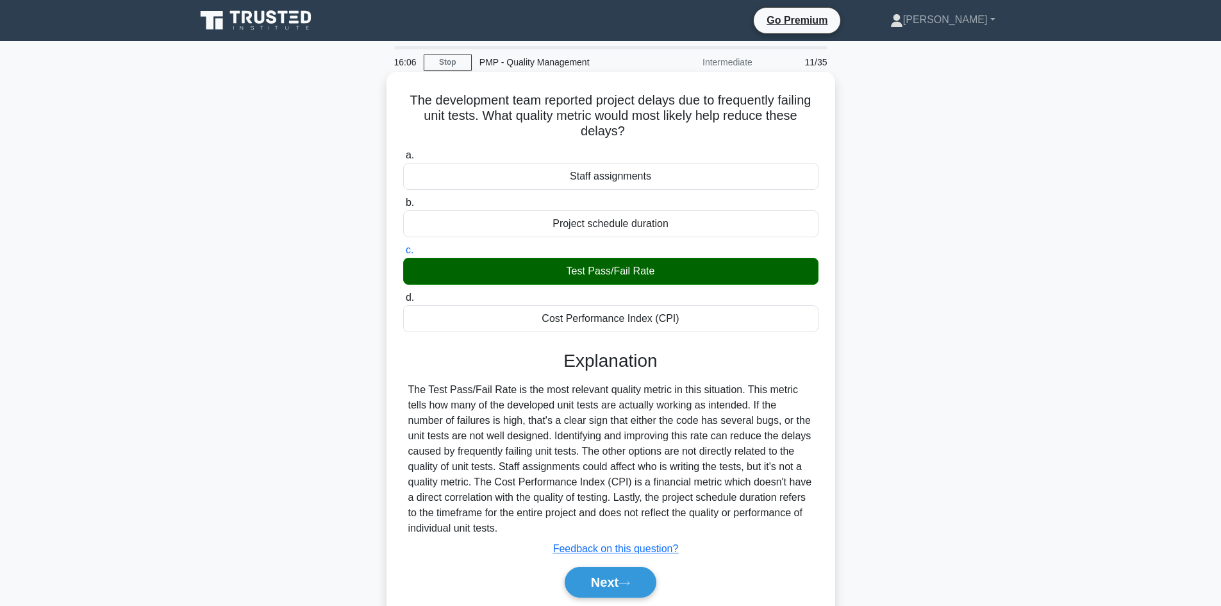
scroll to position [22, 0]
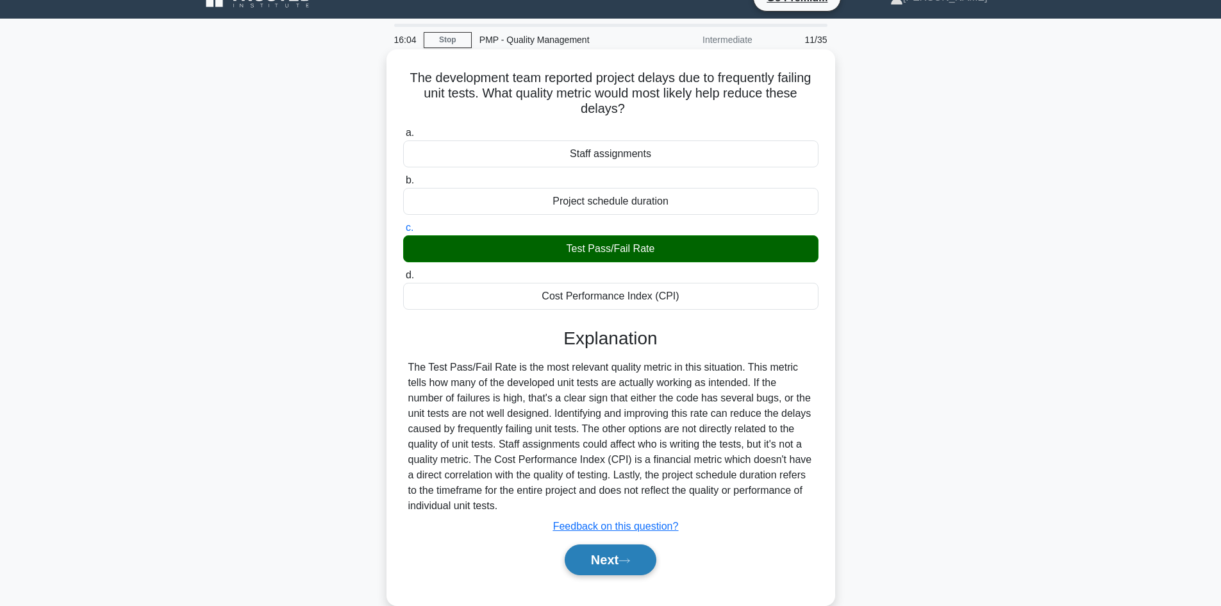
click at [615, 554] on button "Next" at bounding box center [611, 559] width 92 height 31
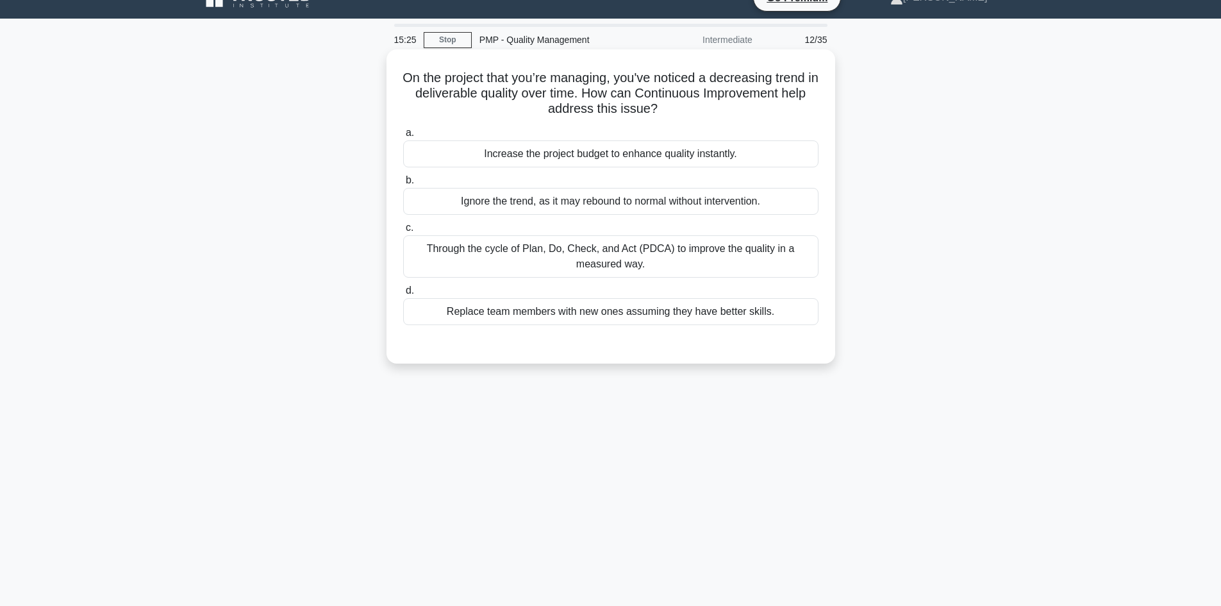
click at [710, 242] on div "Through the cycle of Plan, Do, Check, and Act (PDCA) to improve the quality in …" at bounding box center [610, 256] width 415 height 42
click at [403, 232] on input "c. Through the cycle of Plan, Do, Check, and Act (PDCA) to improve the quality …" at bounding box center [403, 228] width 0 height 8
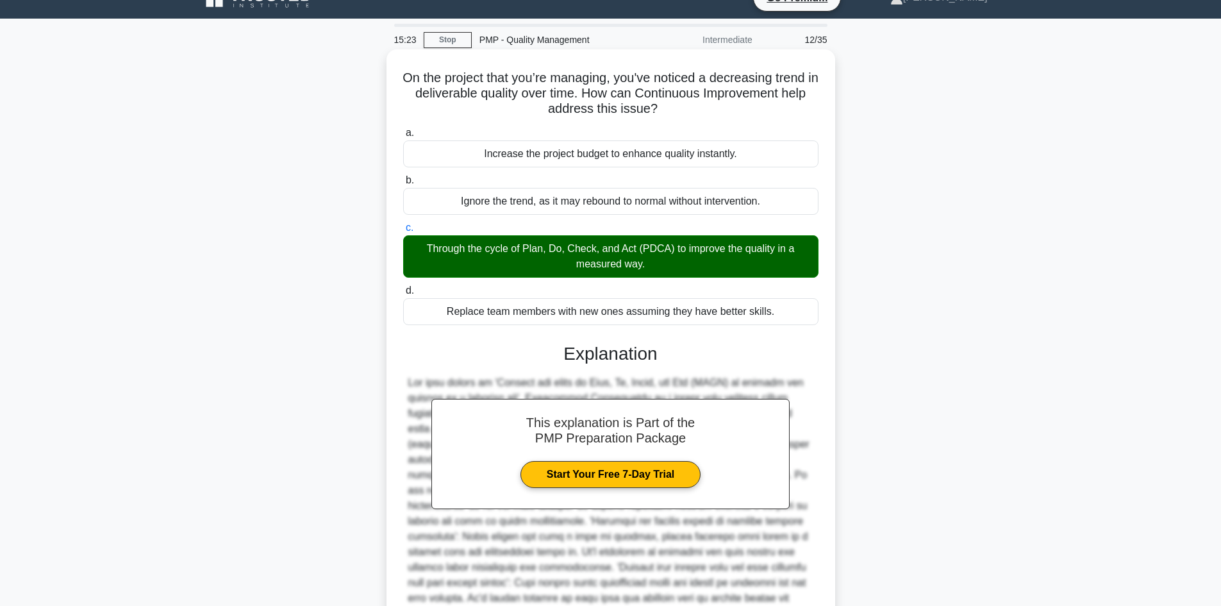
scroll to position [139, 0]
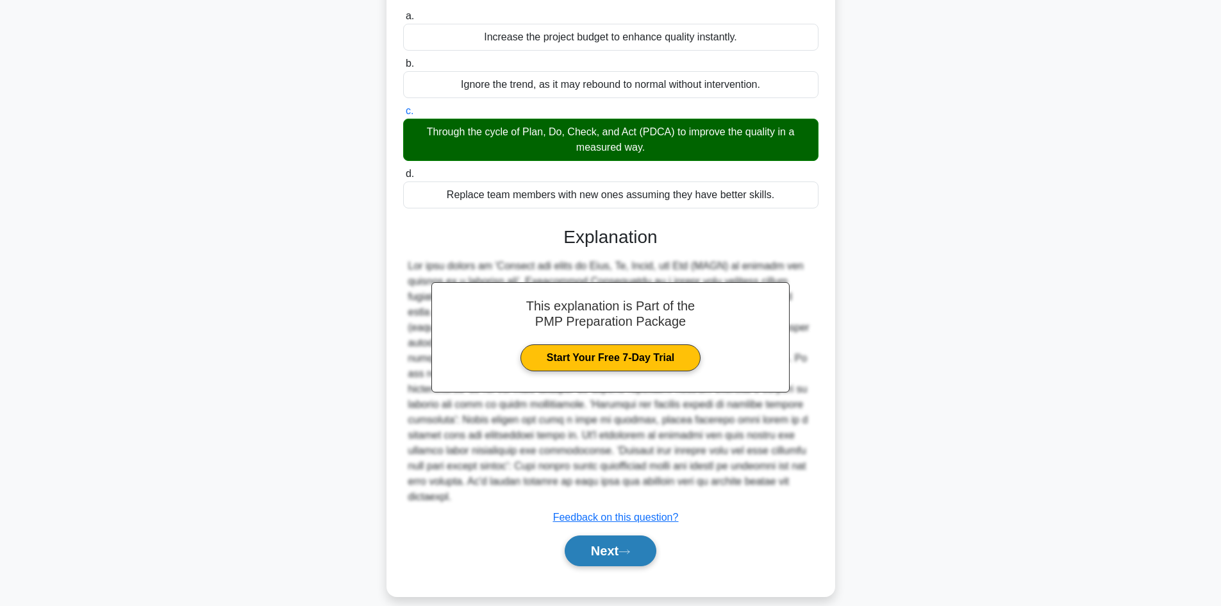
click at [615, 540] on button "Next" at bounding box center [611, 550] width 92 height 31
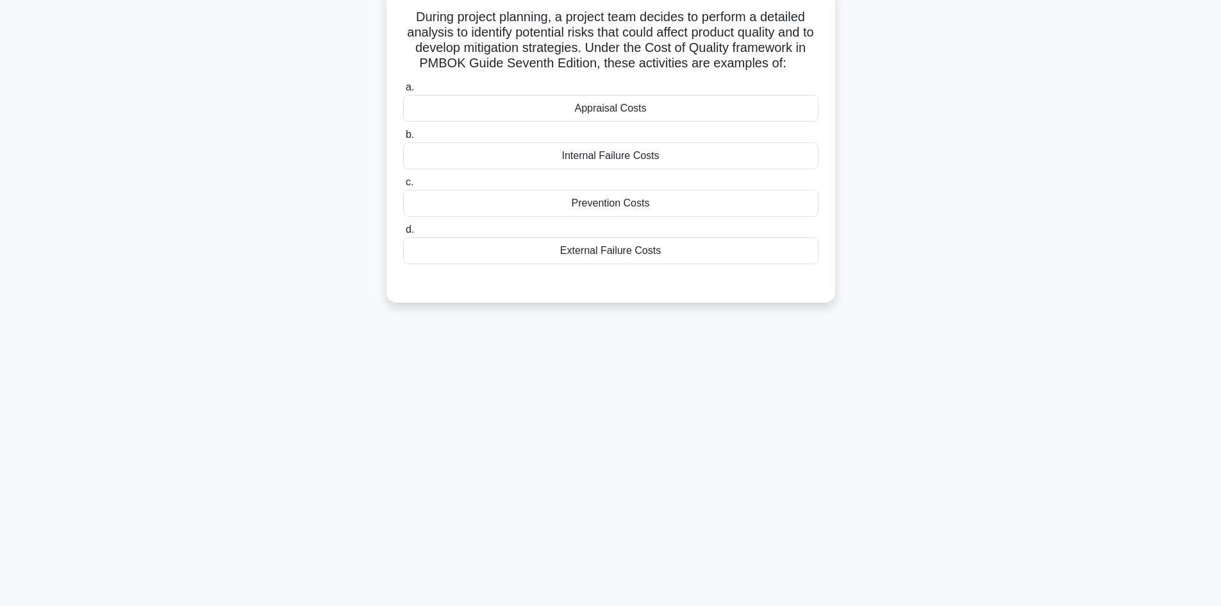
scroll to position [0, 0]
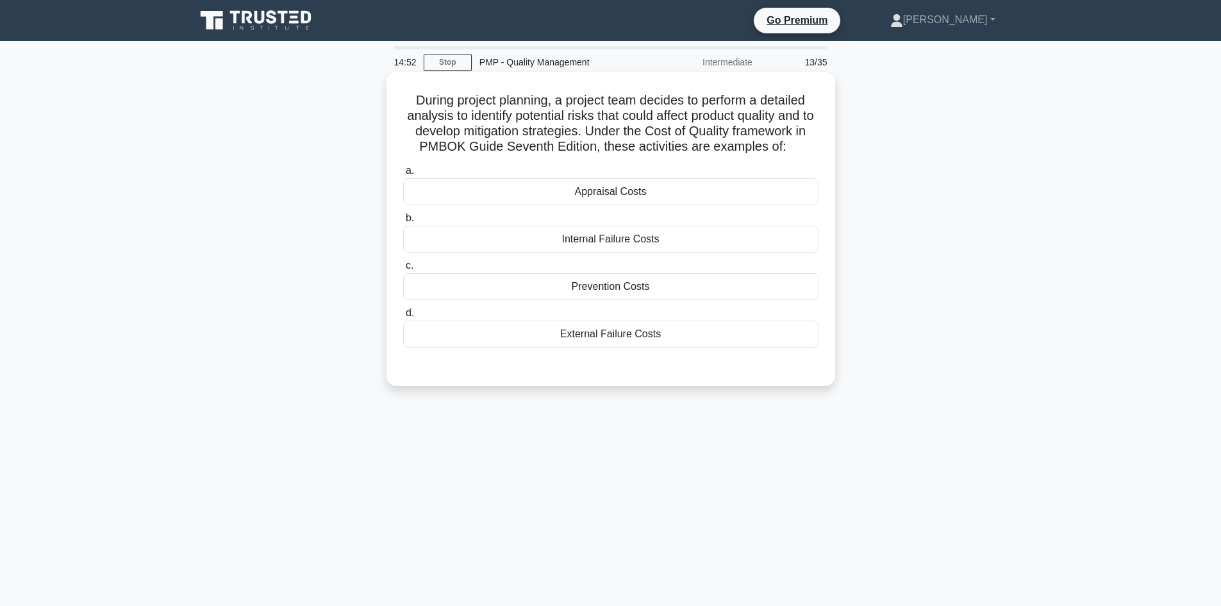
click at [612, 188] on div "Appraisal Costs" at bounding box center [610, 191] width 415 height 27
click at [403, 175] on input "a. Appraisal Costs" at bounding box center [403, 171] width 0 height 8
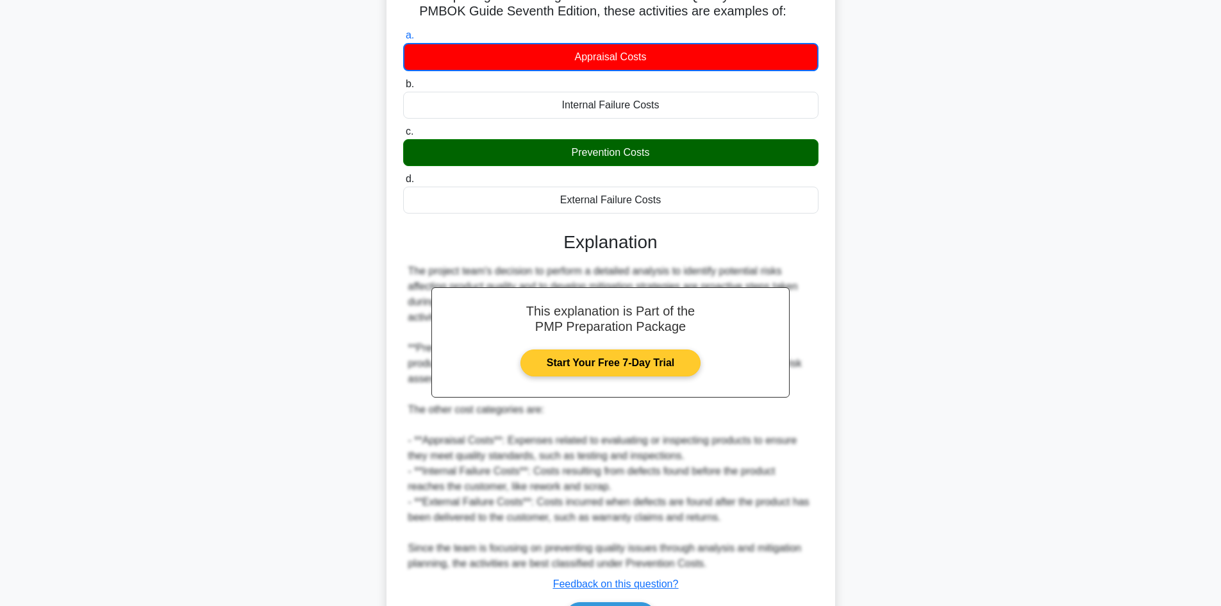
scroll to position [217, 0]
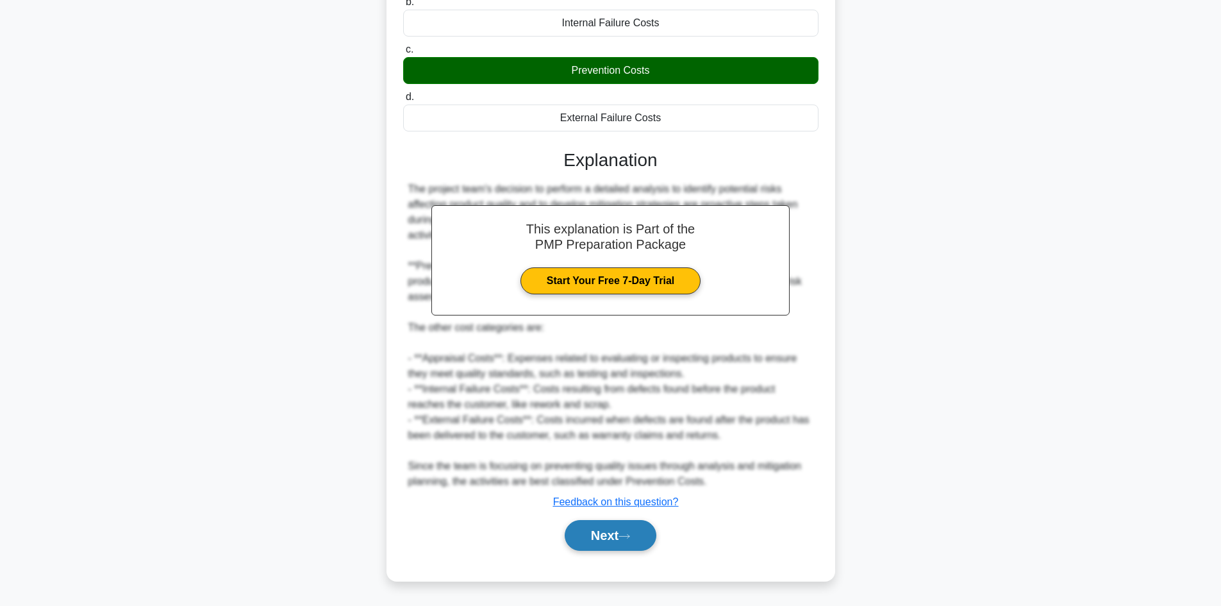
click at [608, 535] on button "Next" at bounding box center [611, 535] width 92 height 31
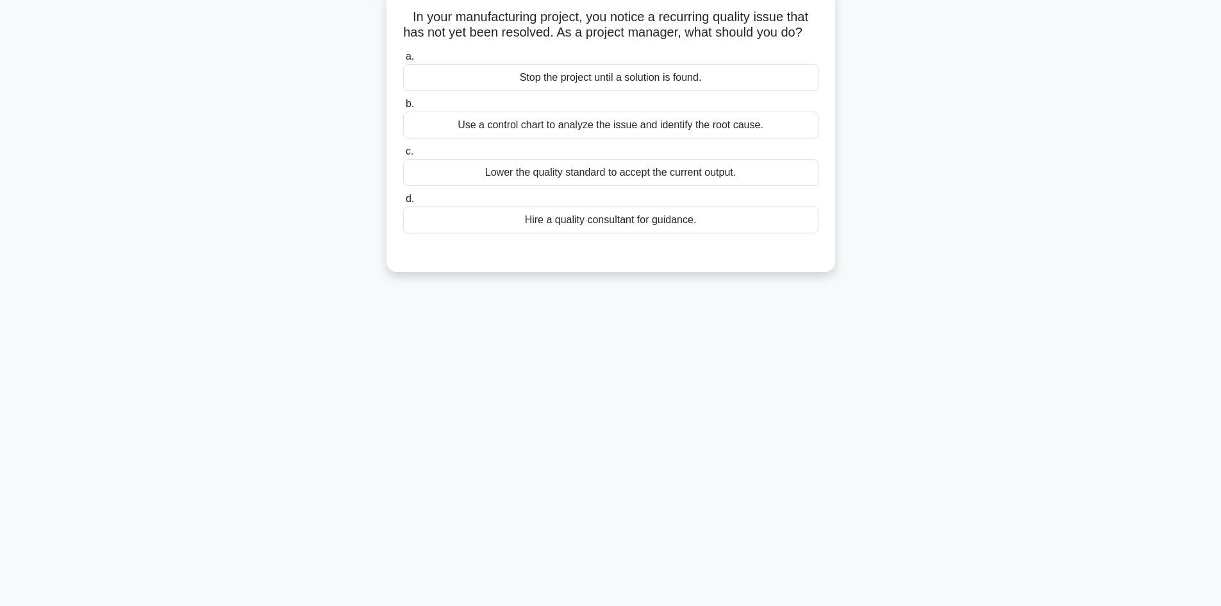
scroll to position [22, 0]
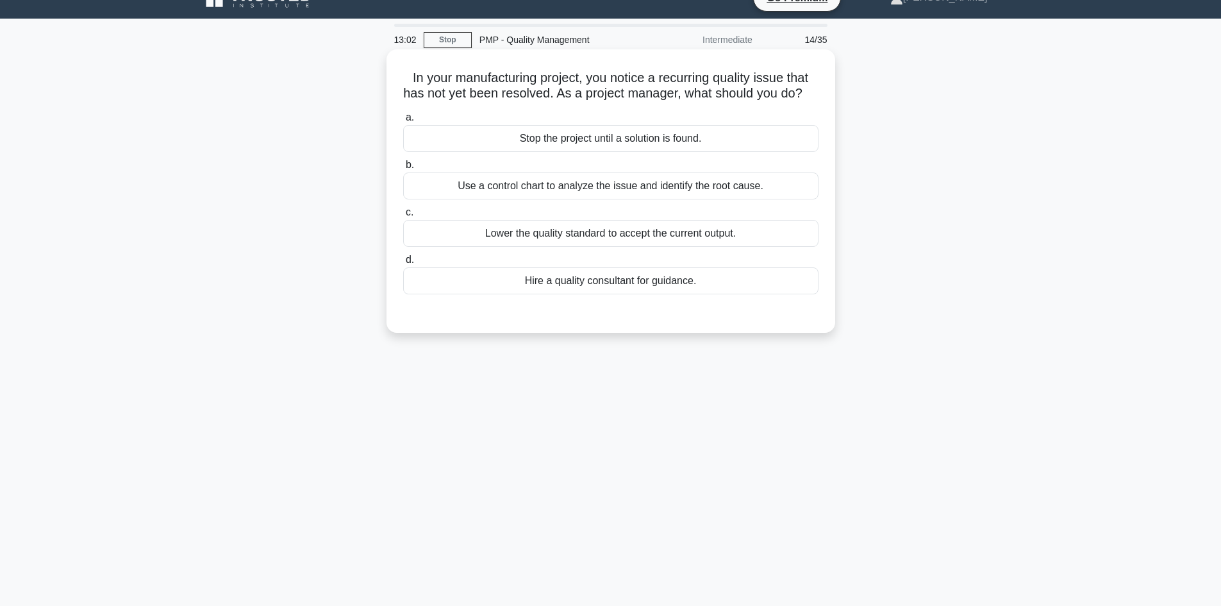
click at [523, 199] on div "Use a control chart to analyze the issue and identify the root cause." at bounding box center [610, 185] width 415 height 27
click at [403, 169] on input "b. Use a control chart to analyze the issue and identify the root cause." at bounding box center [403, 165] width 0 height 8
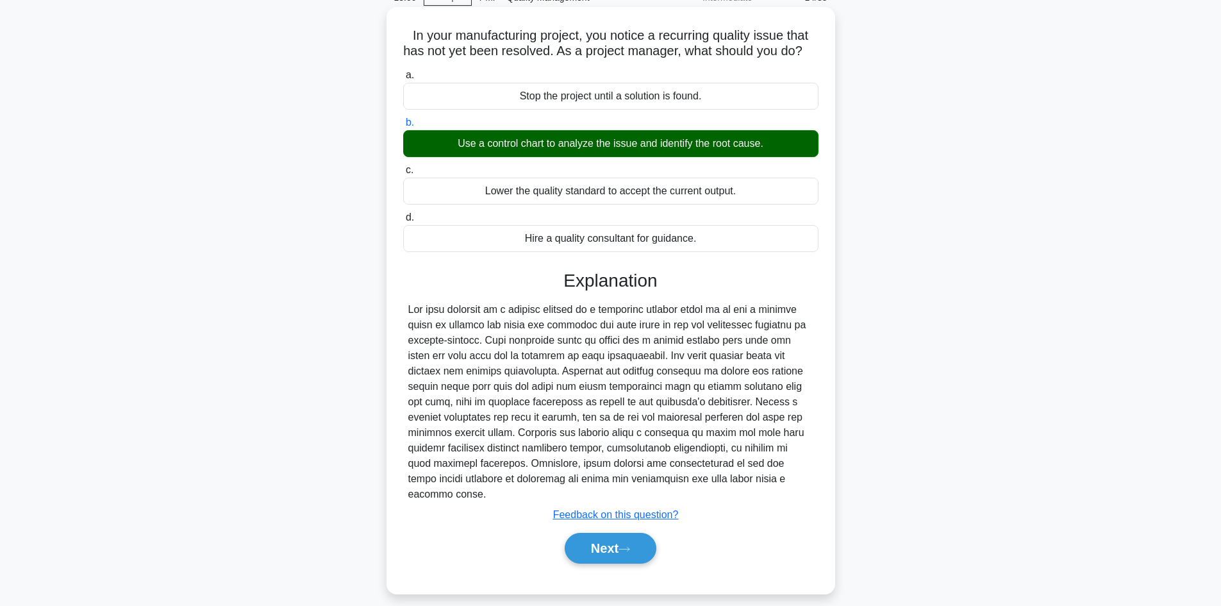
scroll to position [87, 0]
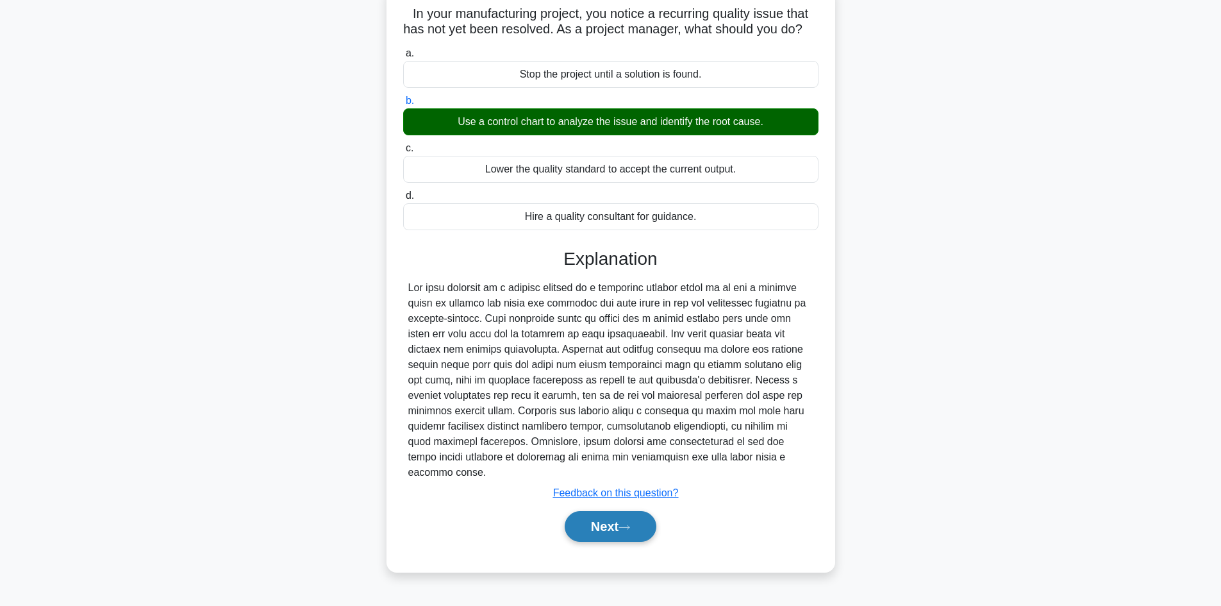
click at [600, 523] on button "Next" at bounding box center [611, 526] width 92 height 31
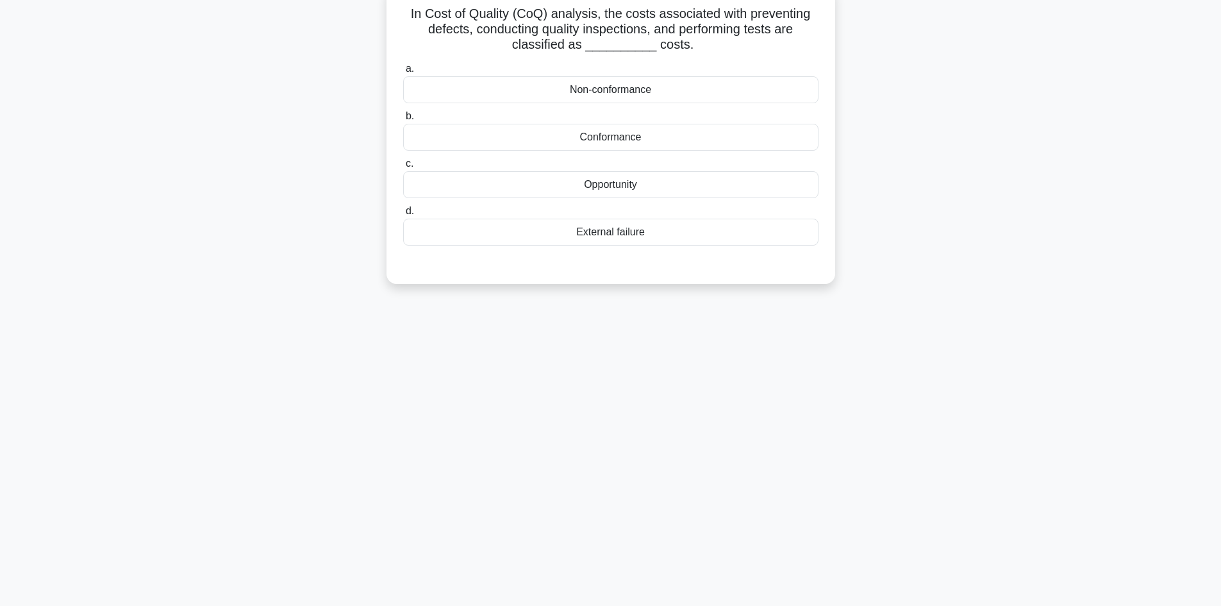
click at [617, 140] on div "Conformance" at bounding box center [610, 137] width 415 height 27
click at [403, 121] on input "b. Conformance" at bounding box center [403, 116] width 0 height 8
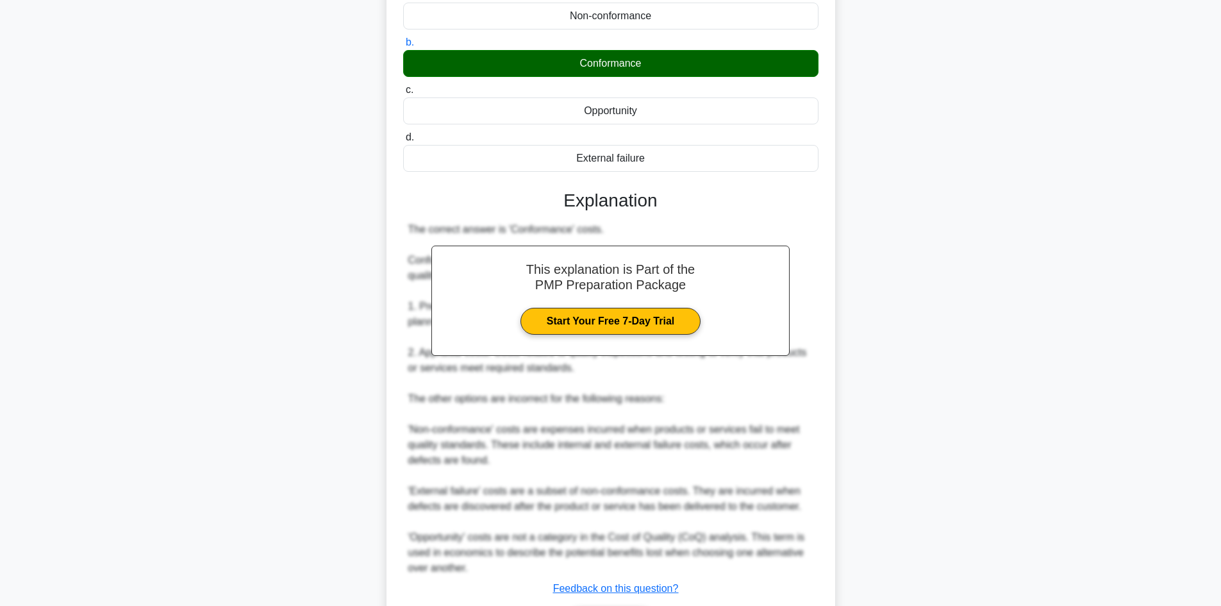
scroll to position [247, 0]
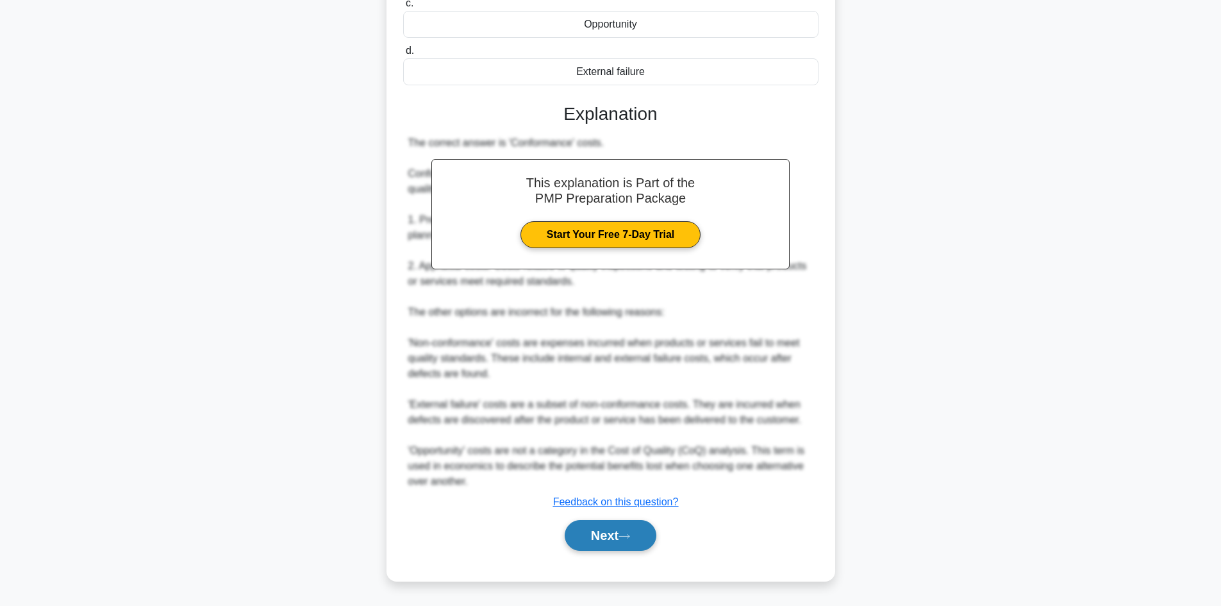
click at [618, 531] on button "Next" at bounding box center [611, 535] width 92 height 31
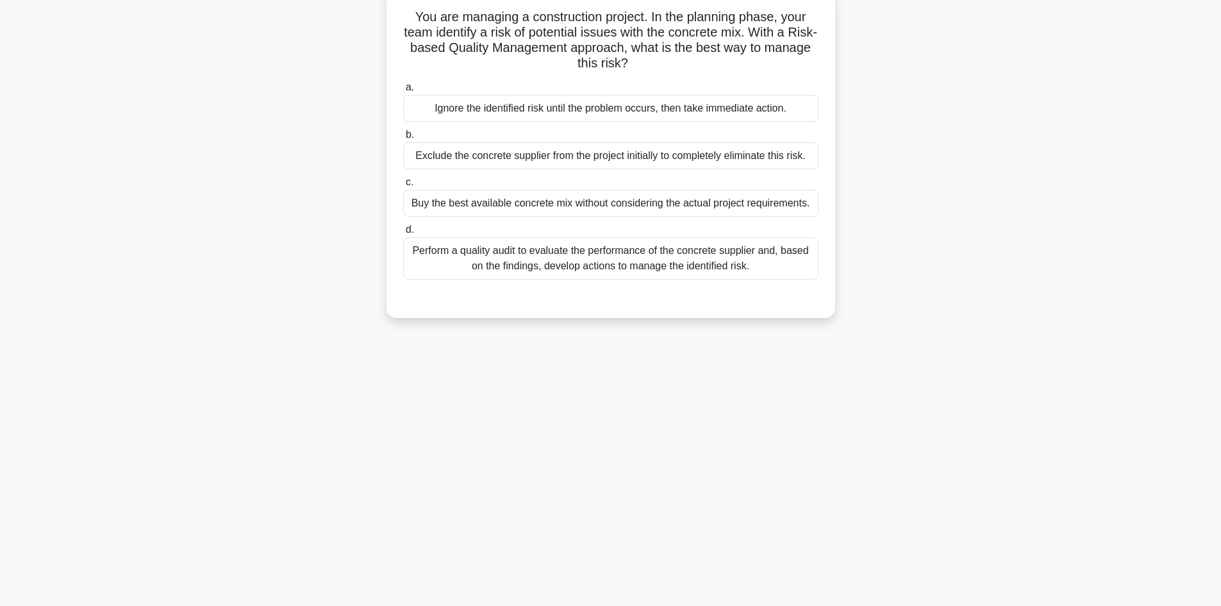
scroll to position [0, 0]
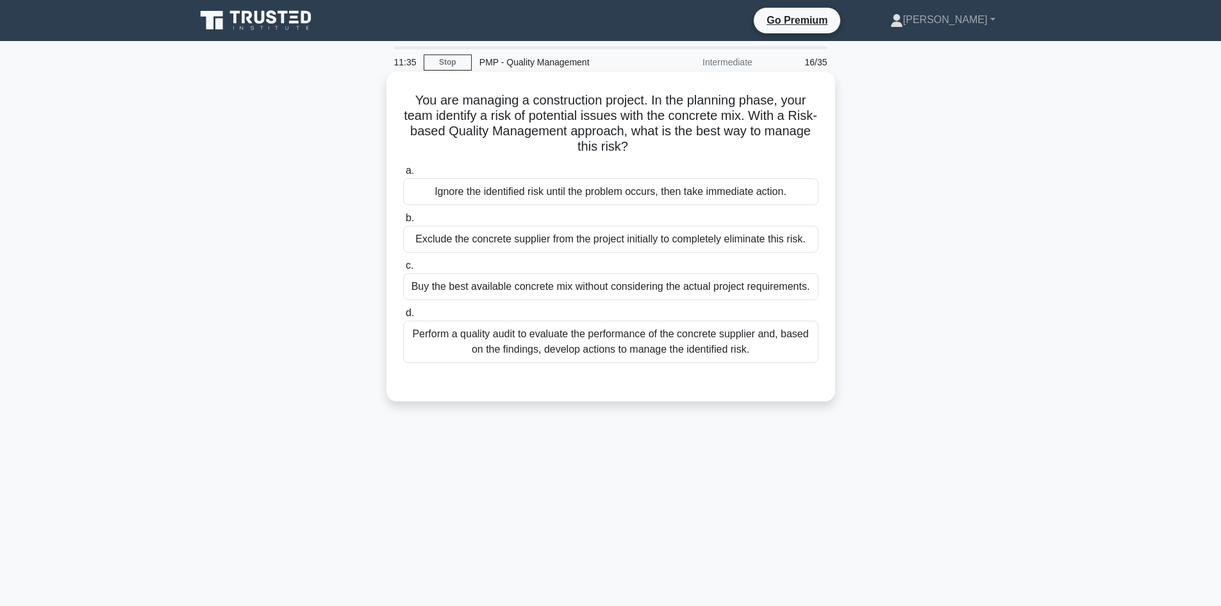
click at [759, 242] on div "Exclude the concrete supplier from the project initially to completely eliminat…" at bounding box center [610, 239] width 415 height 27
click at [403, 222] on input "b. Exclude the concrete supplier from the project initially to completely elimi…" at bounding box center [403, 218] width 0 height 8
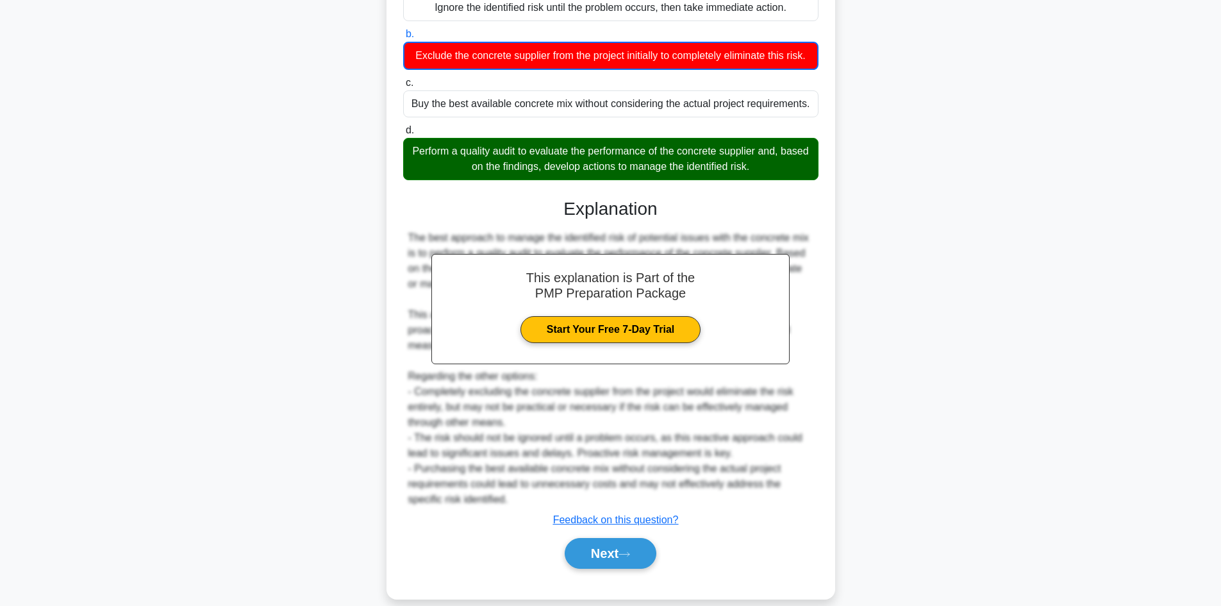
scroll to position [217, 0]
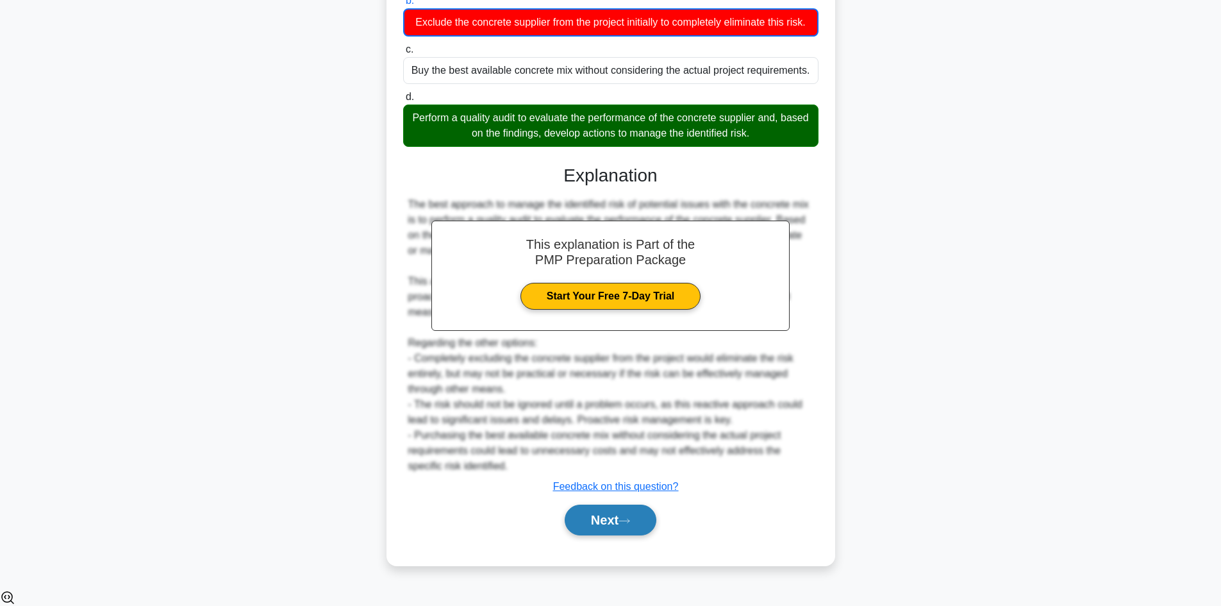
click at [638, 530] on button "Next" at bounding box center [611, 519] width 92 height 31
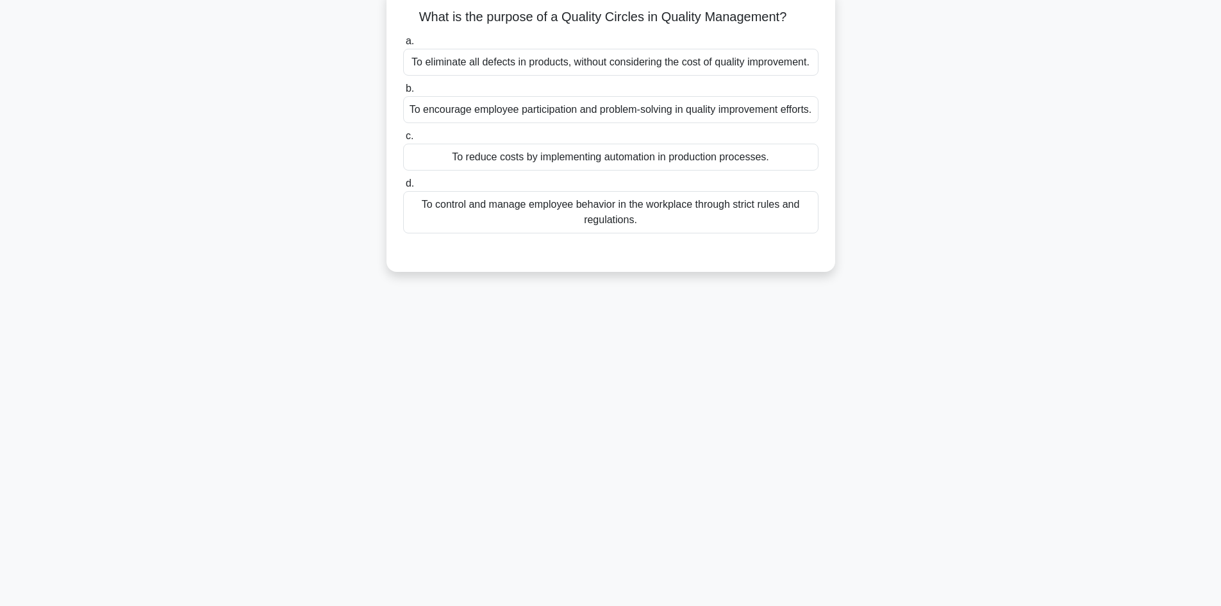
scroll to position [0, 0]
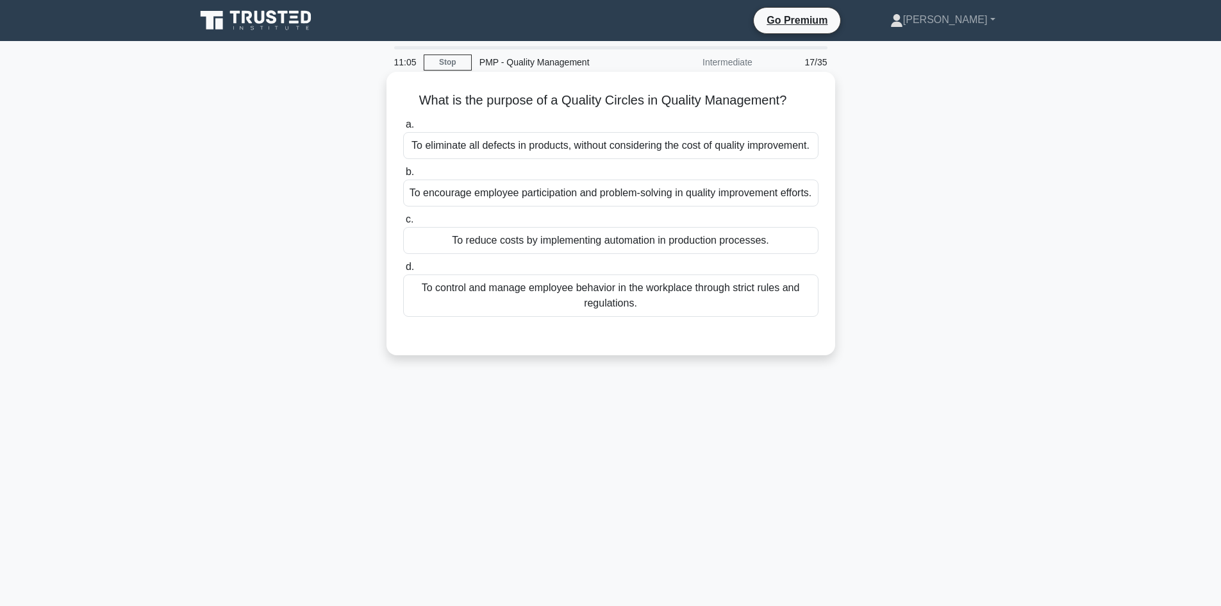
click at [708, 203] on div "To encourage employee participation and problem-solving in quality improvement …" at bounding box center [610, 192] width 415 height 27
click at [403, 176] on input "b. To encourage employee participation and problem-solving in quality improveme…" at bounding box center [403, 172] width 0 height 8
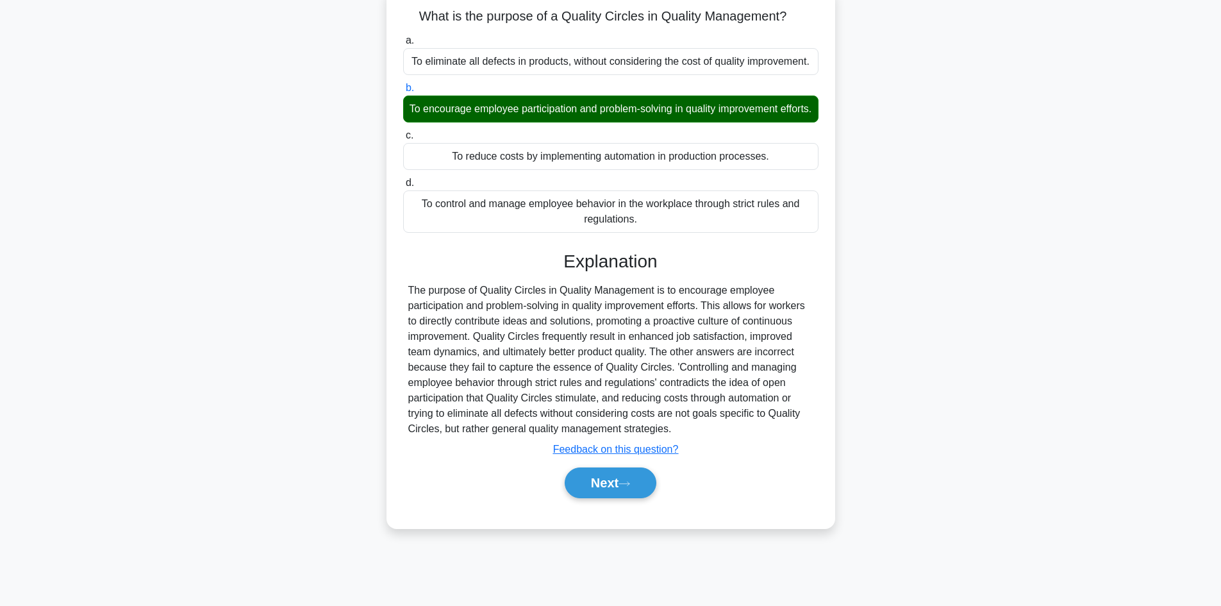
scroll to position [87, 0]
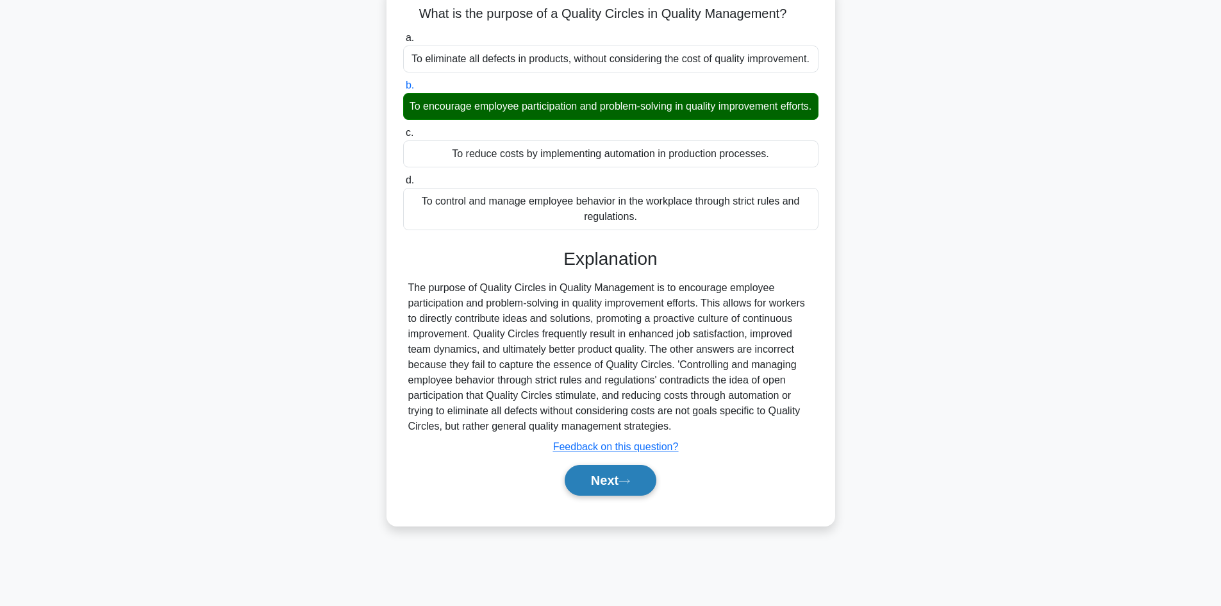
click at [629, 495] on button "Next" at bounding box center [611, 480] width 92 height 31
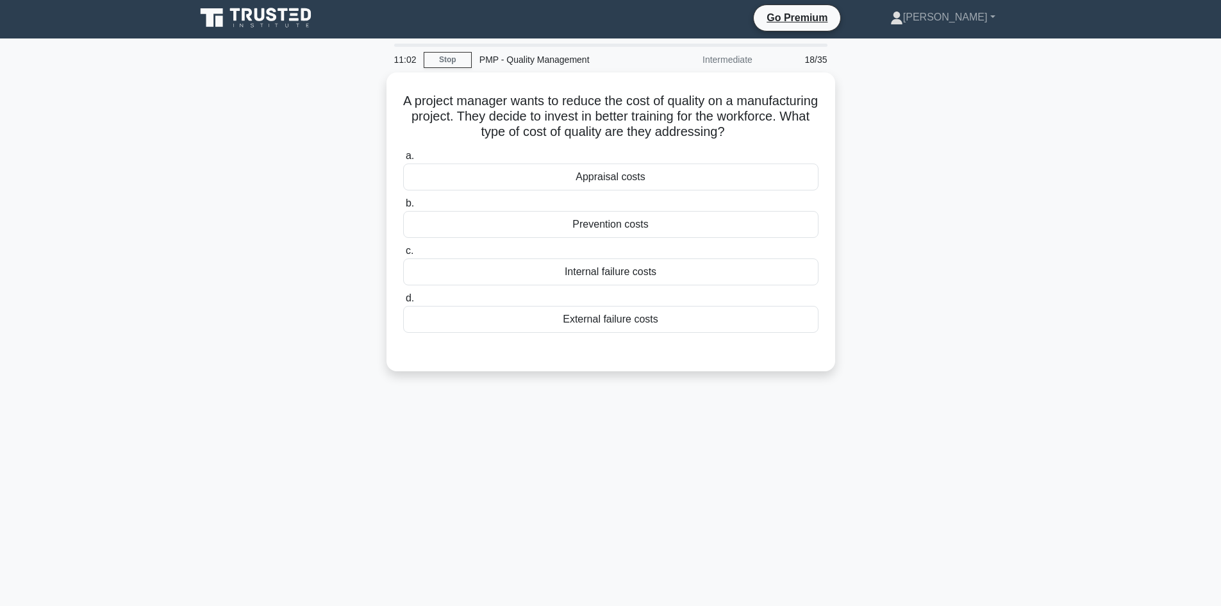
scroll to position [0, 0]
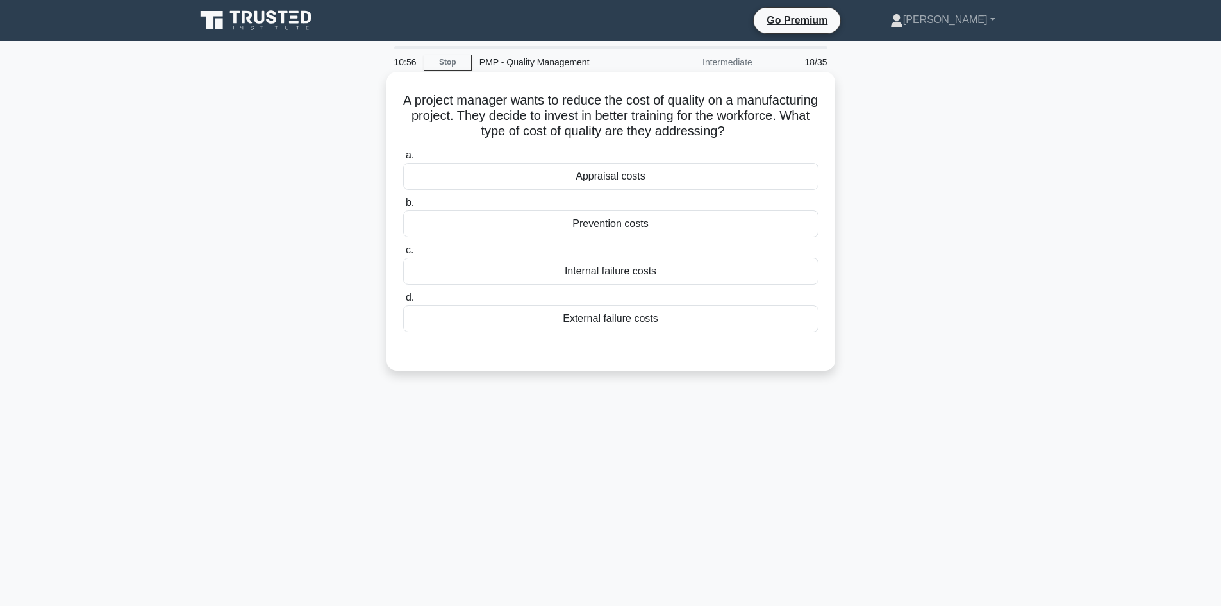
click at [687, 170] on div "Appraisal costs" at bounding box center [610, 176] width 415 height 27
click at [403, 160] on input "a. Appraisal costs" at bounding box center [403, 155] width 0 height 8
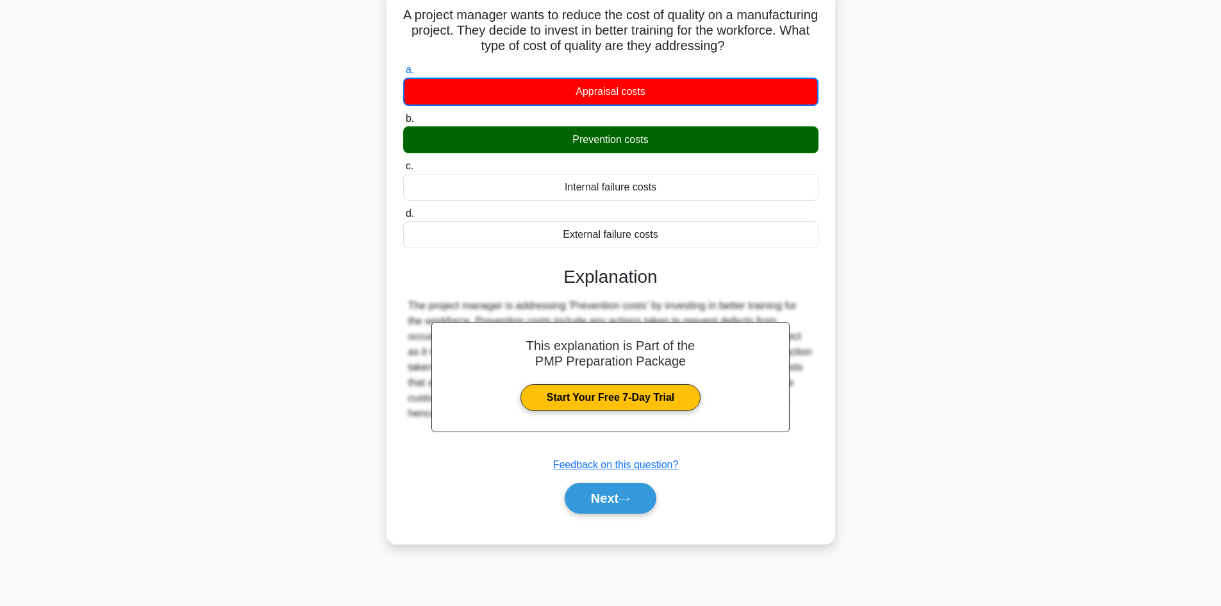
scroll to position [87, 0]
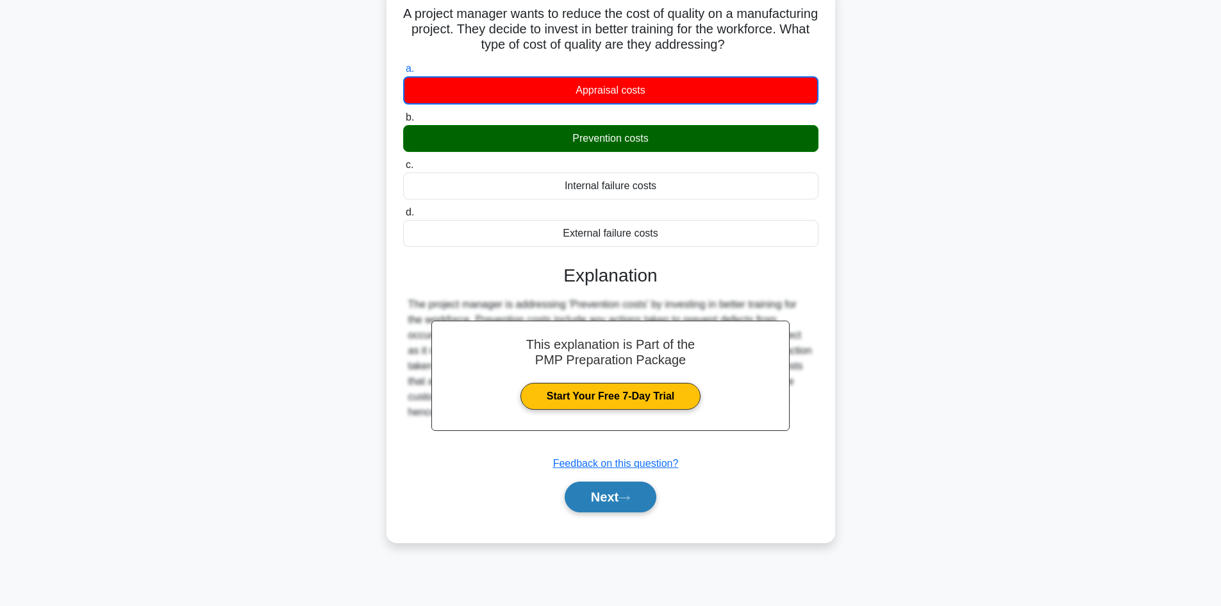
click at [610, 503] on button "Next" at bounding box center [611, 496] width 92 height 31
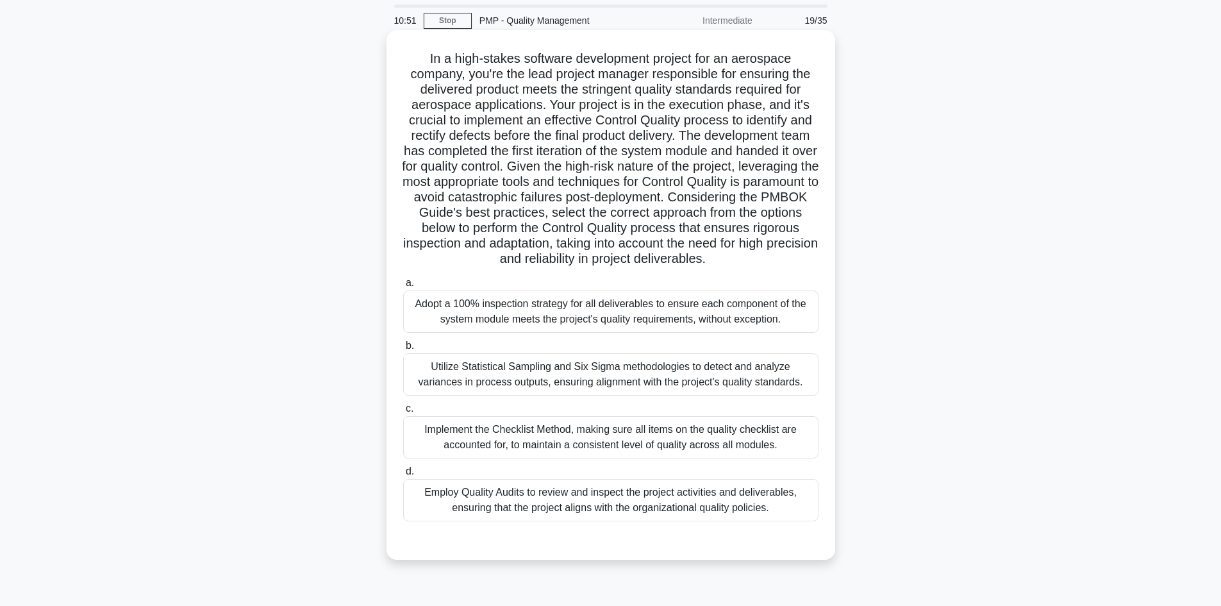
scroll to position [0, 0]
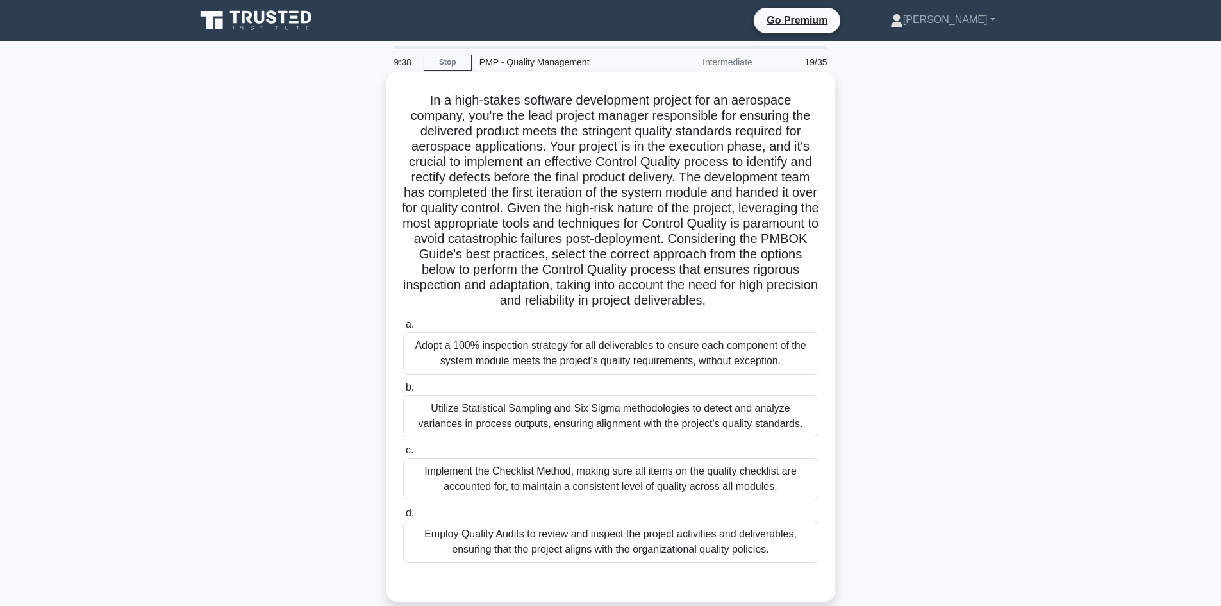
click at [690, 437] on div "Utilize Statistical Sampling and Six Sigma methodologies to detect and analyze …" at bounding box center [610, 416] width 415 height 42
click at [403, 392] on input "b. Utilize Statistical Sampling and Six Sigma methodologies to detect and analy…" at bounding box center [403, 387] width 0 height 8
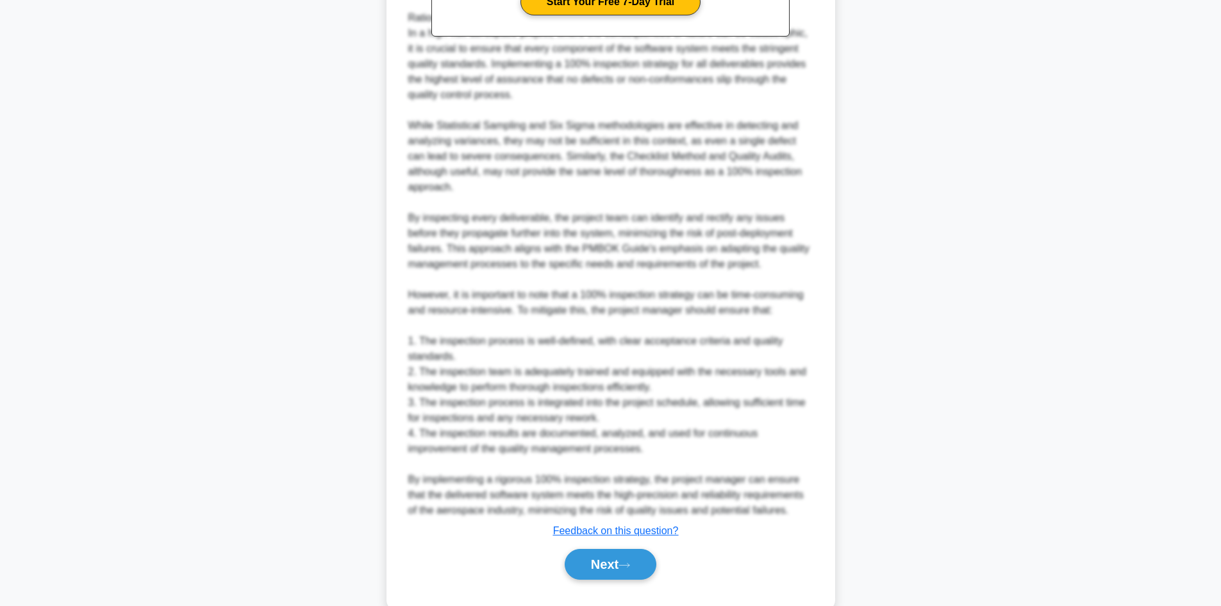
scroll to position [756, 0]
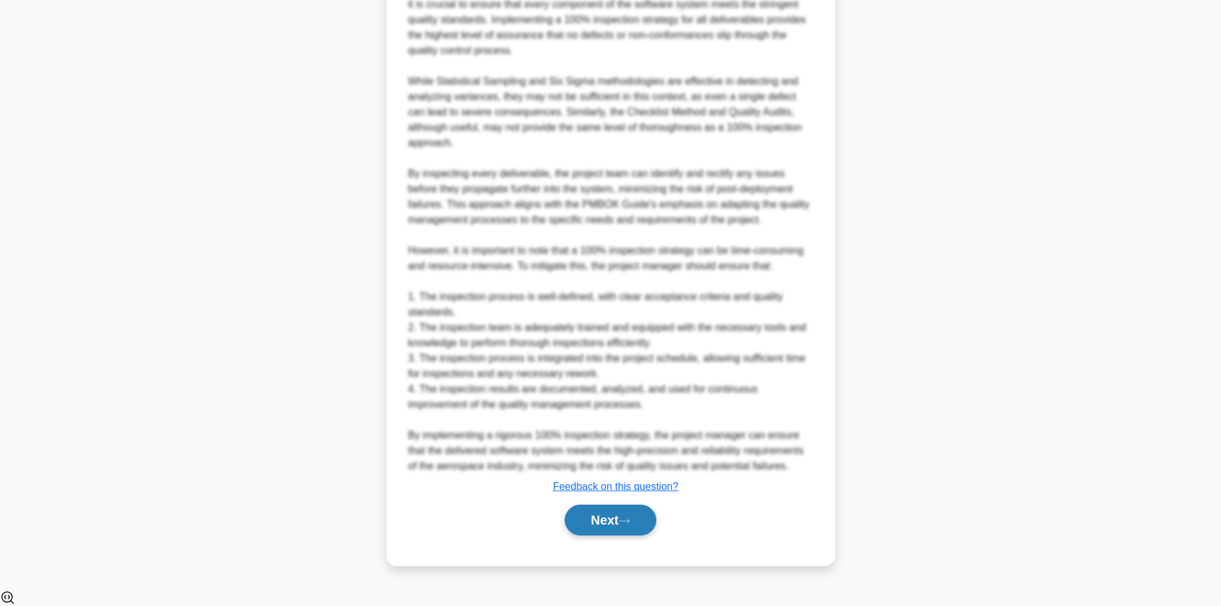
click at [620, 531] on button "Next" at bounding box center [611, 519] width 92 height 31
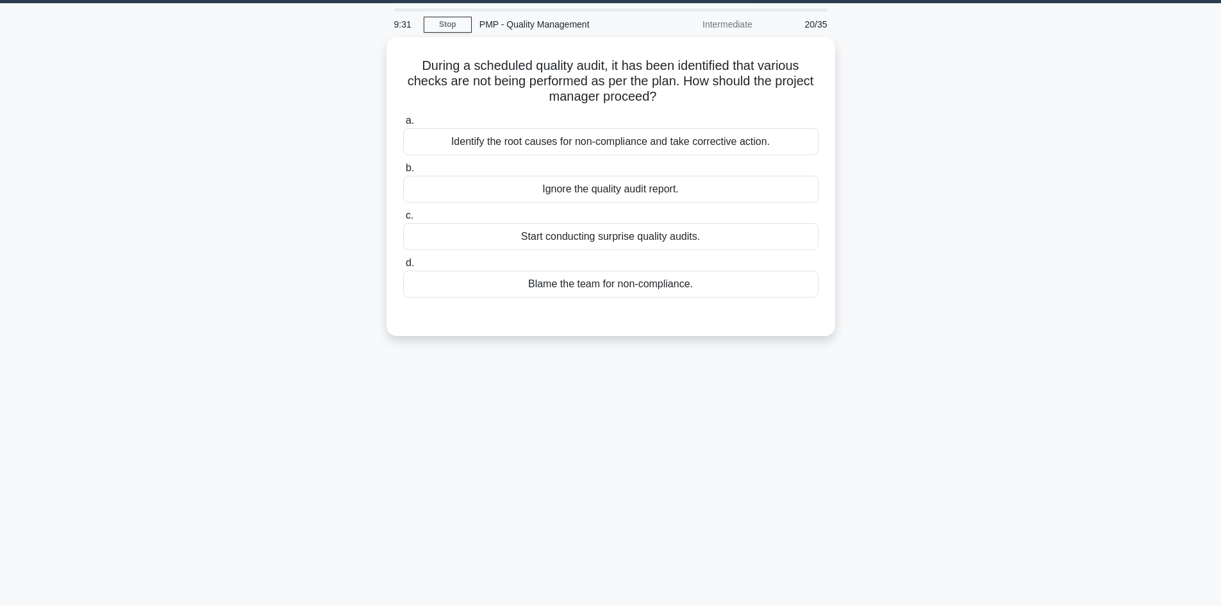
scroll to position [0, 0]
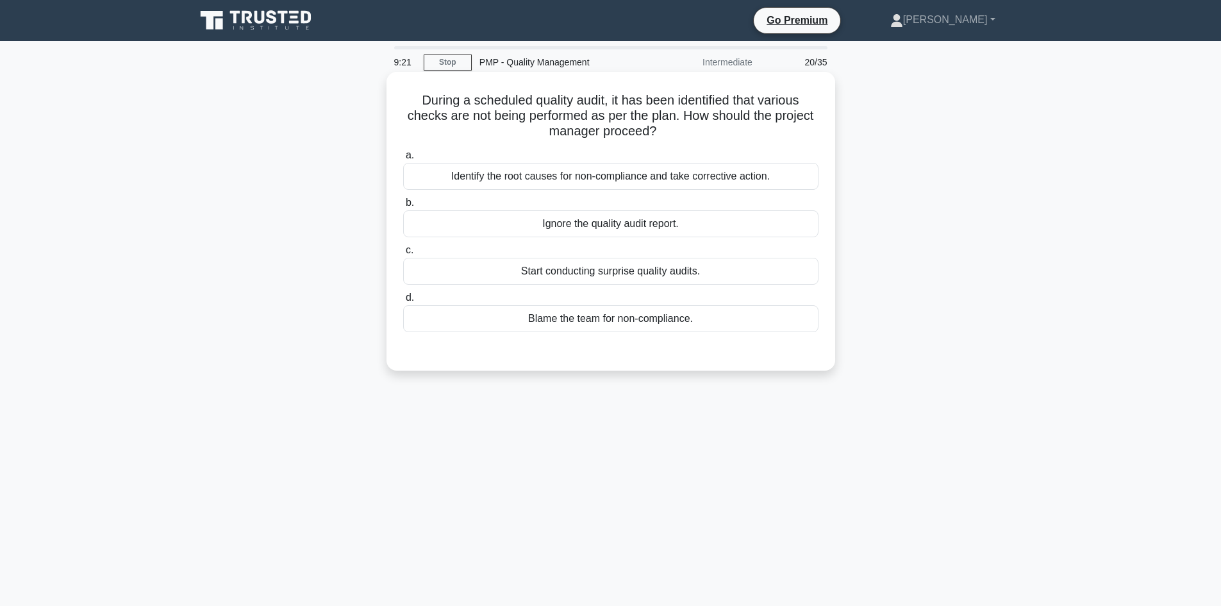
click at [697, 174] on div "Identify the root causes for non-compliance and take corrective action." at bounding box center [610, 176] width 415 height 27
click at [403, 160] on input "a. Identify the root causes for non-compliance and take corrective action." at bounding box center [403, 155] width 0 height 8
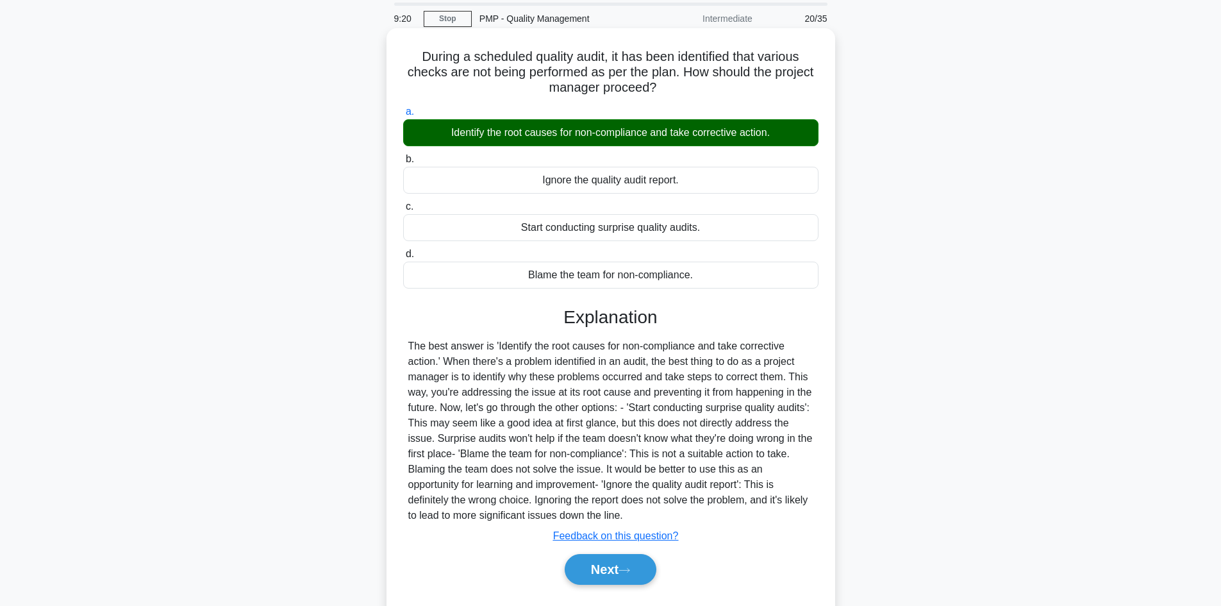
scroll to position [87, 0]
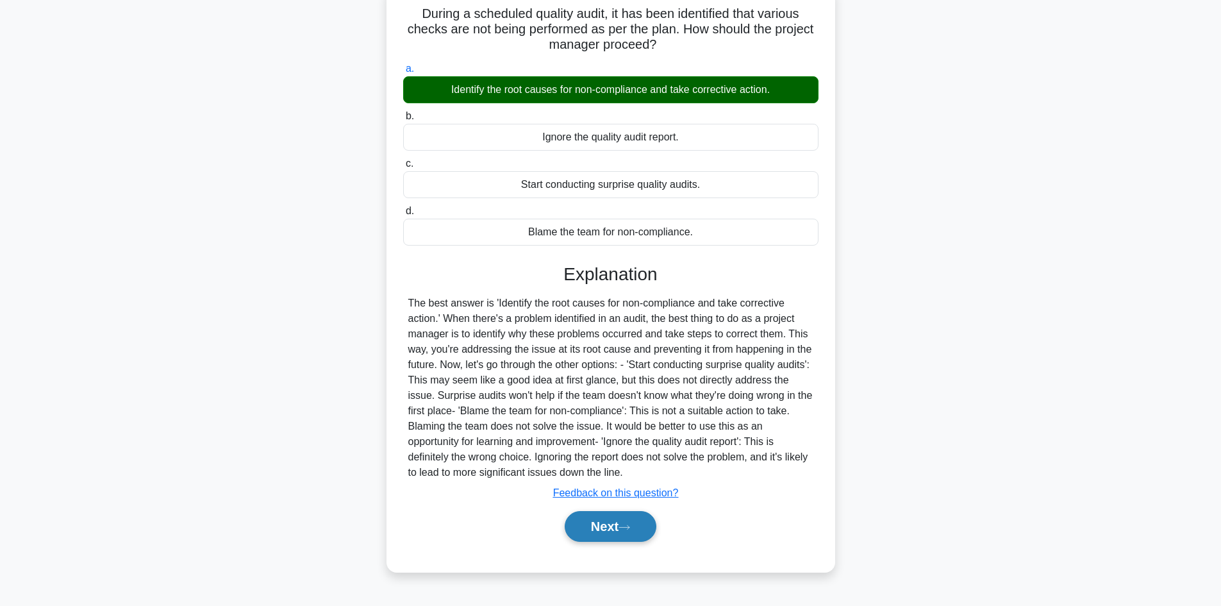
click at [628, 526] on icon at bounding box center [625, 527] width 12 height 7
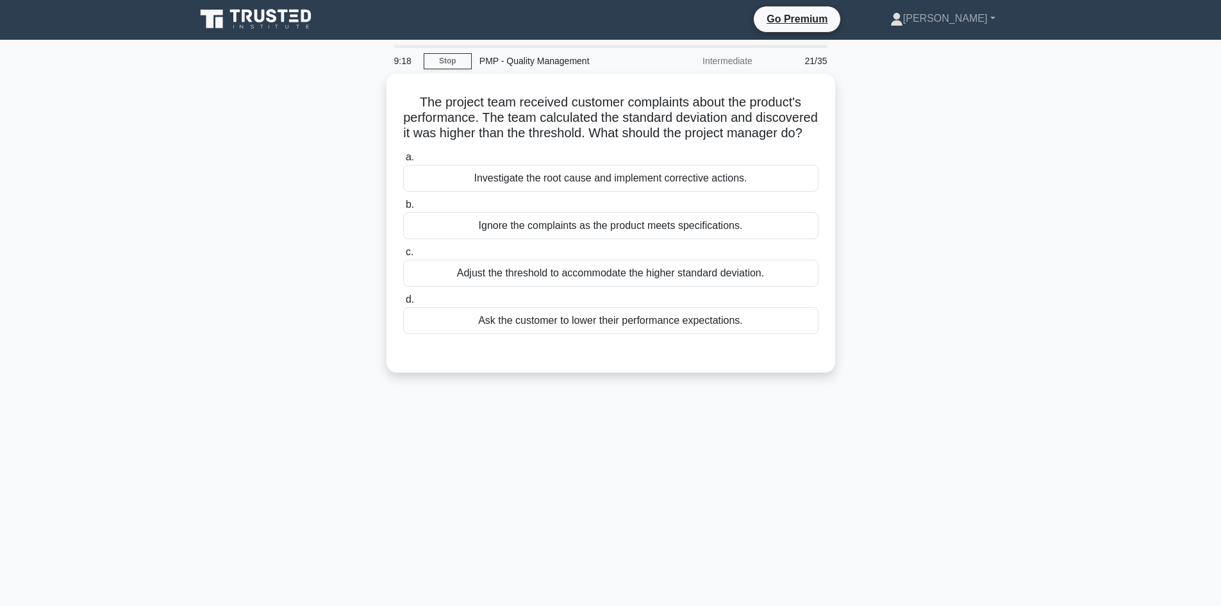
scroll to position [0, 0]
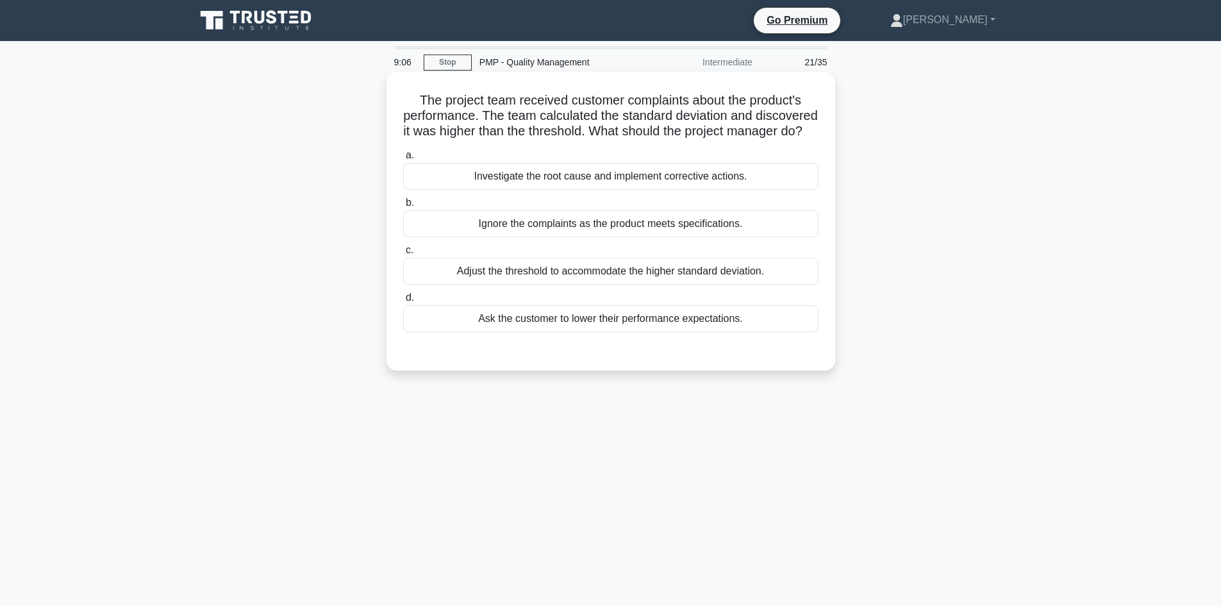
click at [688, 187] on div "Investigate the root cause and implement corrective actions." at bounding box center [610, 176] width 415 height 27
click at [403, 160] on input "a. Investigate the root cause and implement corrective actions." at bounding box center [403, 155] width 0 height 8
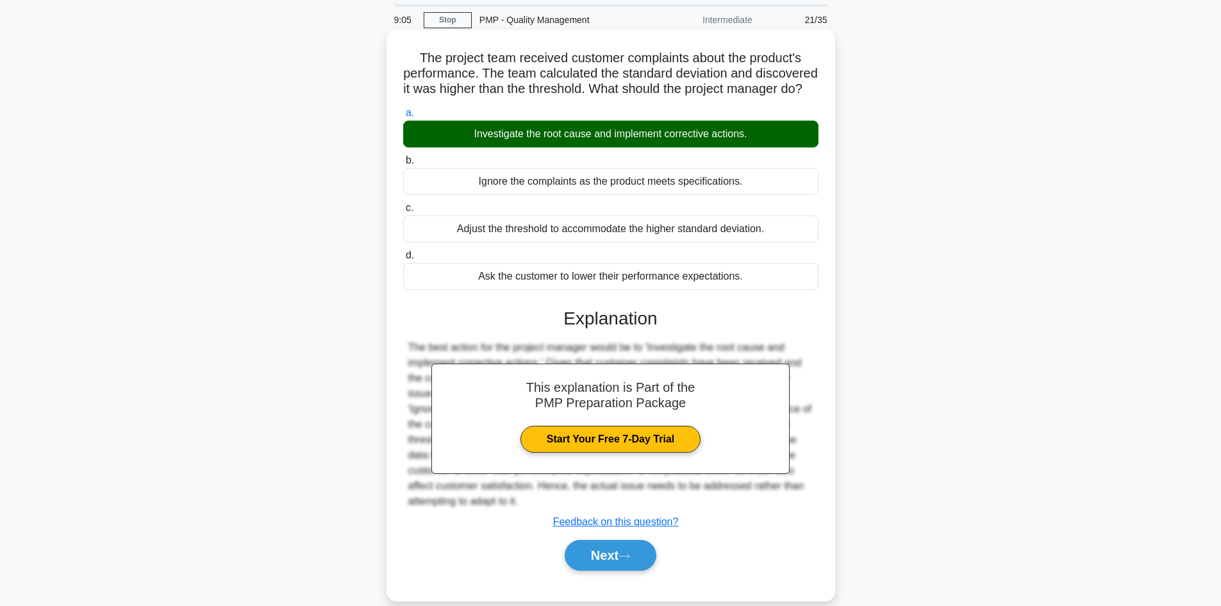
scroll to position [87, 0]
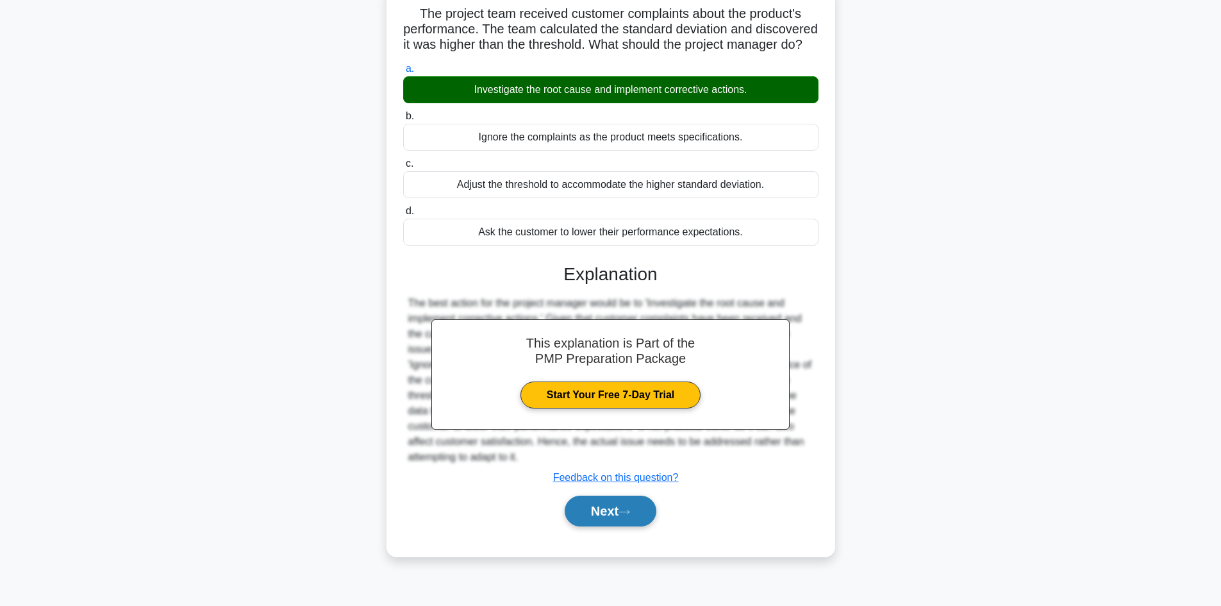
click at [621, 526] on button "Next" at bounding box center [611, 510] width 92 height 31
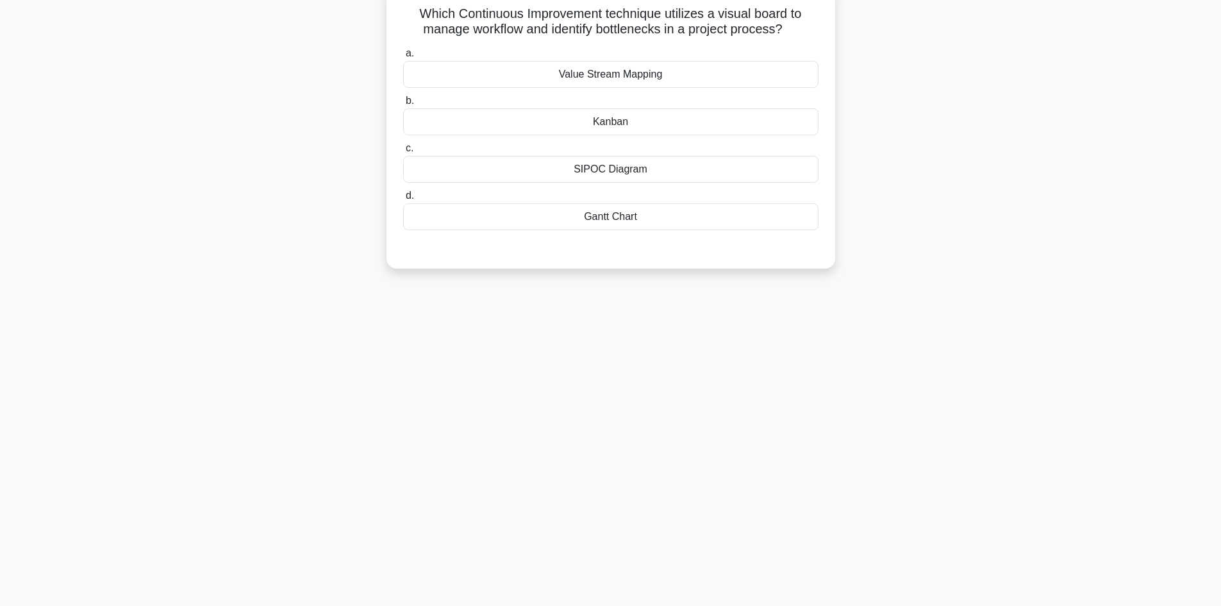
click at [612, 124] on div "Kanban" at bounding box center [610, 121] width 415 height 27
click at [403, 105] on input "b. Kanban" at bounding box center [403, 101] width 0 height 8
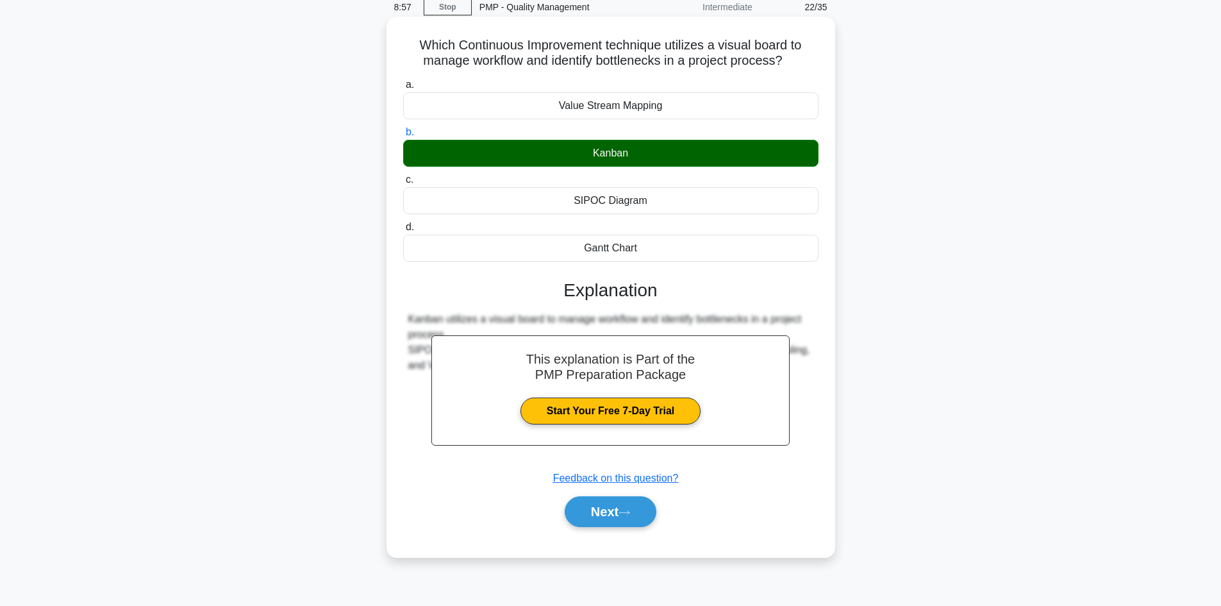
scroll to position [22, 0]
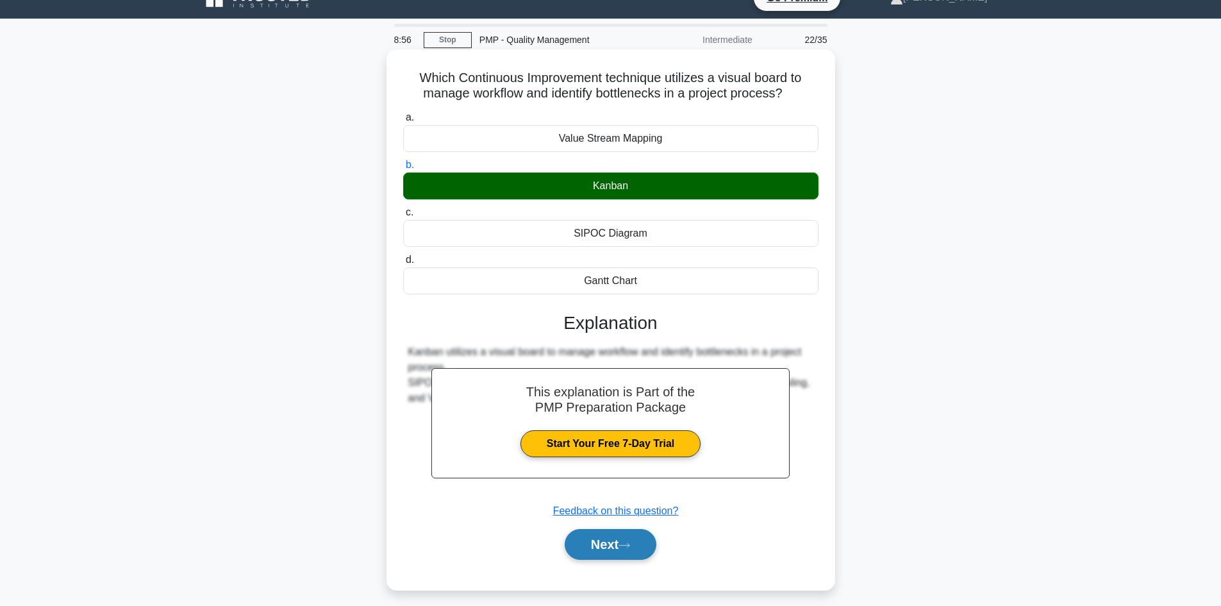
click at [617, 544] on button "Next" at bounding box center [611, 544] width 92 height 31
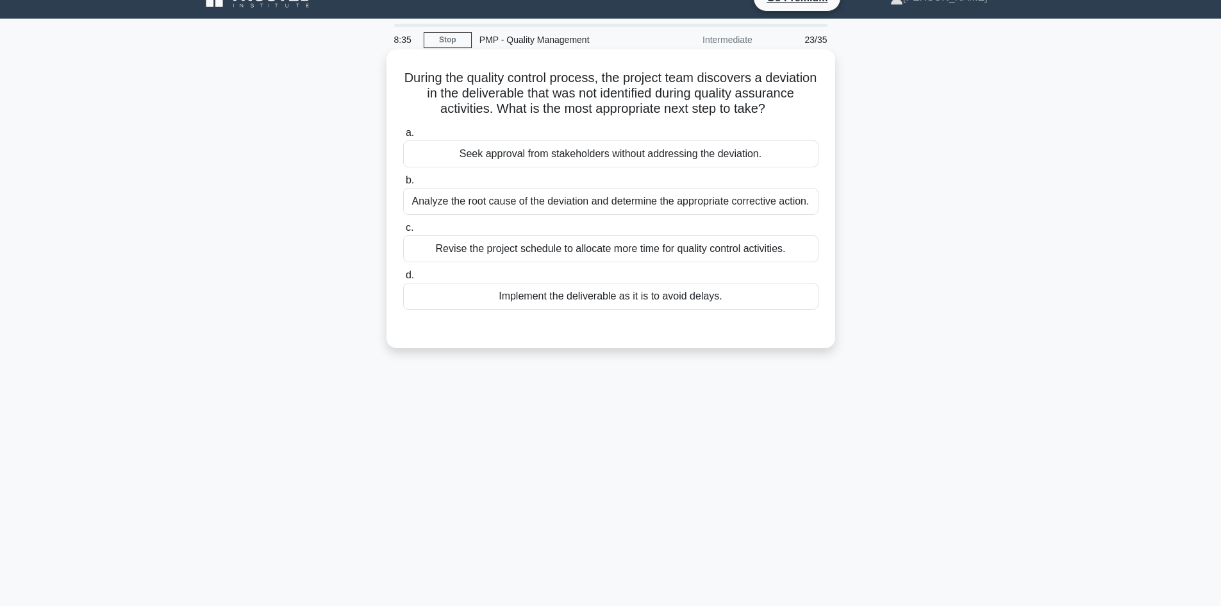
click at [740, 203] on div "Analyze the root cause of the deviation and determine the appropriate correctiv…" at bounding box center [610, 201] width 415 height 27
click at [403, 185] on input "b. Analyze the root cause of the deviation and determine the appropriate correc…" at bounding box center [403, 180] width 0 height 8
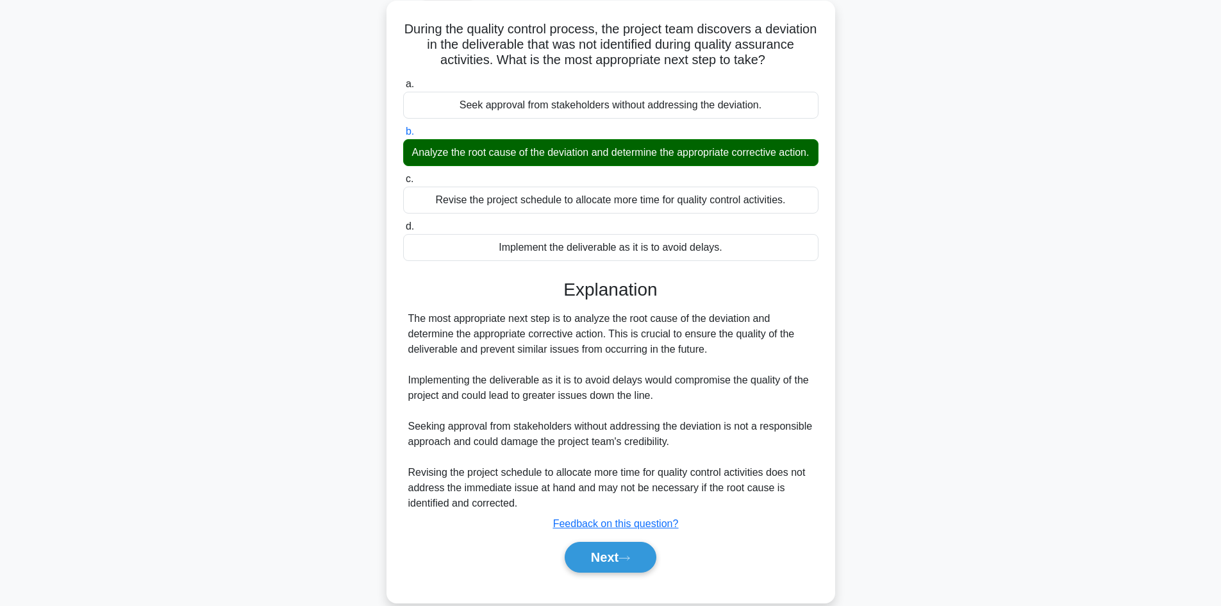
scroll to position [108, 0]
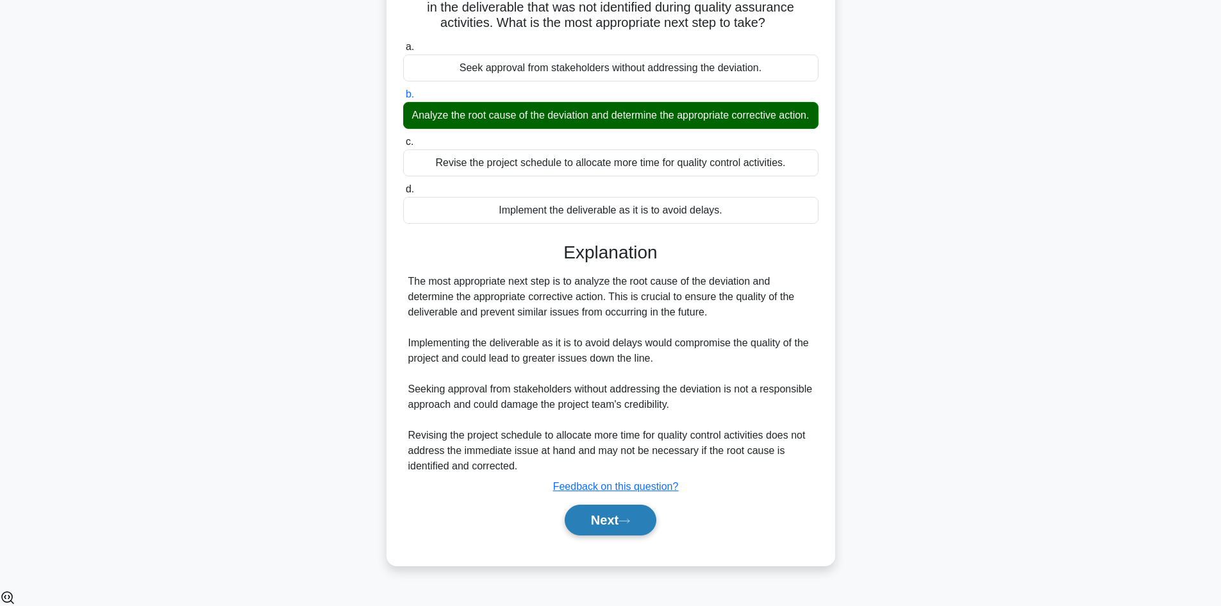
click at [648, 534] on button "Next" at bounding box center [611, 519] width 92 height 31
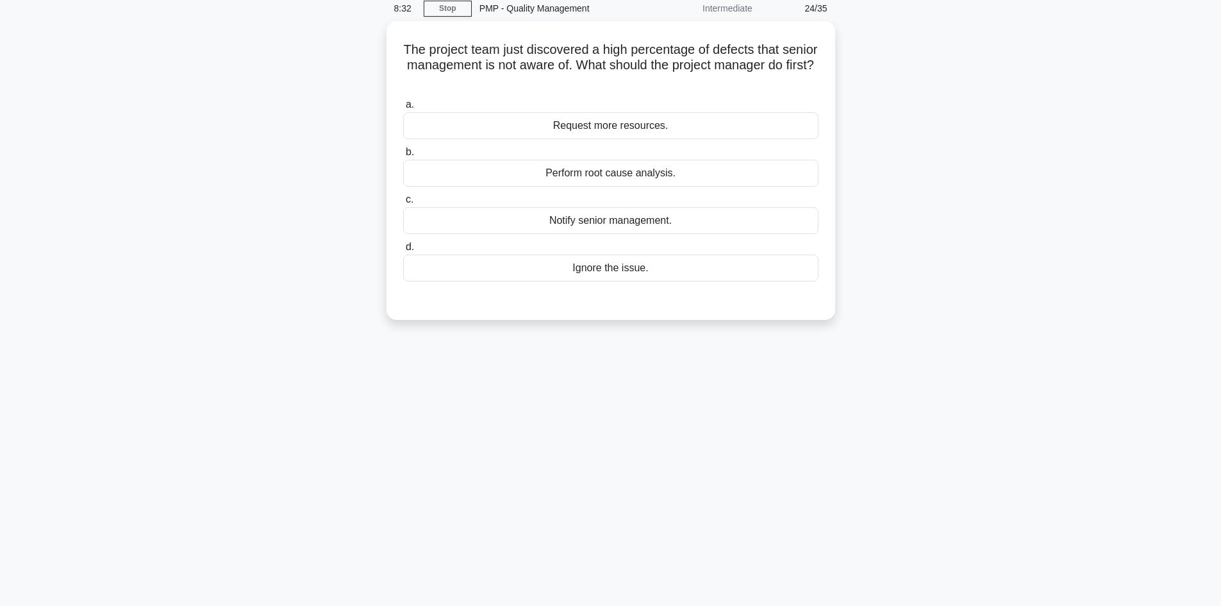
scroll to position [0, 0]
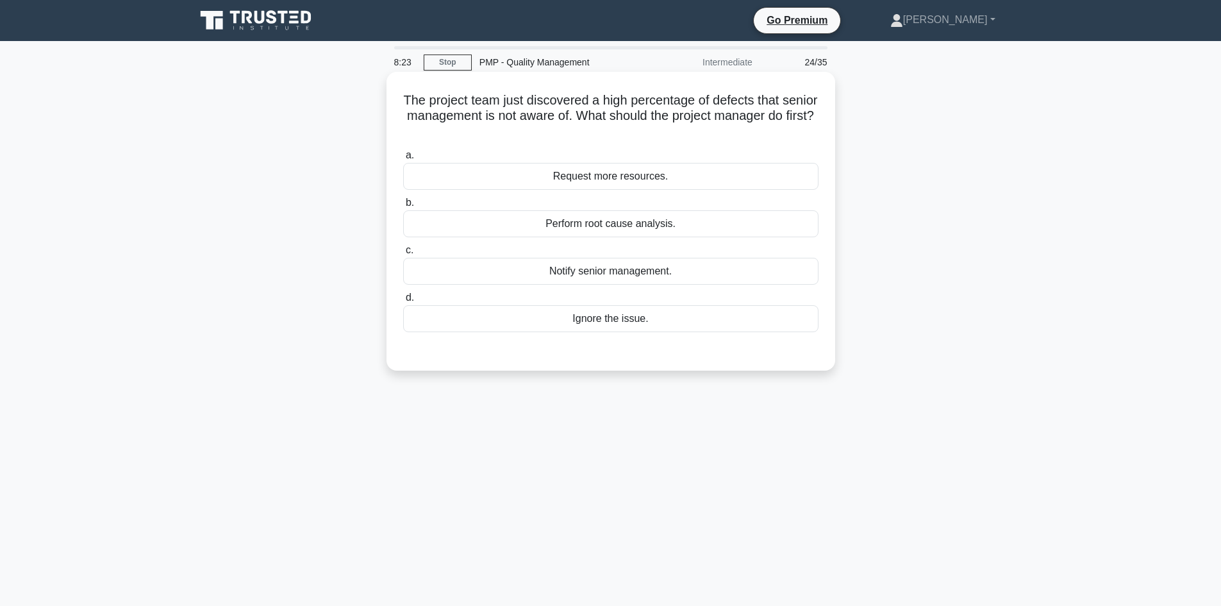
click at [689, 220] on div "Perform root cause analysis." at bounding box center [610, 223] width 415 height 27
click at [403, 207] on input "b. Perform root cause analysis." at bounding box center [403, 203] width 0 height 8
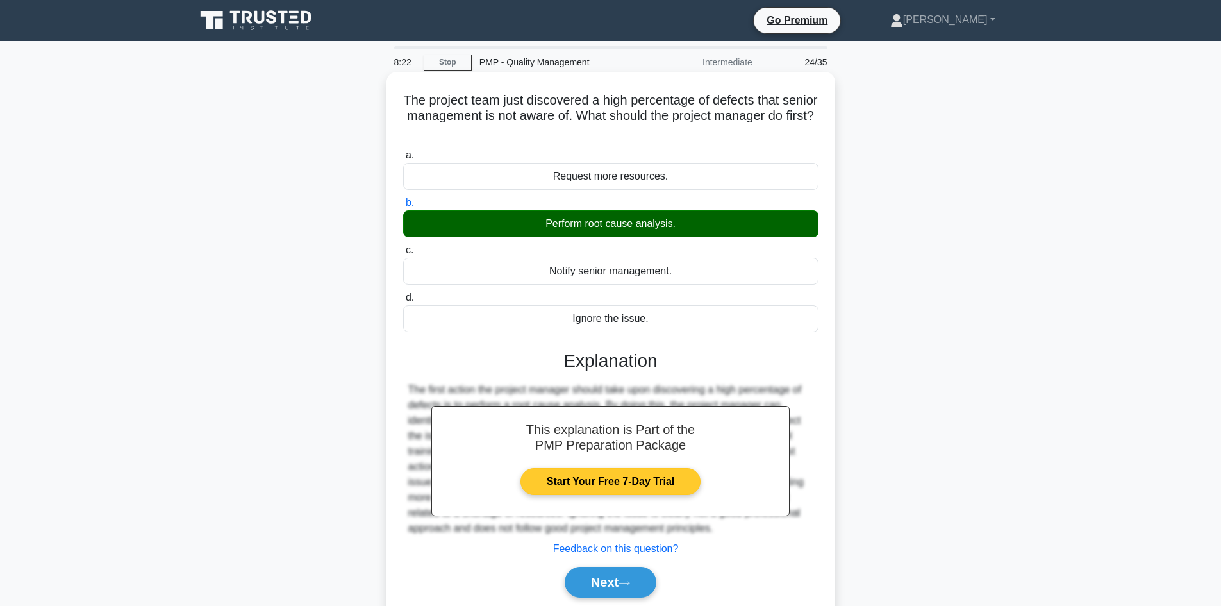
scroll to position [87, 0]
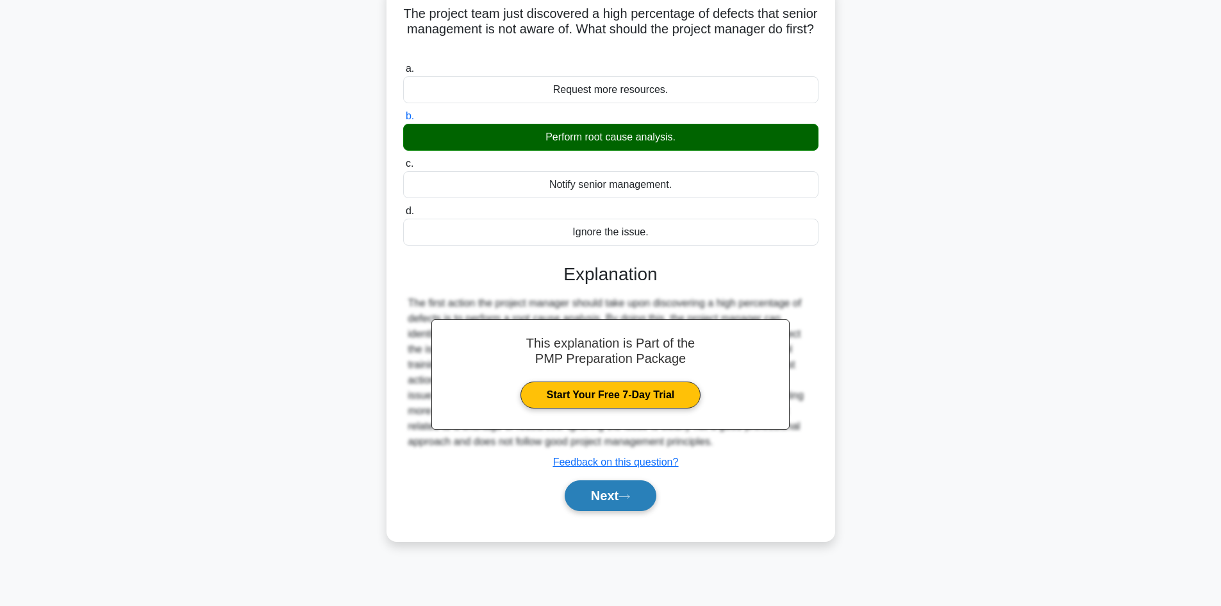
click at [624, 492] on button "Next" at bounding box center [611, 495] width 92 height 31
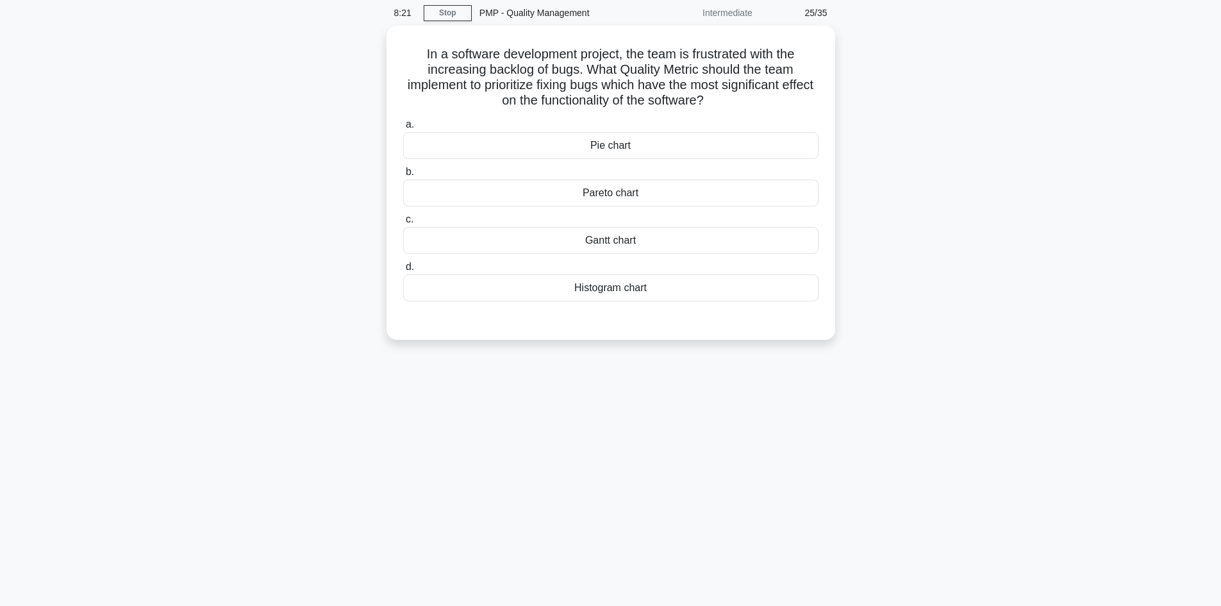
scroll to position [0, 0]
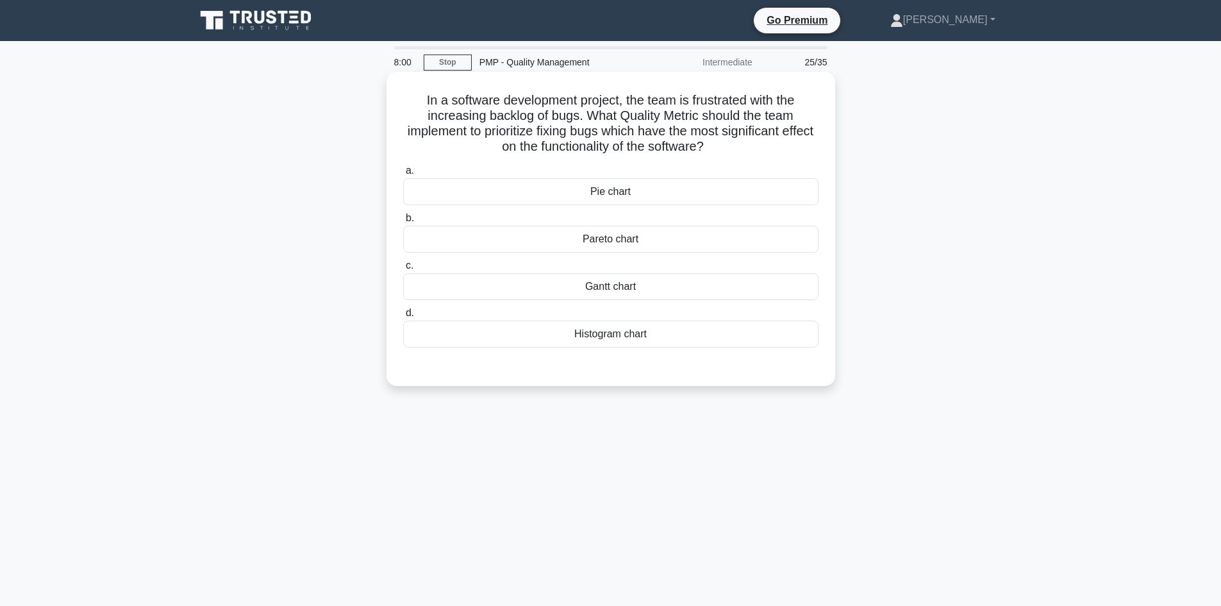
click at [690, 335] on div "Histogram chart" at bounding box center [610, 334] width 415 height 27
click at [403, 317] on input "d. Histogram chart" at bounding box center [403, 313] width 0 height 8
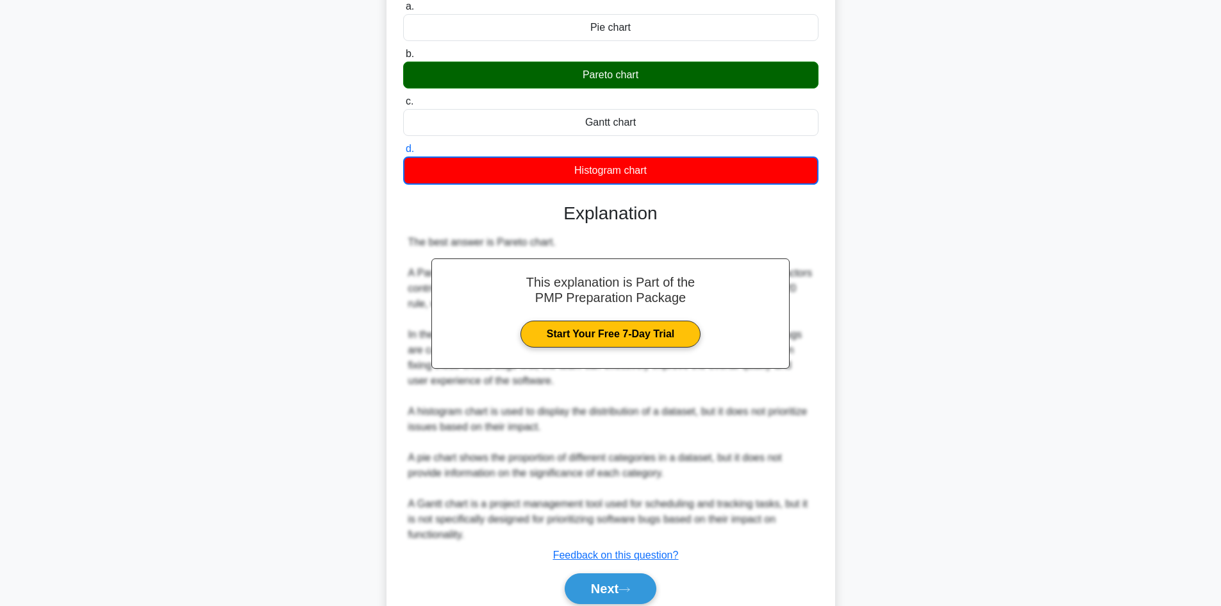
scroll to position [217, 0]
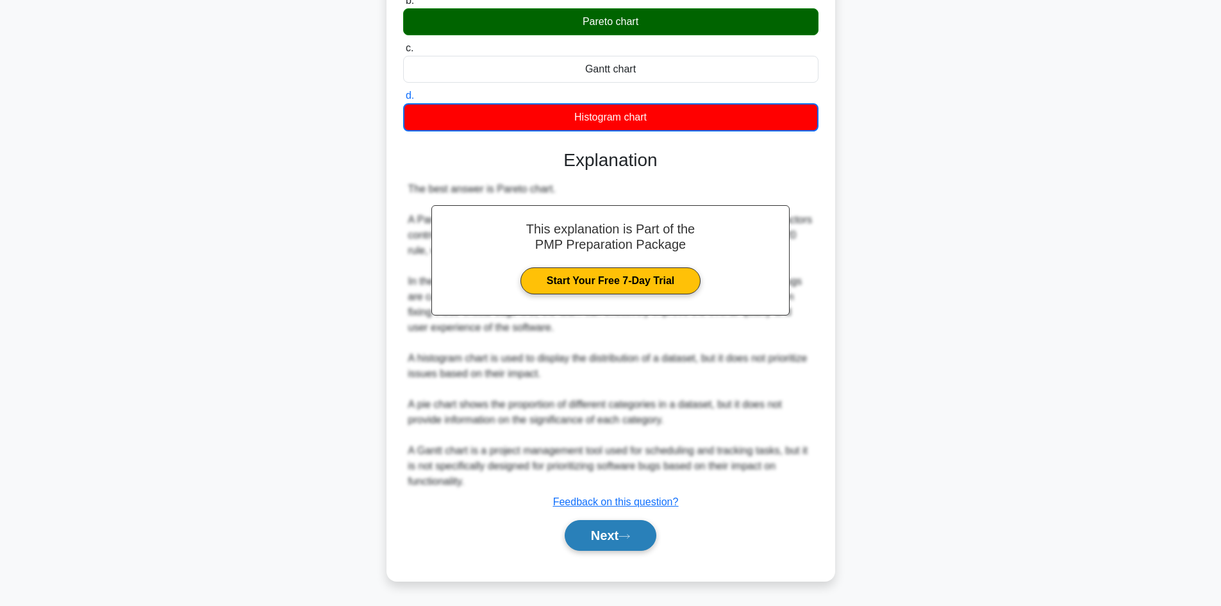
click at [631, 526] on button "Next" at bounding box center [611, 535] width 92 height 31
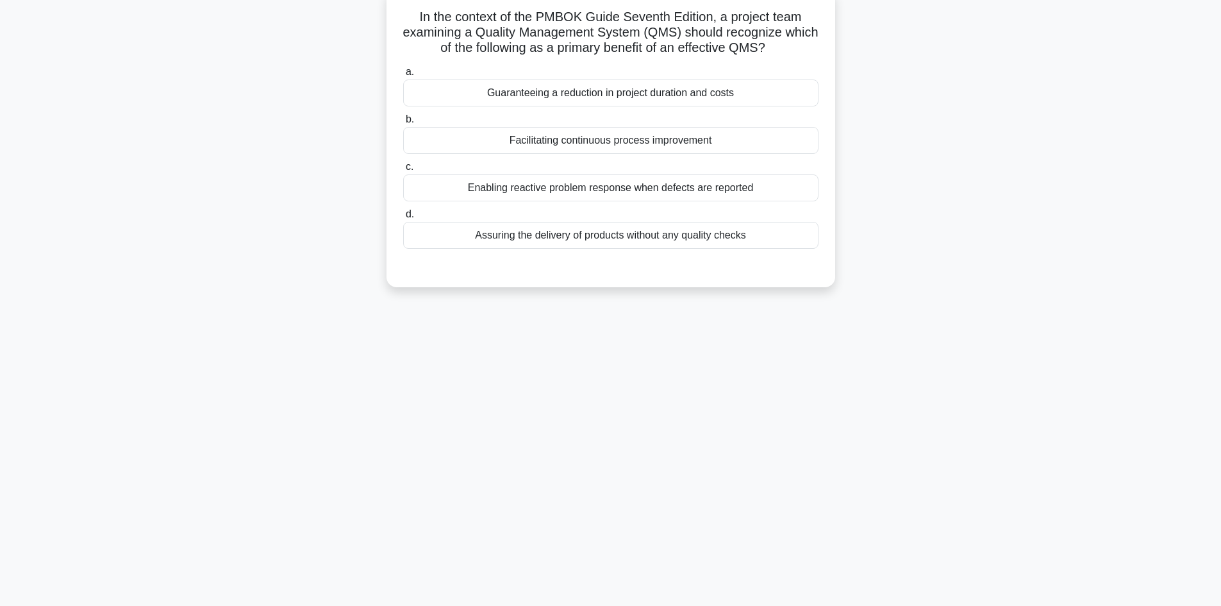
scroll to position [0, 0]
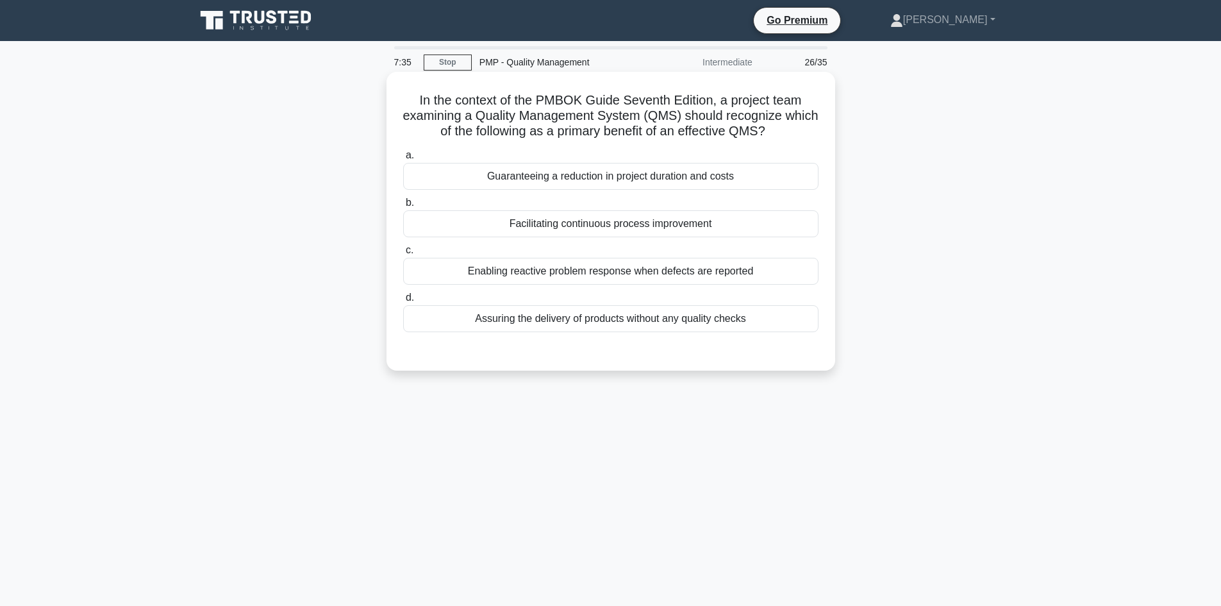
click at [665, 227] on div "Facilitating continuous process improvement" at bounding box center [610, 223] width 415 height 27
click at [403, 207] on input "b. Facilitating continuous process improvement" at bounding box center [403, 203] width 0 height 8
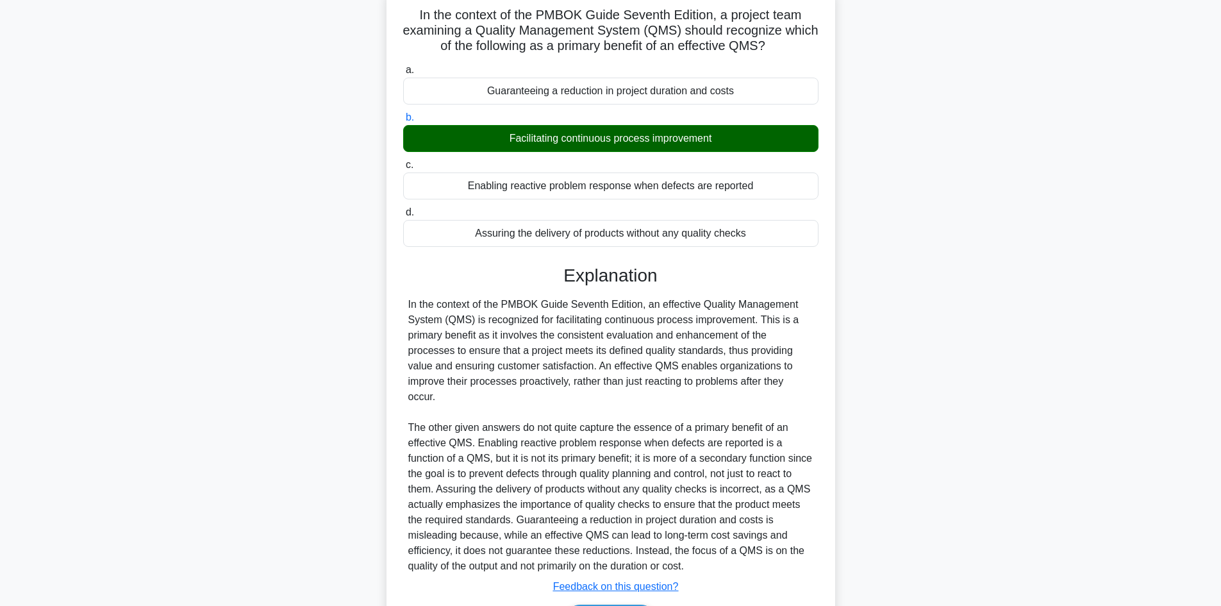
scroll to position [170, 0]
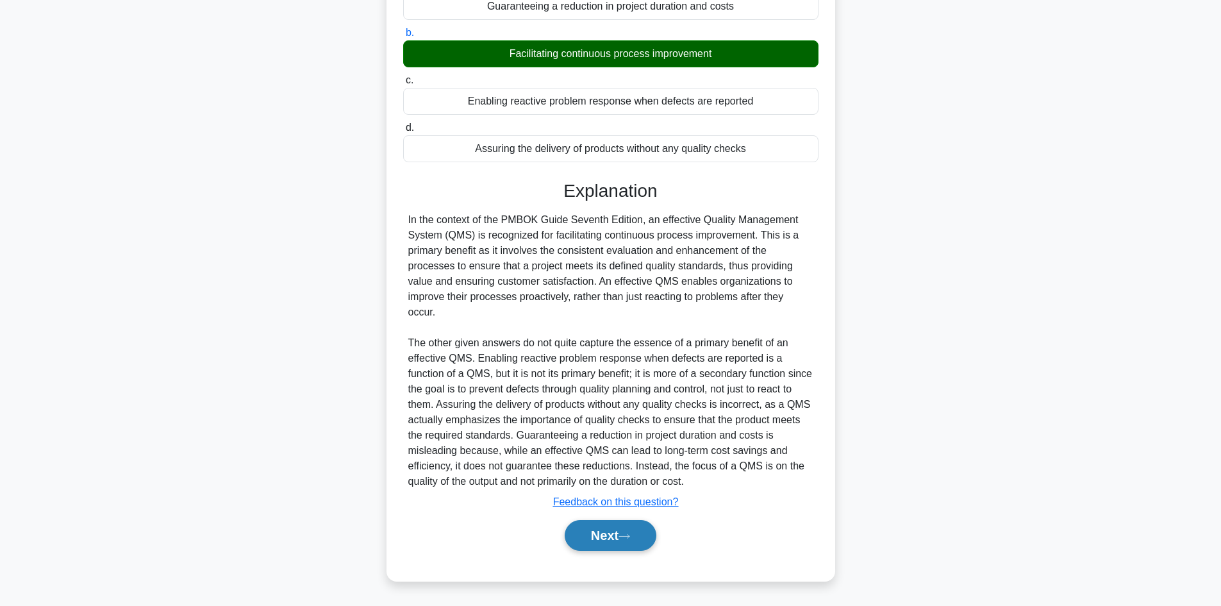
click at [619, 531] on button "Next" at bounding box center [611, 535] width 92 height 31
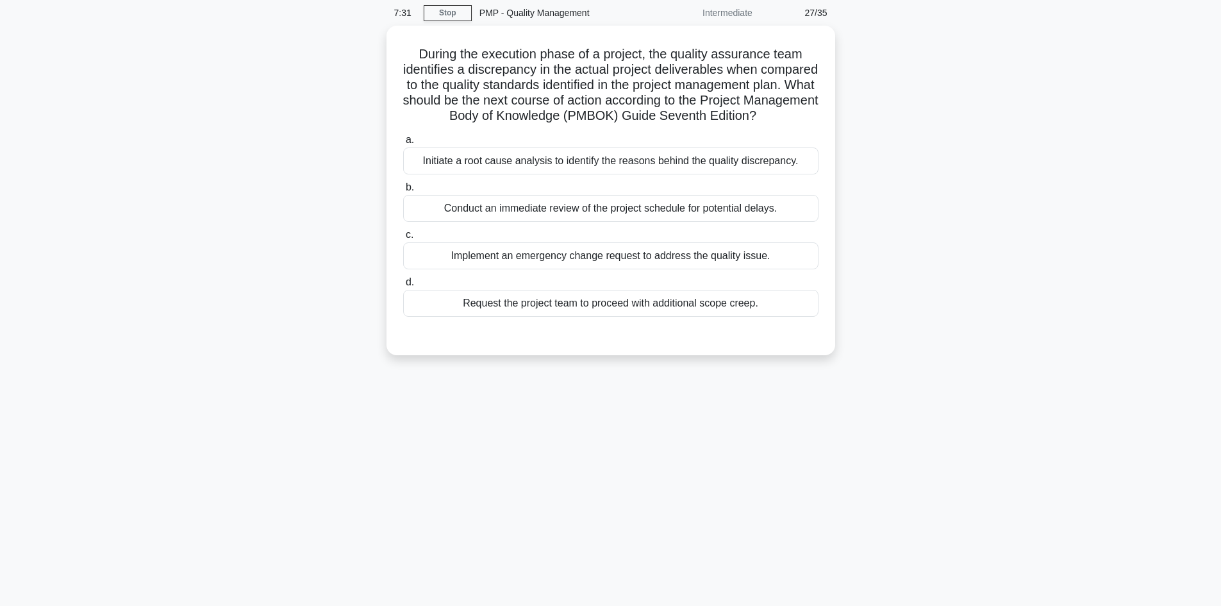
scroll to position [0, 0]
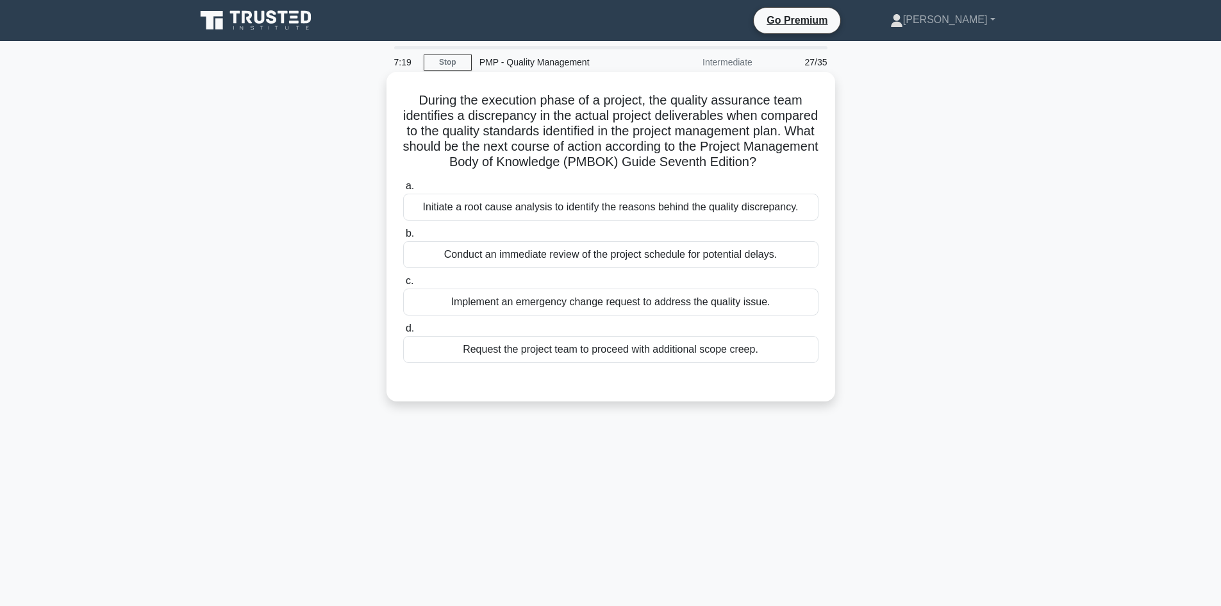
click at [678, 221] on div "Initiate a root cause analysis to identify the reasons behind the quality discr…" at bounding box center [610, 207] width 415 height 27
click at [403, 190] on input "a. Initiate a root cause analysis to identify the reasons behind the quality di…" at bounding box center [403, 186] width 0 height 8
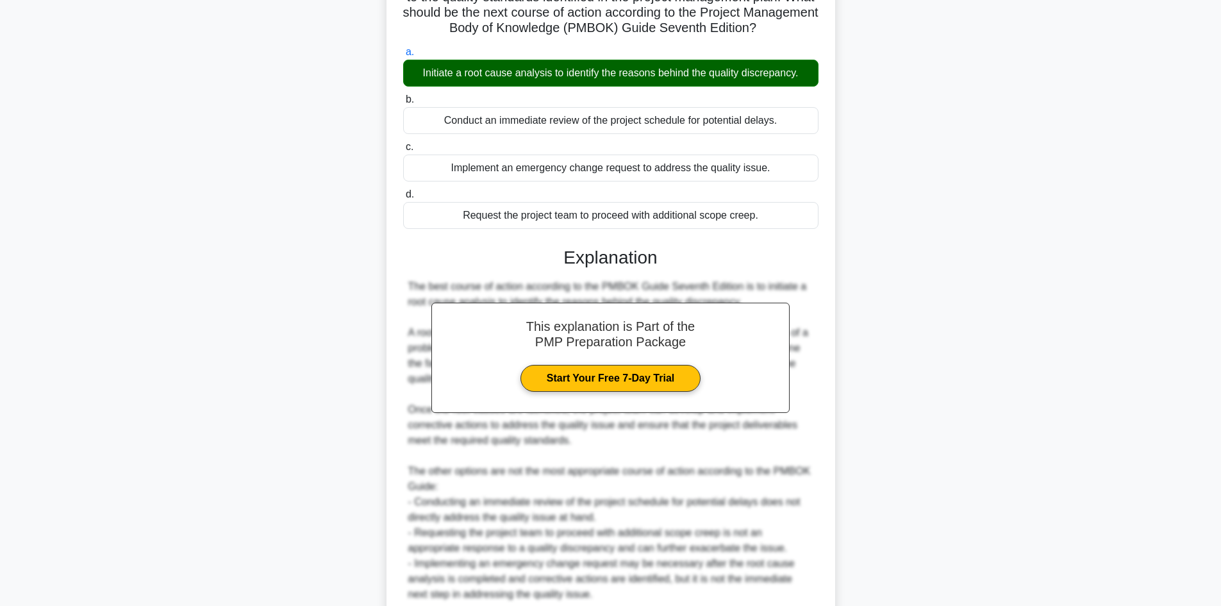
scroll to position [256, 0]
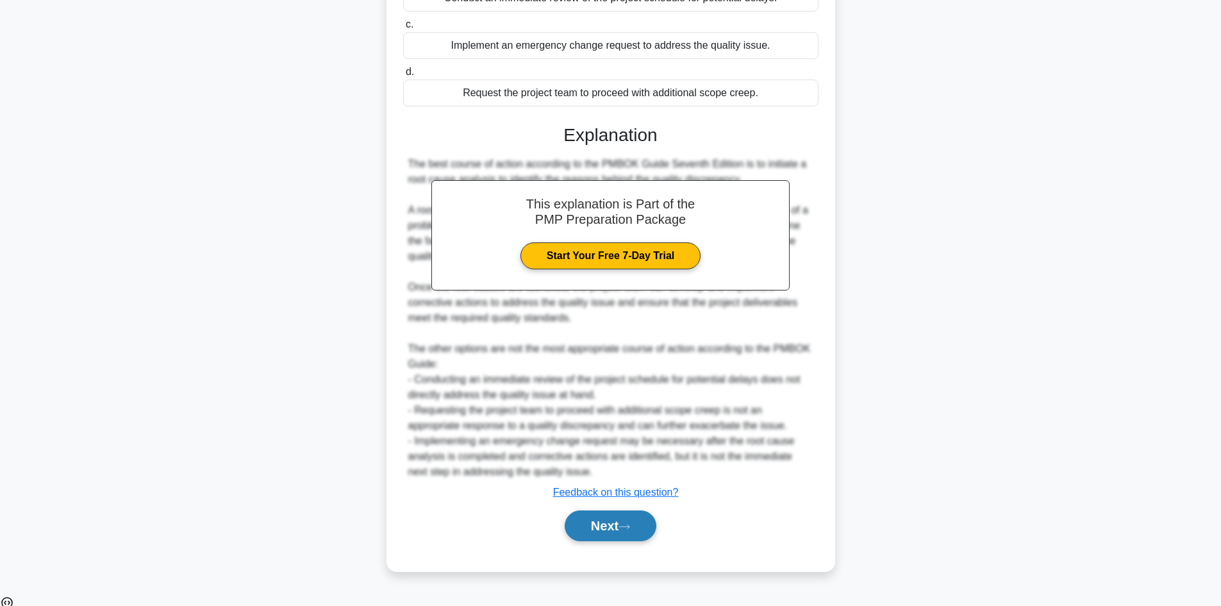
click at [639, 537] on button "Next" at bounding box center [611, 525] width 92 height 31
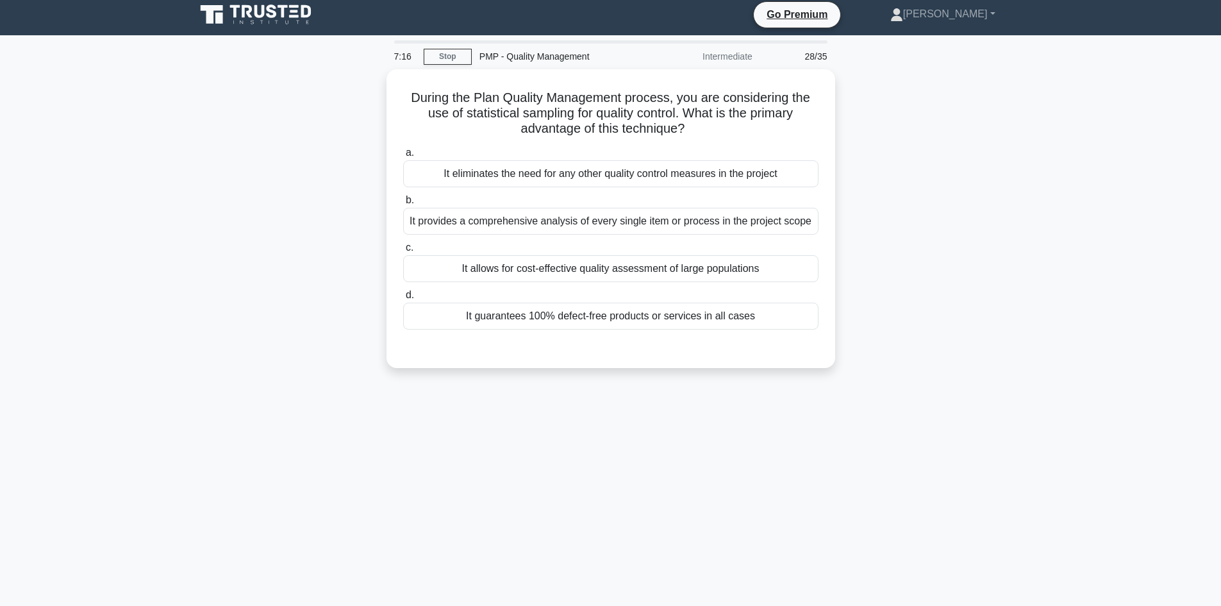
scroll to position [0, 0]
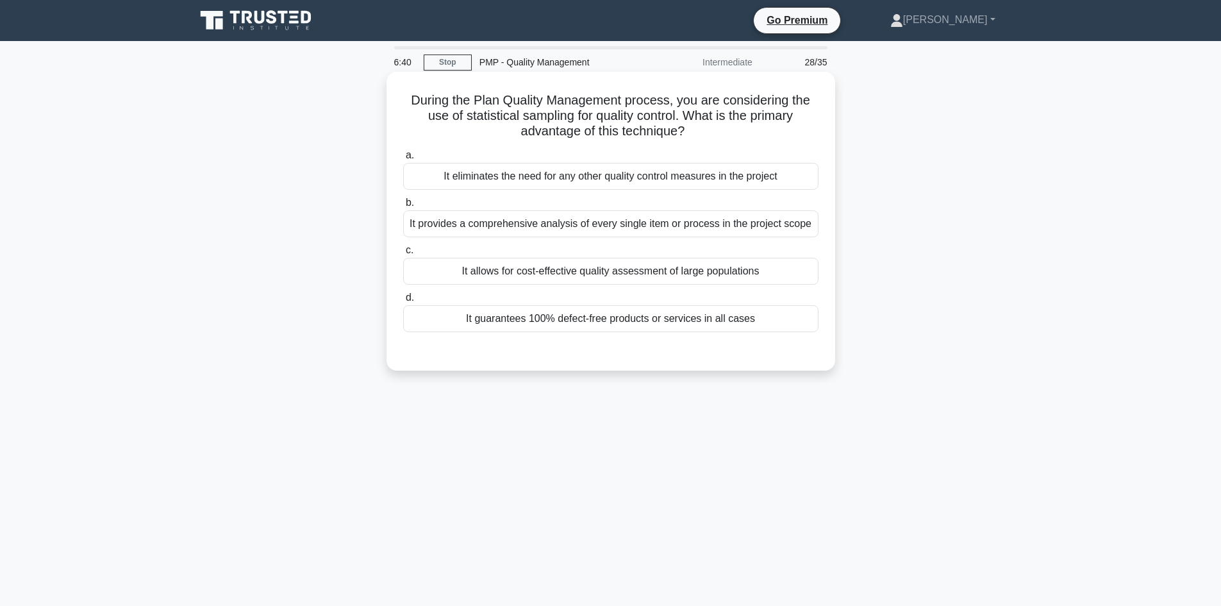
click at [629, 274] on div "It allows for cost-effective quality assessment of large populations" at bounding box center [610, 271] width 415 height 27
click at [403, 254] on input "c. It allows for cost-effective quality assessment of large populations" at bounding box center [403, 250] width 0 height 8
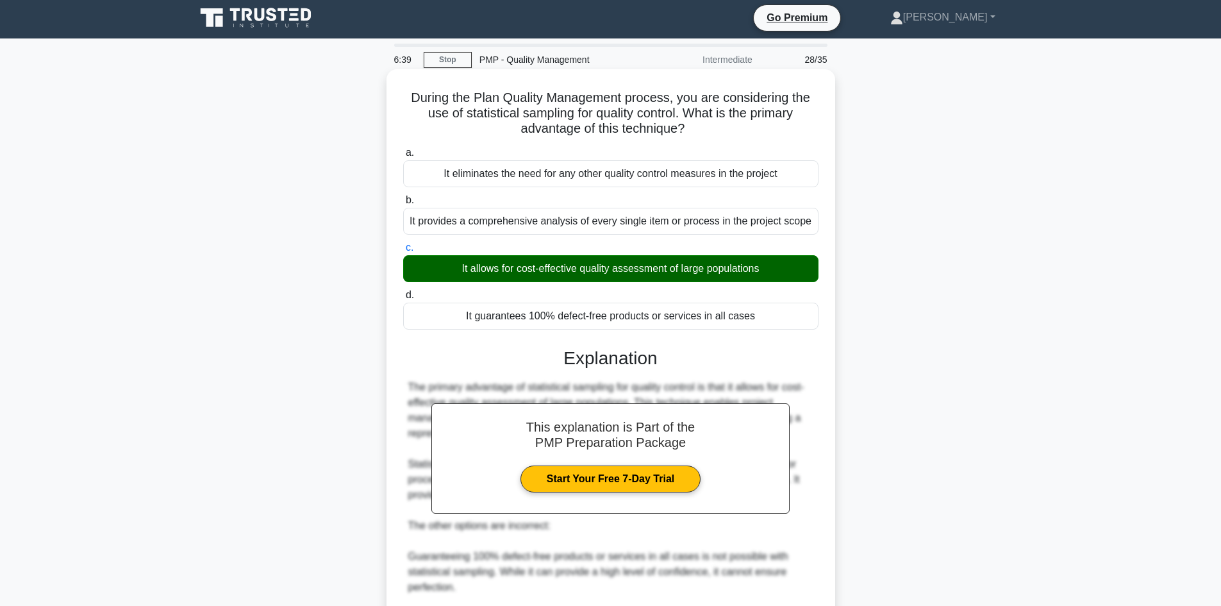
scroll to position [192, 0]
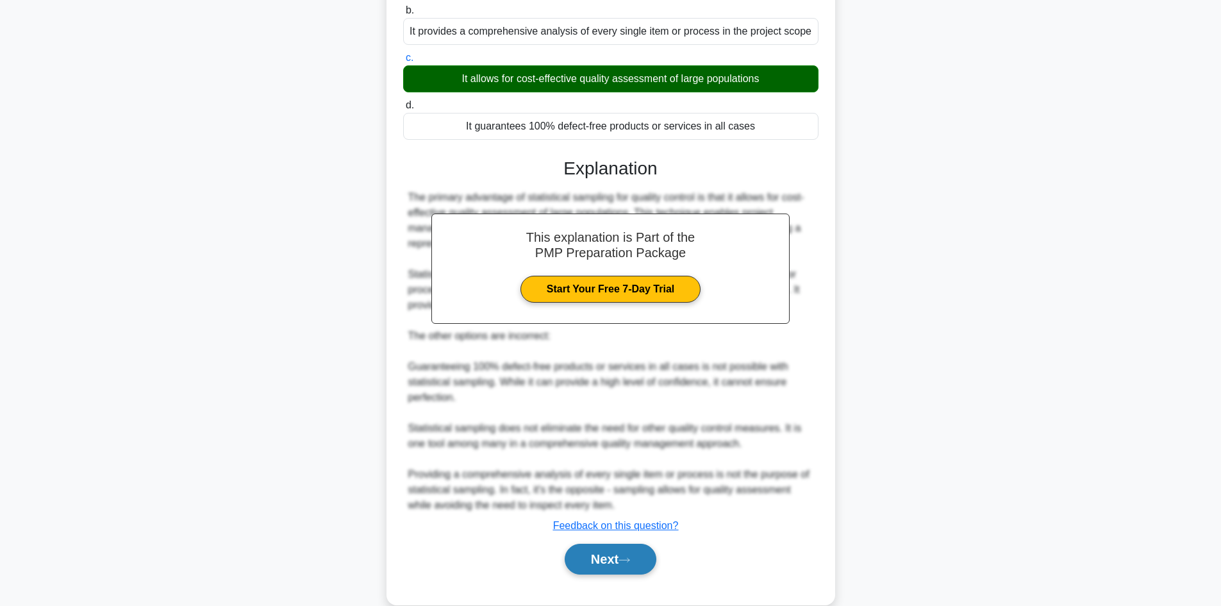
click at [620, 567] on button "Next" at bounding box center [611, 559] width 92 height 31
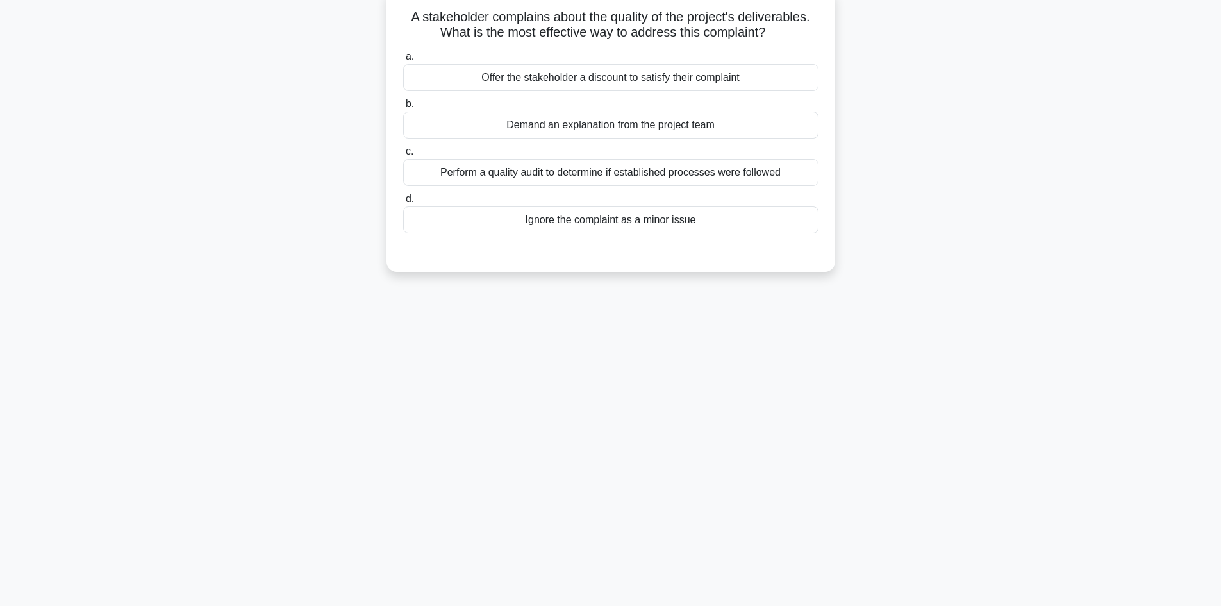
scroll to position [0, 0]
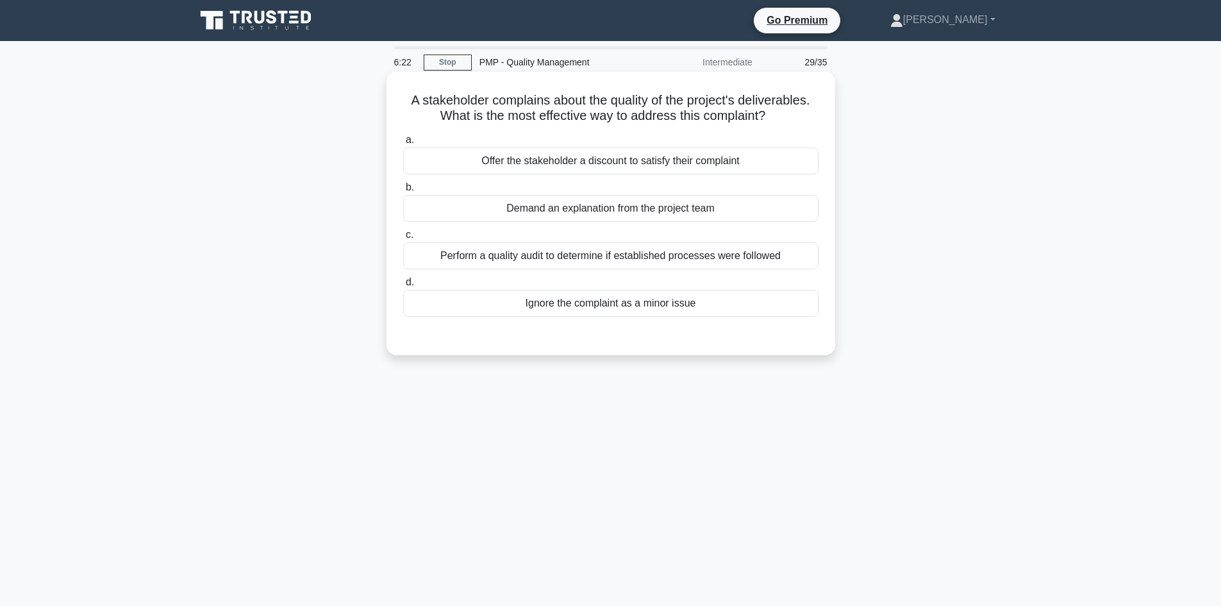
click at [522, 254] on div "Perform a quality audit to determine if established processes were followed" at bounding box center [610, 255] width 415 height 27
click at [403, 239] on input "c. Perform a quality audit to determine if established processes were followed" at bounding box center [403, 235] width 0 height 8
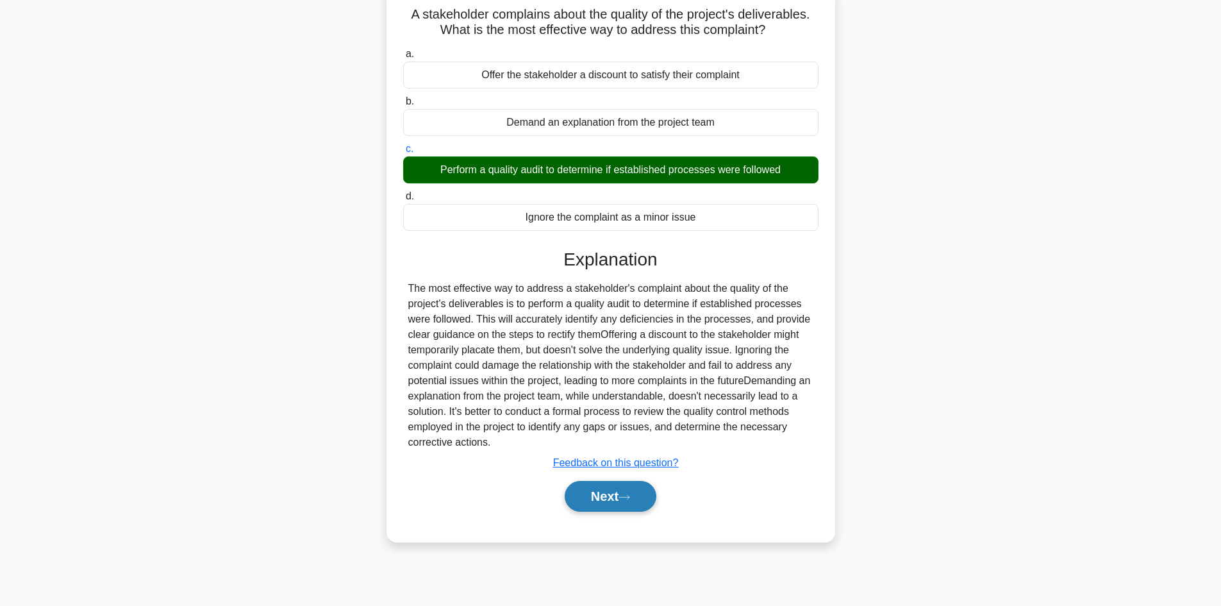
scroll to position [87, 0]
click at [620, 493] on button "Next" at bounding box center [611, 495] width 92 height 31
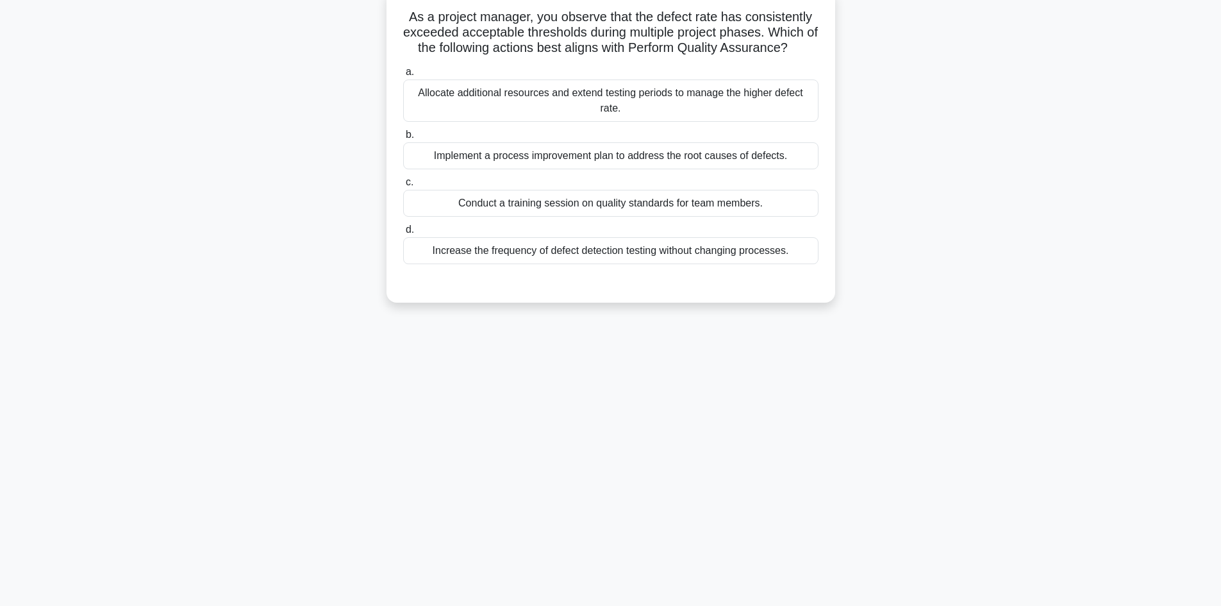
scroll to position [0, 0]
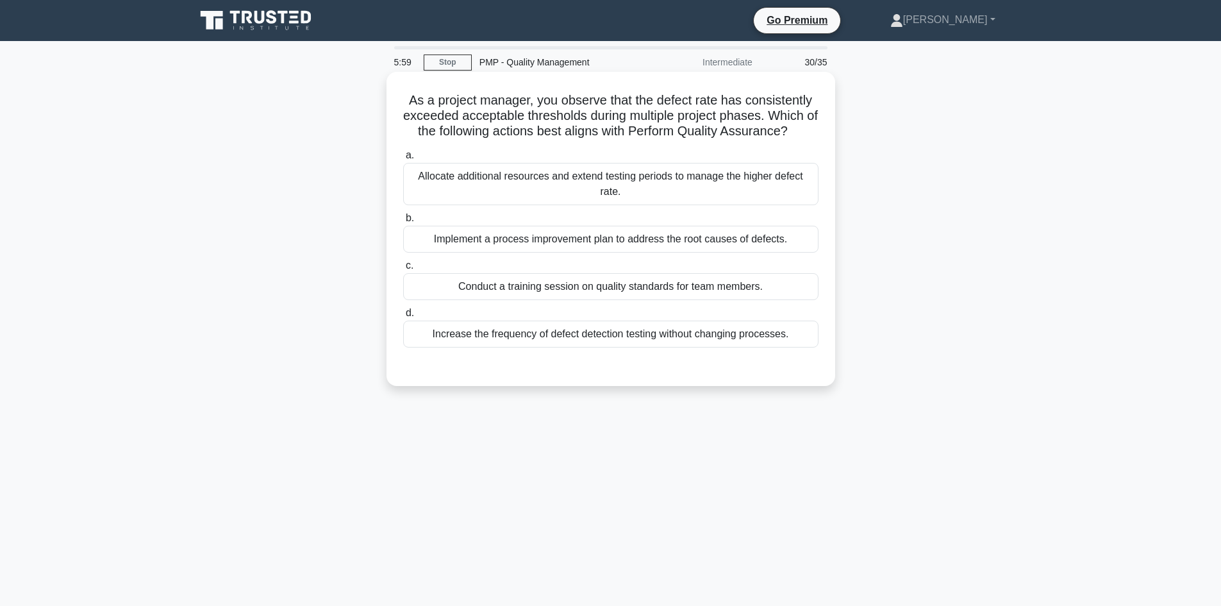
click at [701, 239] on div "Implement a process improvement plan to address the root causes of defects." at bounding box center [610, 239] width 415 height 27
click at [403, 222] on input "b. Implement a process improvement plan to address the root causes of defects." at bounding box center [403, 218] width 0 height 8
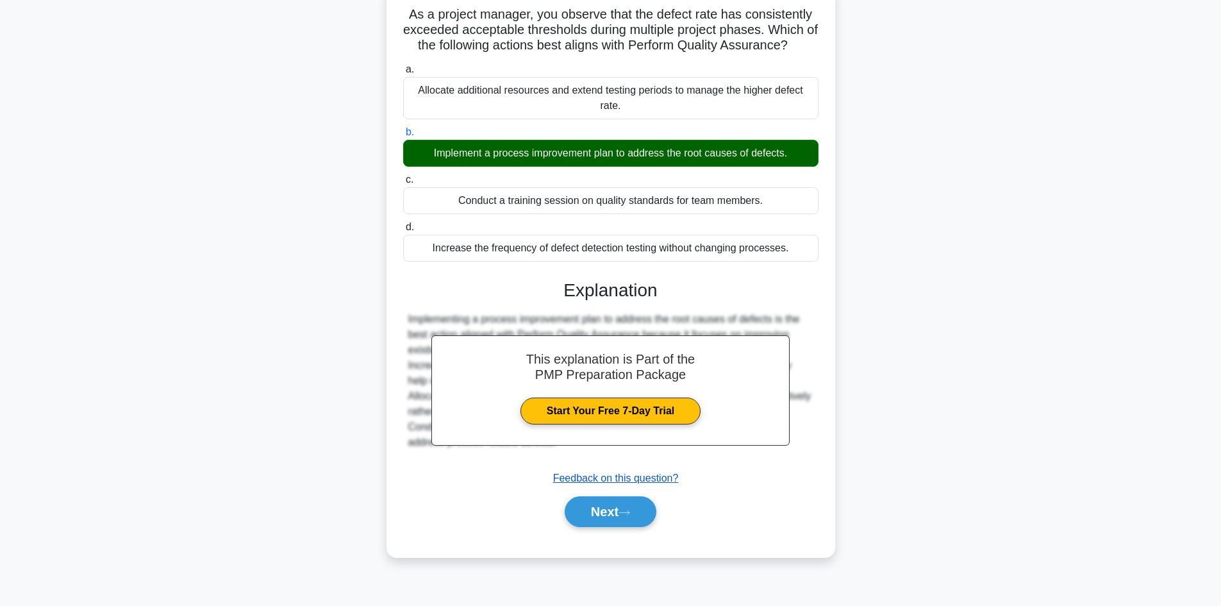
scroll to position [87, 0]
click at [631, 508] on button "Next" at bounding box center [611, 510] width 92 height 31
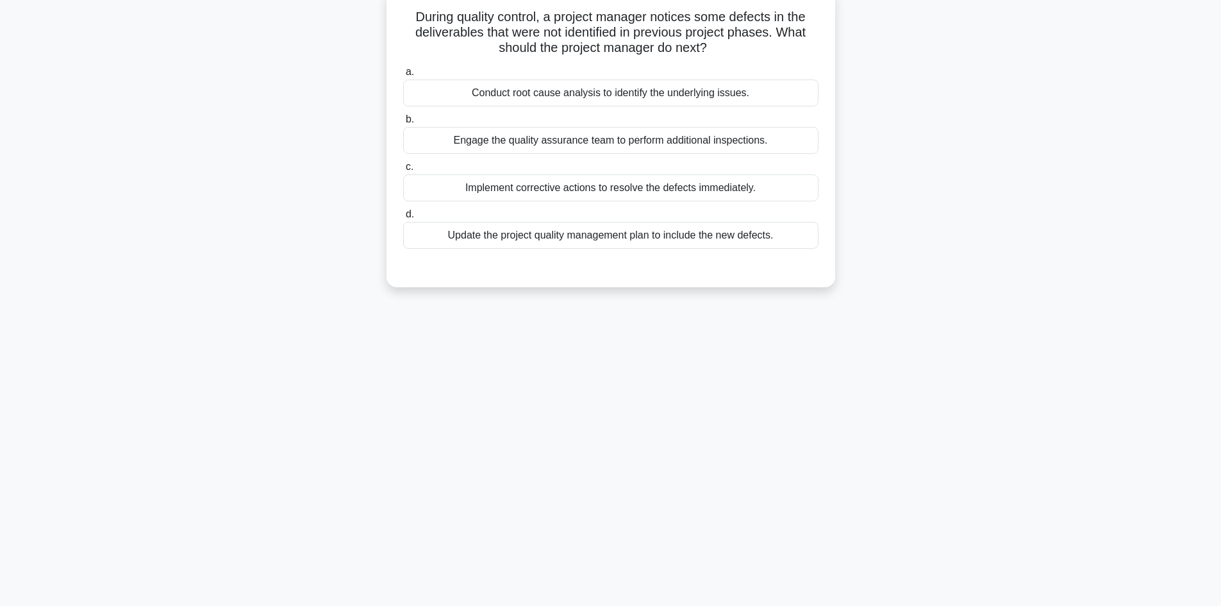
scroll to position [0, 0]
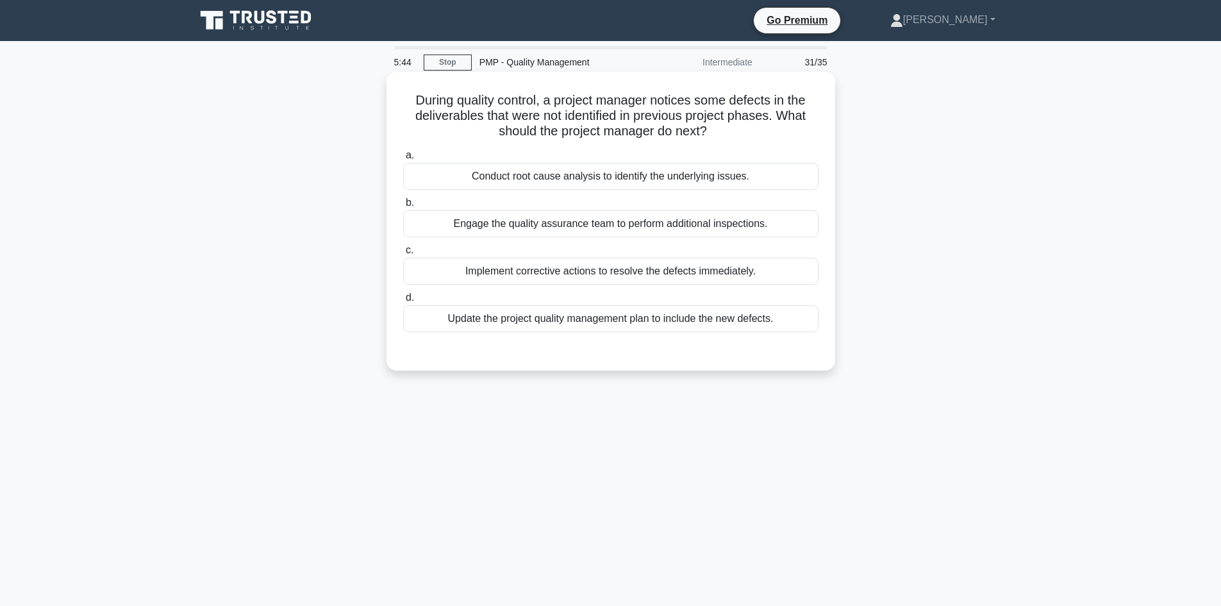
click at [692, 179] on div "Conduct root cause analysis to identify the underlying issues." at bounding box center [610, 176] width 415 height 27
click at [403, 160] on input "a. Conduct root cause analysis to identify the underlying issues." at bounding box center [403, 155] width 0 height 8
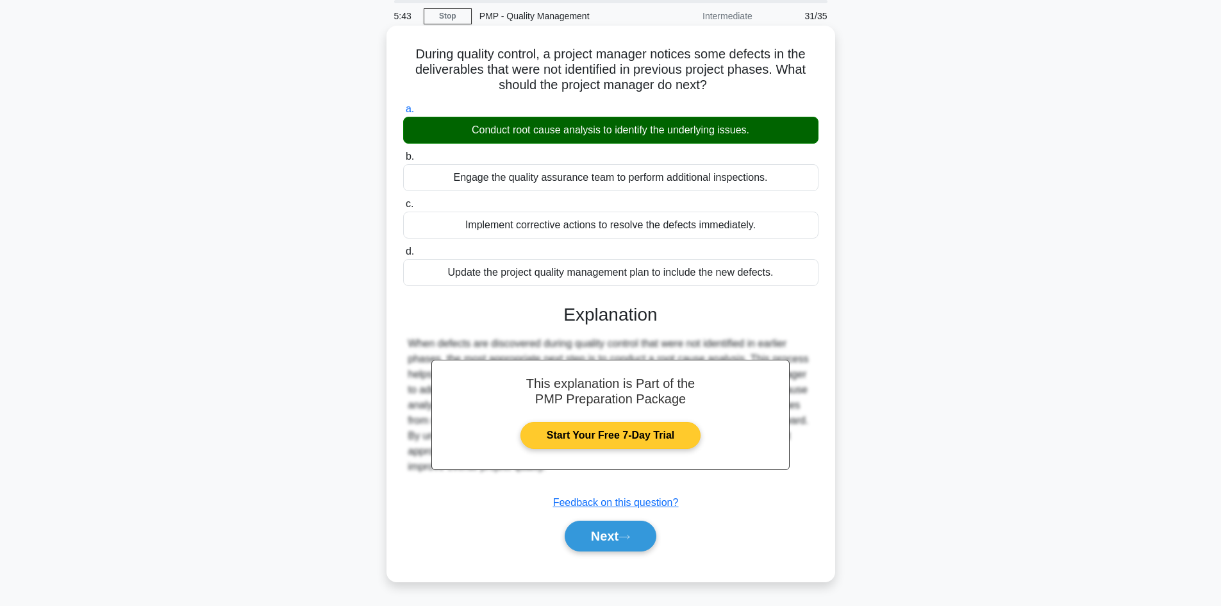
scroll to position [87, 0]
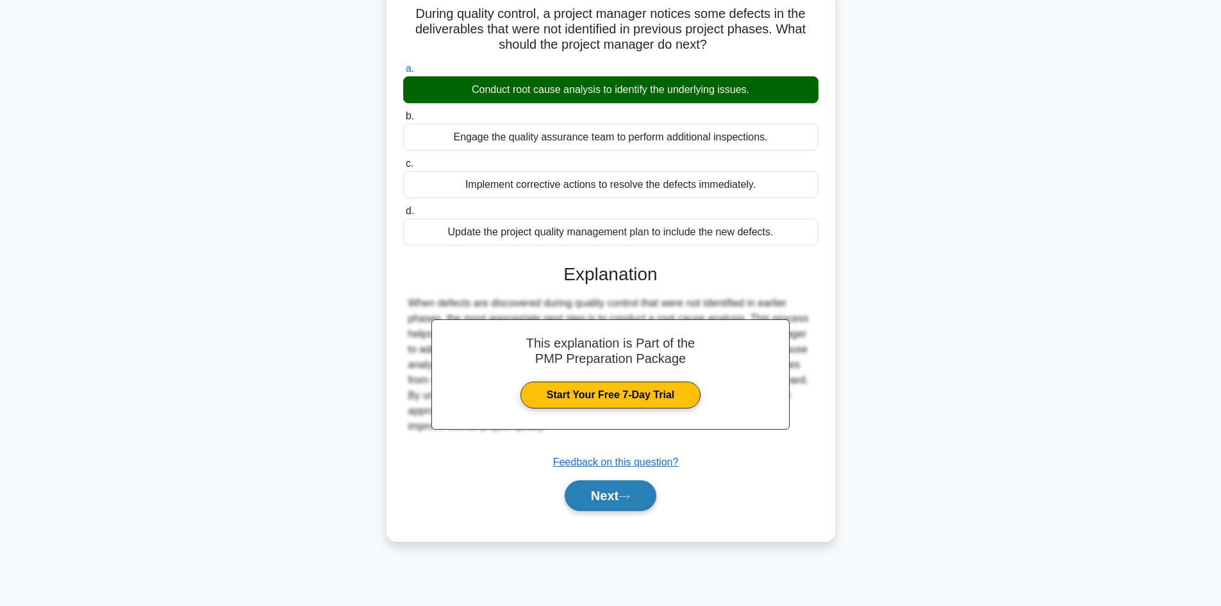
click at [630, 495] on icon at bounding box center [625, 496] width 12 height 7
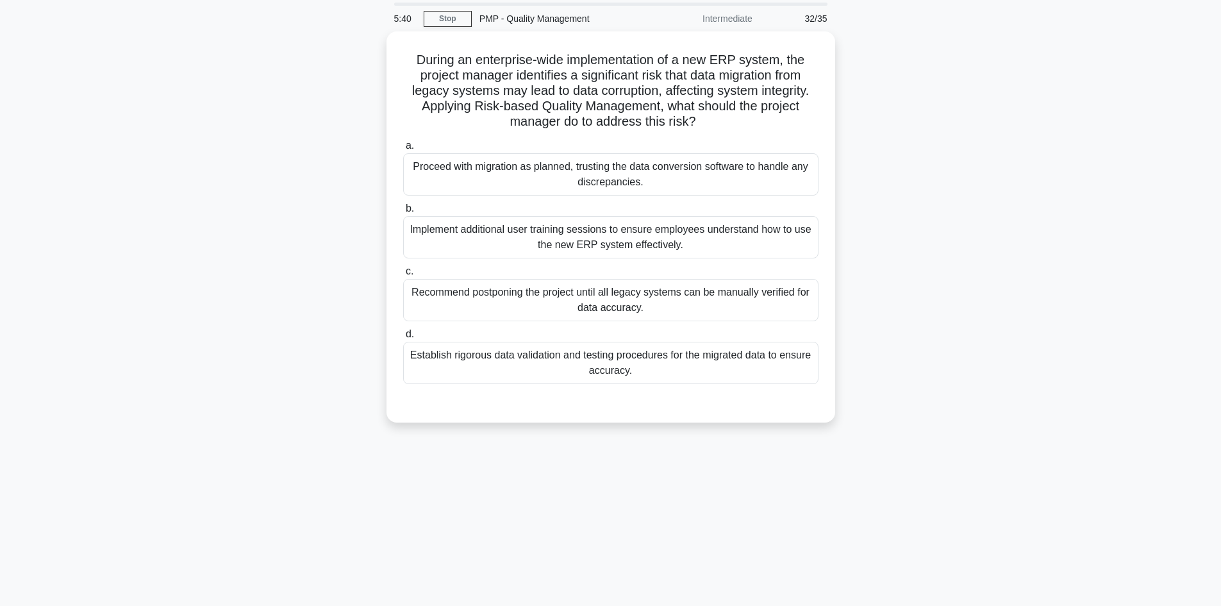
scroll to position [0, 0]
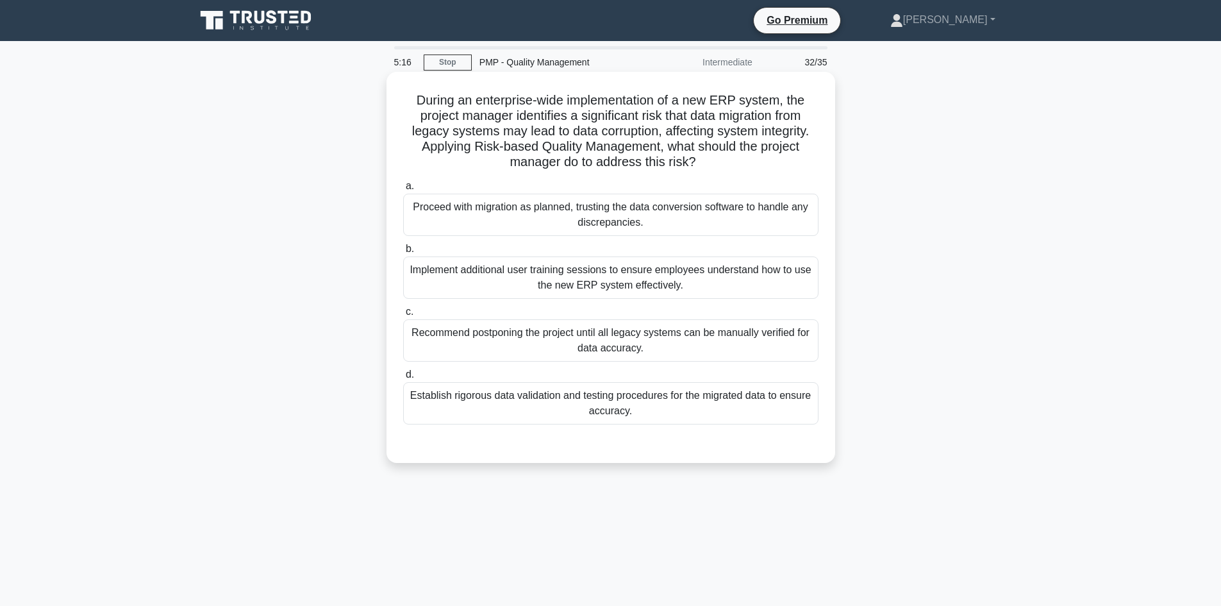
click at [724, 275] on div "Implement additional user training sessions to ensure employees understand how …" at bounding box center [610, 277] width 415 height 42
click at [403, 253] on input "b. Implement additional user training sessions to ensure employees understand h…" at bounding box center [403, 249] width 0 height 8
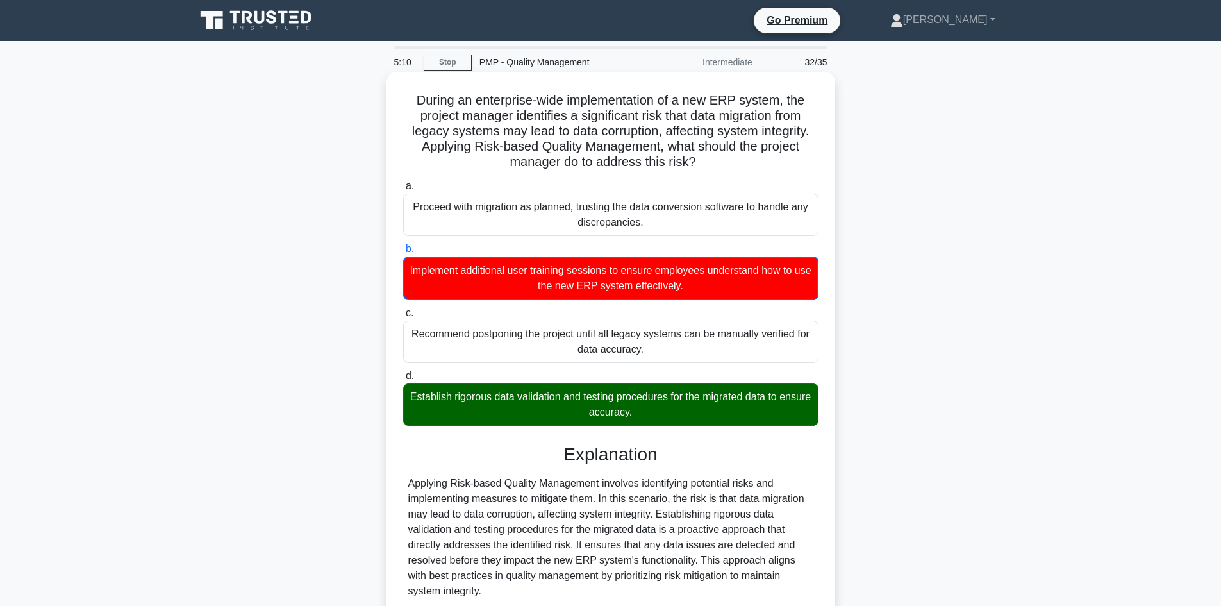
scroll to position [110, 0]
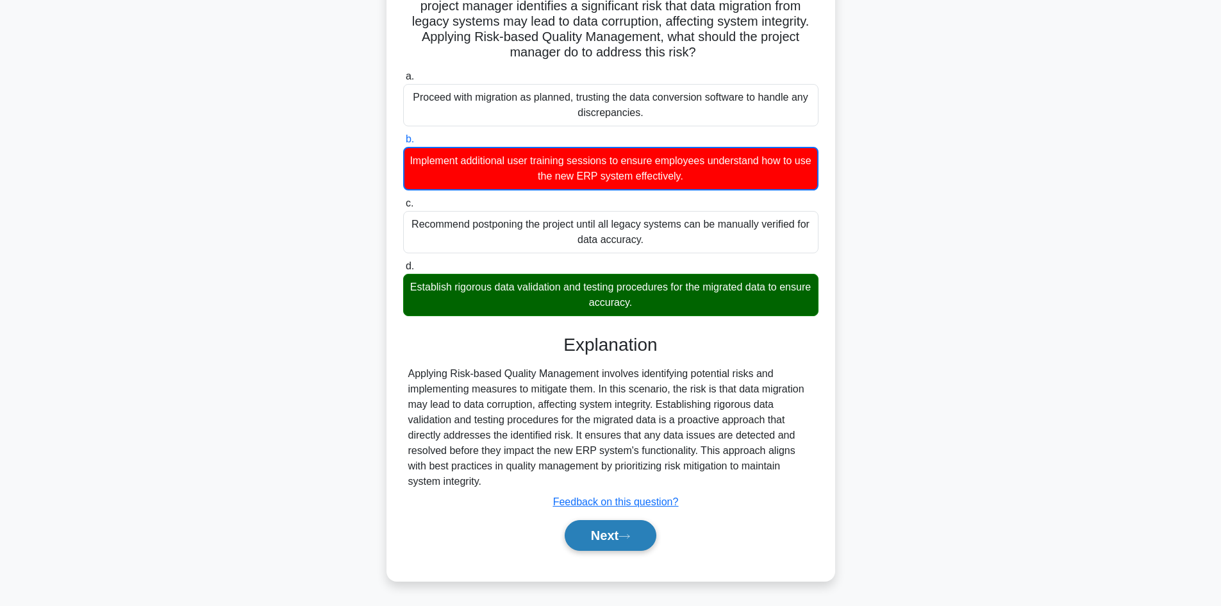
click at [621, 526] on button "Next" at bounding box center [611, 535] width 92 height 31
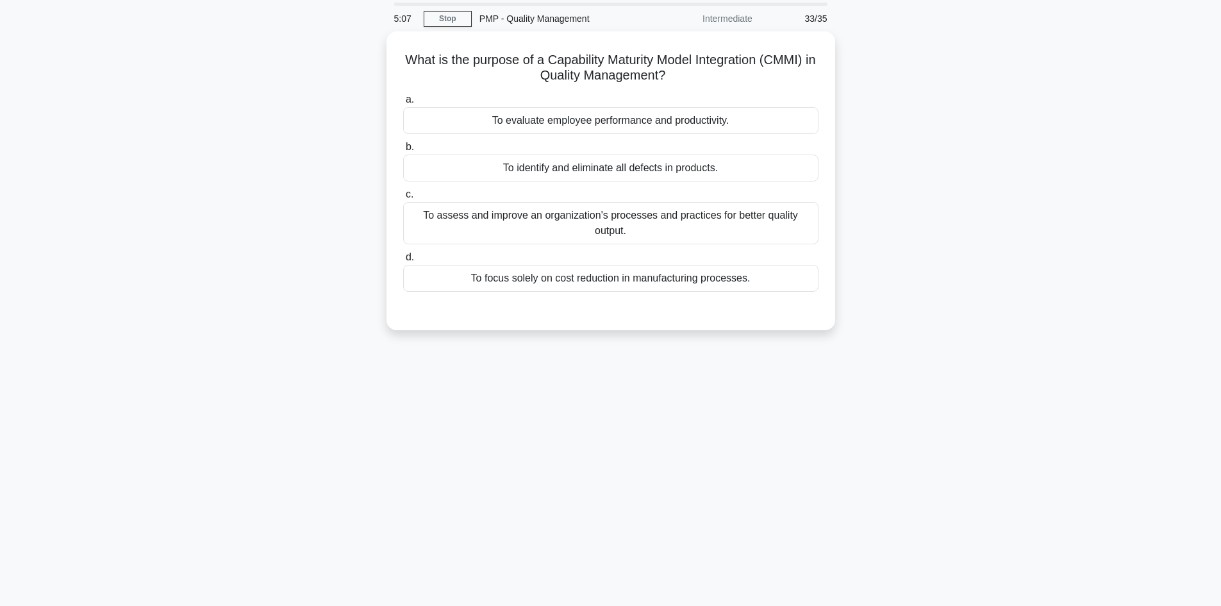
scroll to position [0, 0]
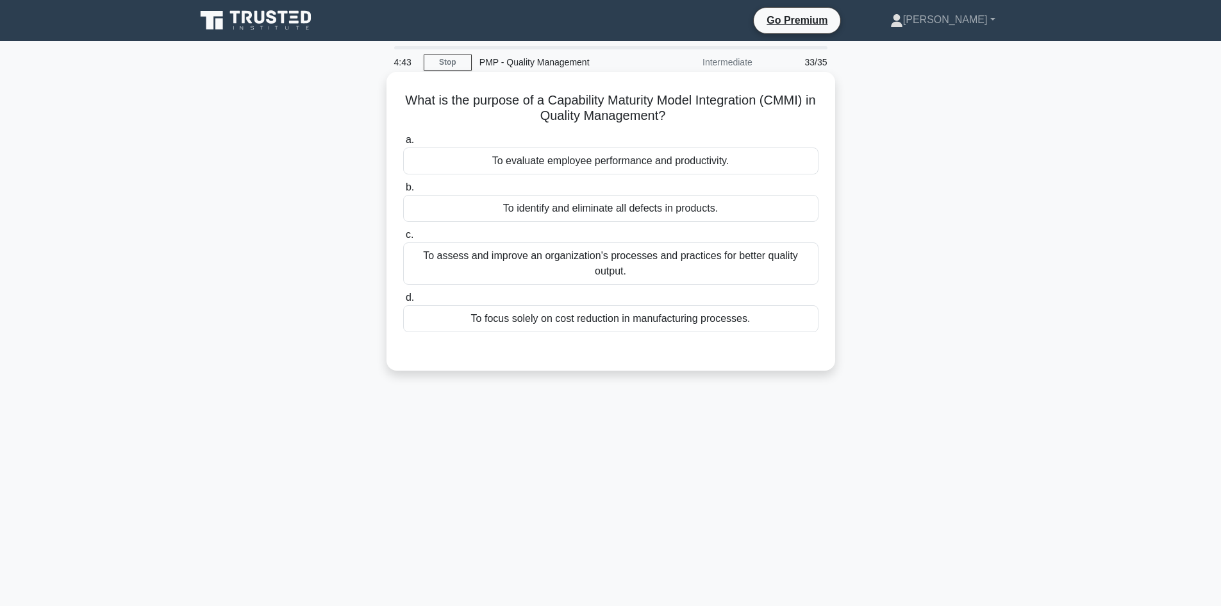
click at [740, 262] on div "To assess and improve an organization's processes and practices for better qual…" at bounding box center [610, 263] width 415 height 42
click at [403, 239] on input "c. To assess and improve an organization's processes and practices for better q…" at bounding box center [403, 235] width 0 height 8
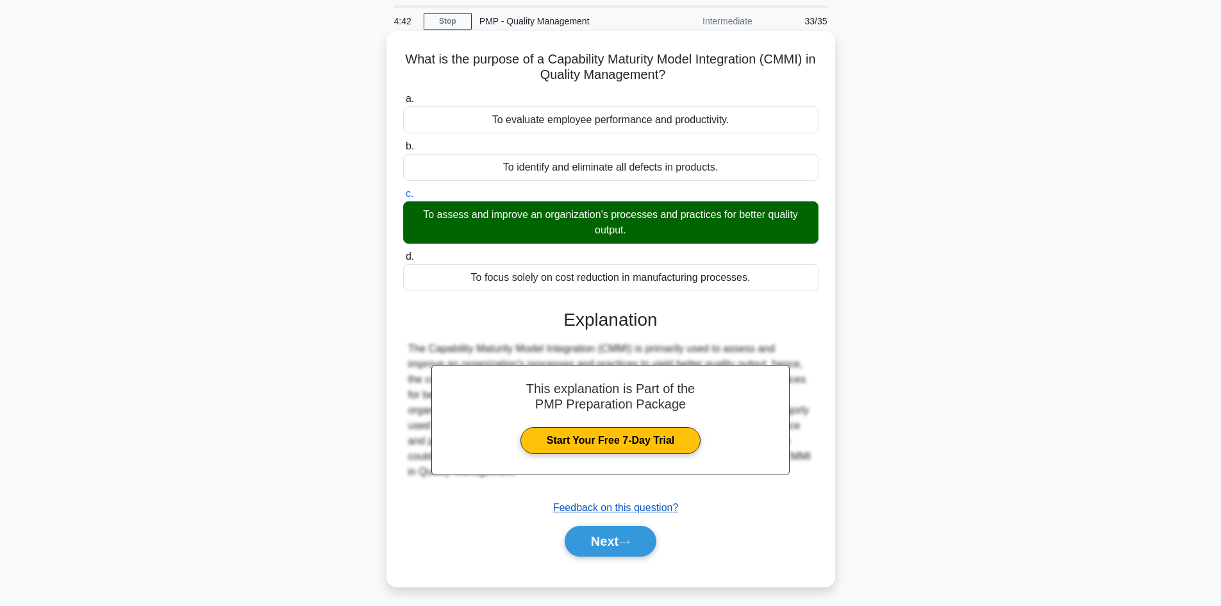
scroll to position [87, 0]
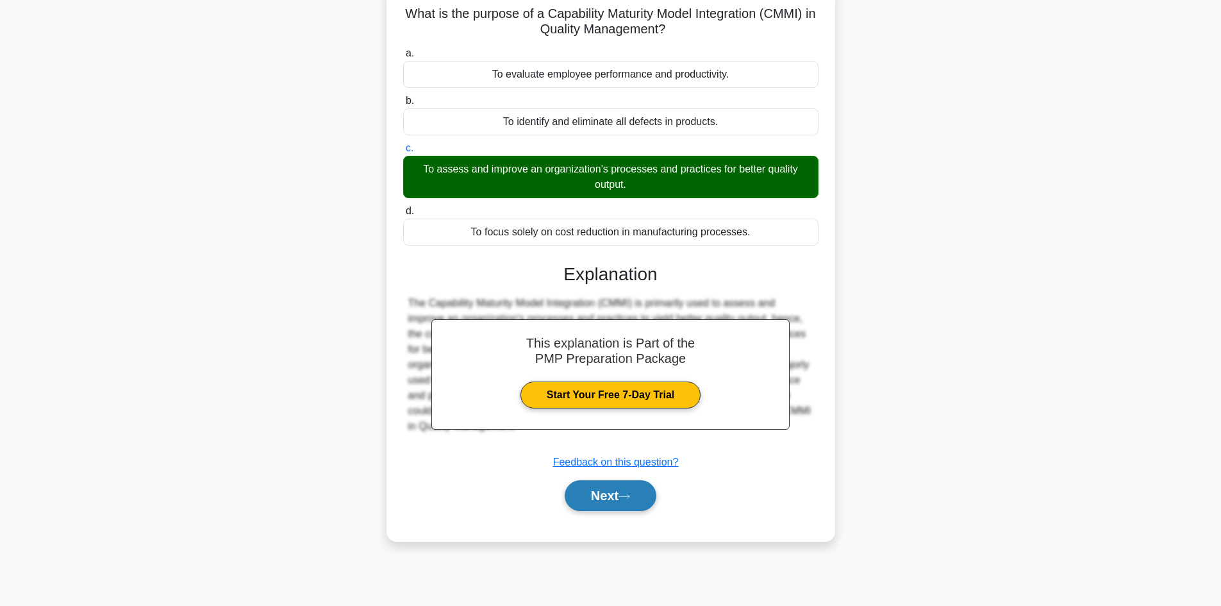
click at [629, 490] on button "Next" at bounding box center [611, 495] width 92 height 31
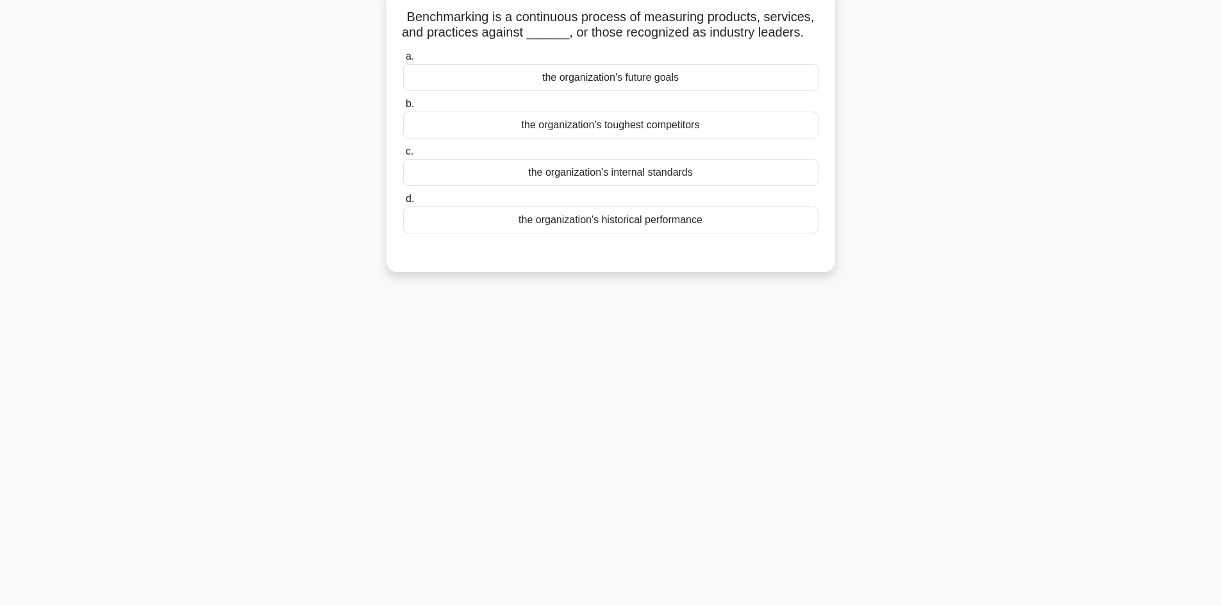
scroll to position [0, 0]
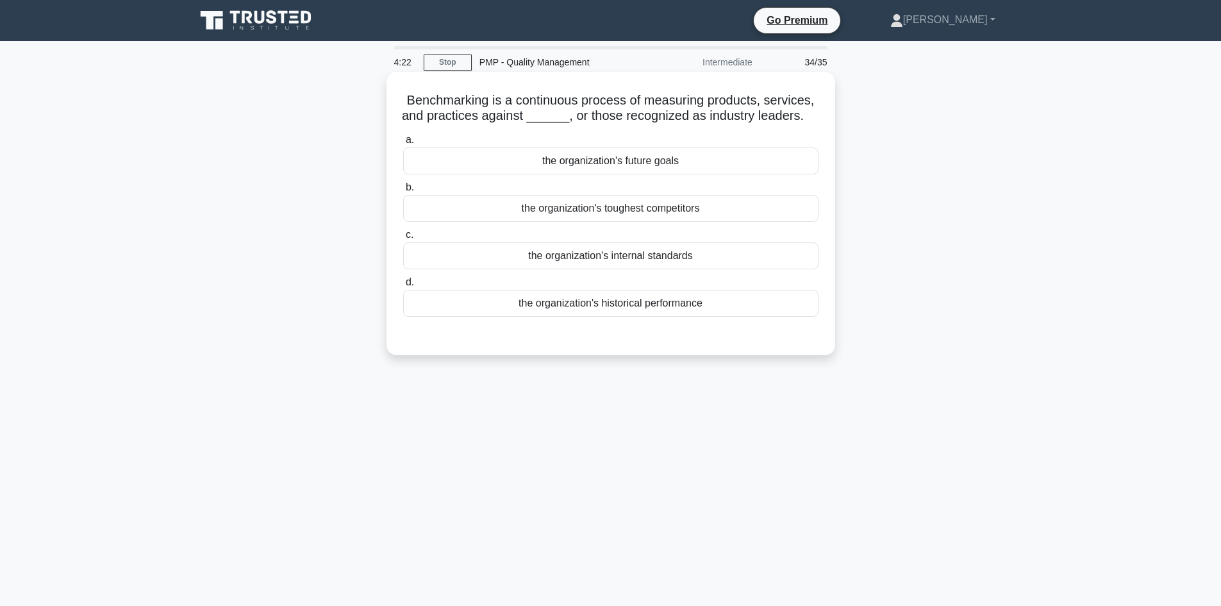
click at [658, 259] on div "the organization's internal standards" at bounding box center [610, 255] width 415 height 27
click at [403, 239] on input "c. the organization's internal standards" at bounding box center [403, 235] width 0 height 8
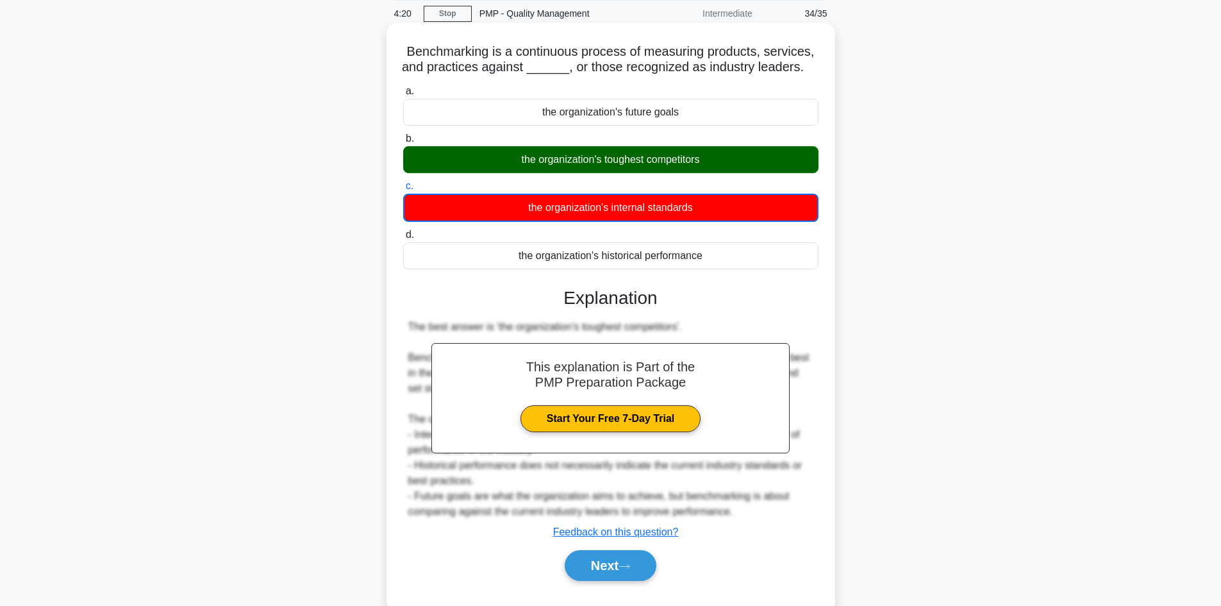
scroll to position [87, 0]
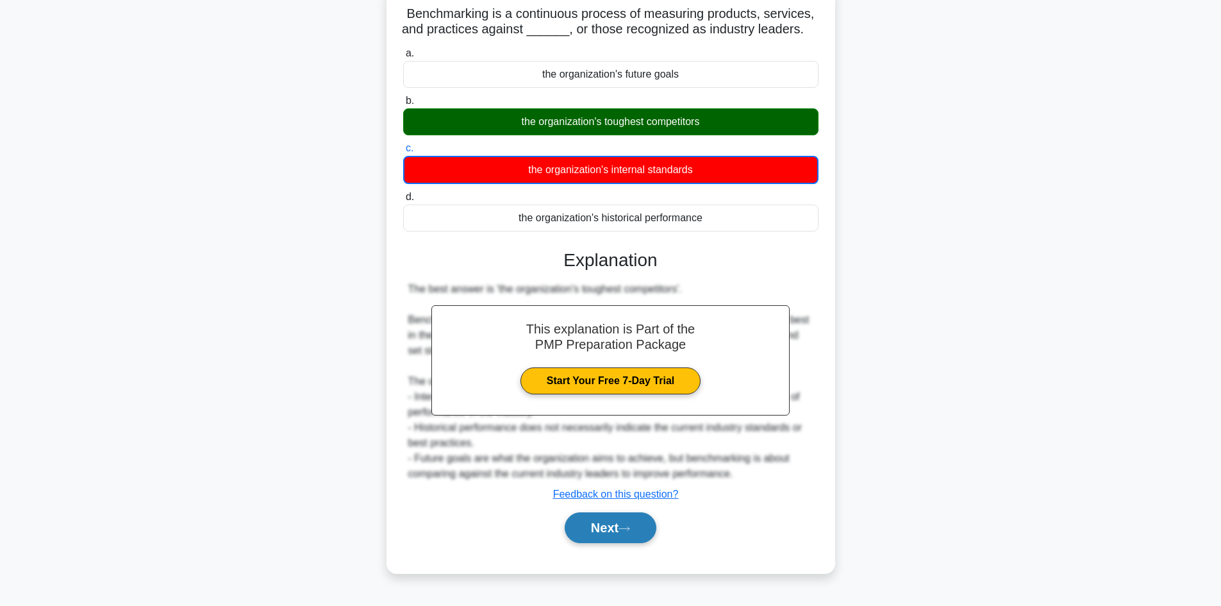
click at [619, 525] on button "Next" at bounding box center [611, 527] width 92 height 31
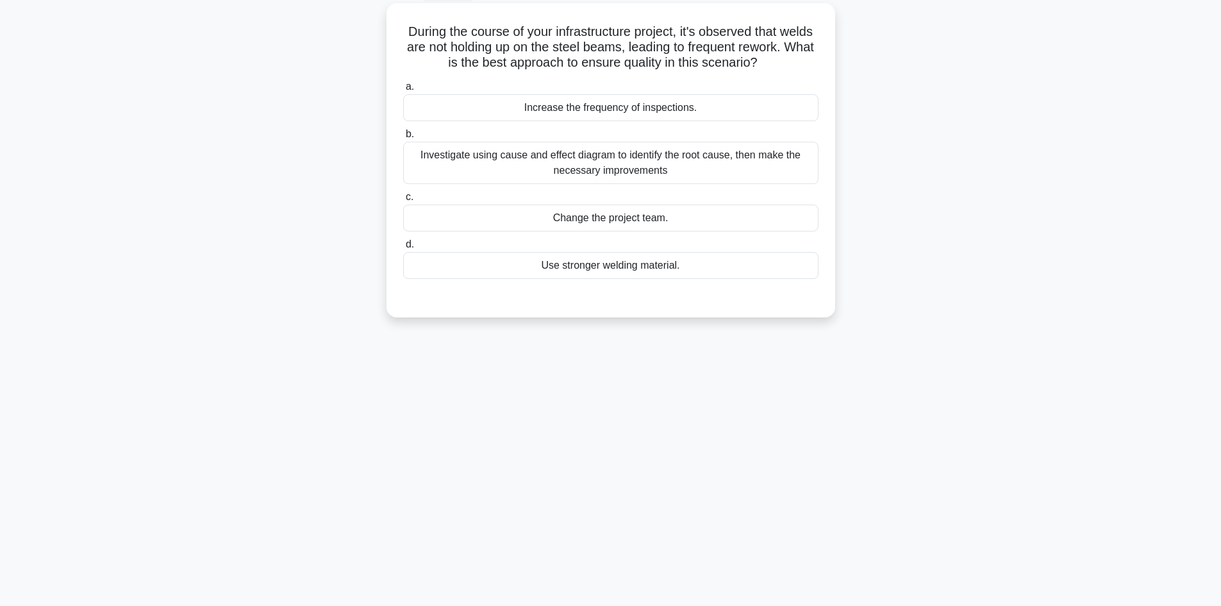
scroll to position [0, 0]
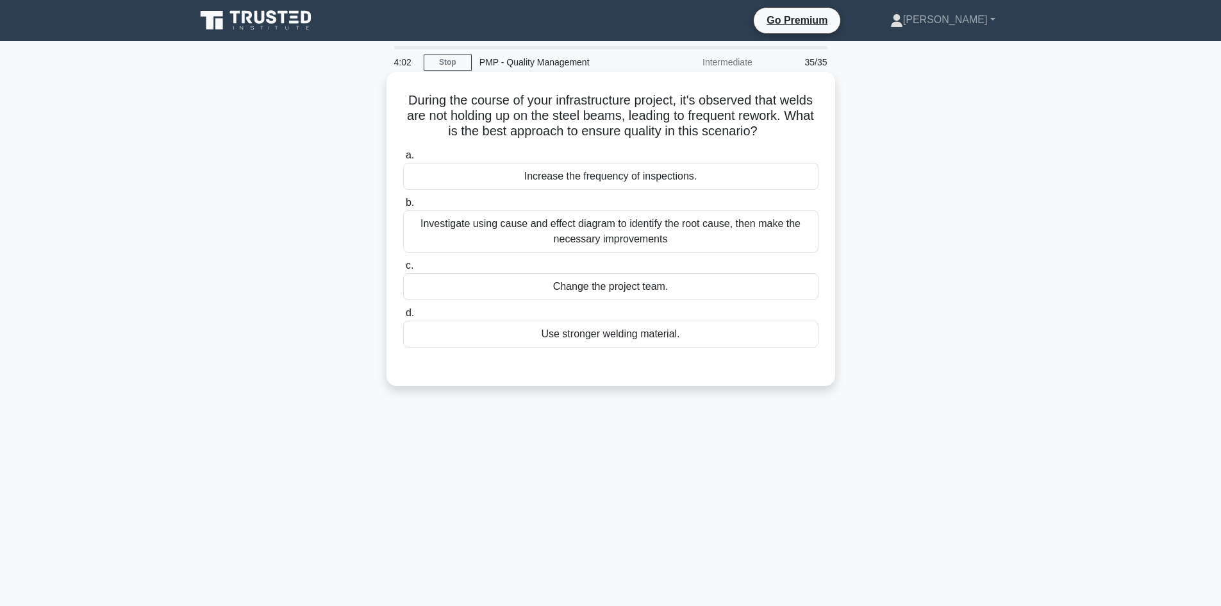
click at [730, 242] on div "Investigate using cause and effect diagram to identify the root cause, then mak…" at bounding box center [610, 231] width 415 height 42
click at [403, 207] on input "b. Investigate using cause and effect diagram to identify the root cause, then …" at bounding box center [403, 203] width 0 height 8
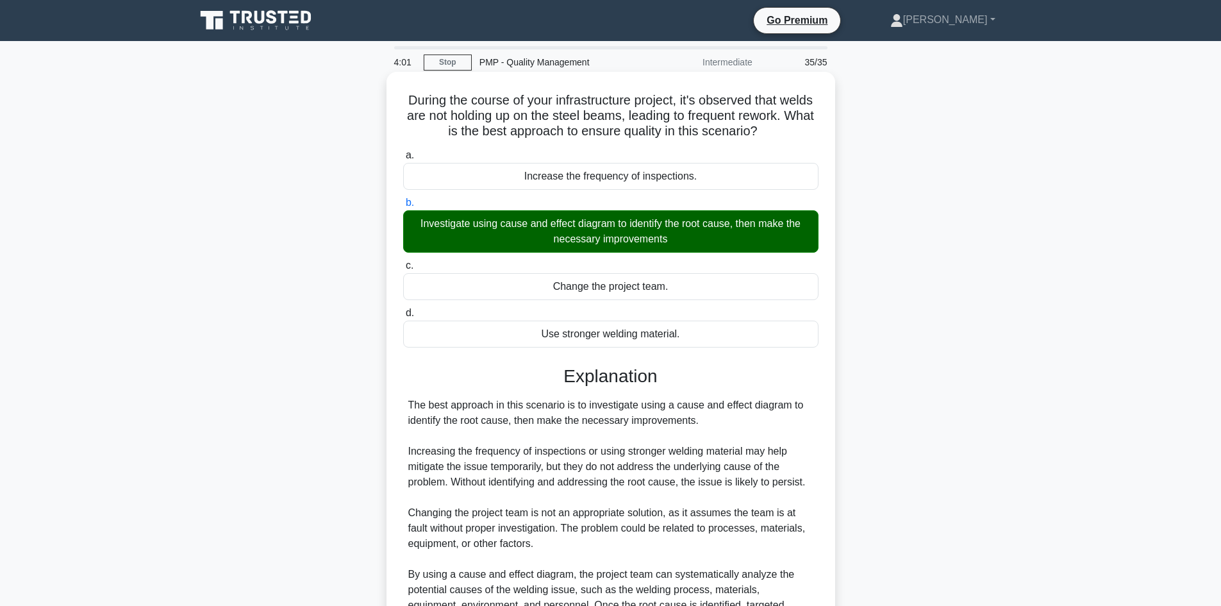
scroll to position [154, 0]
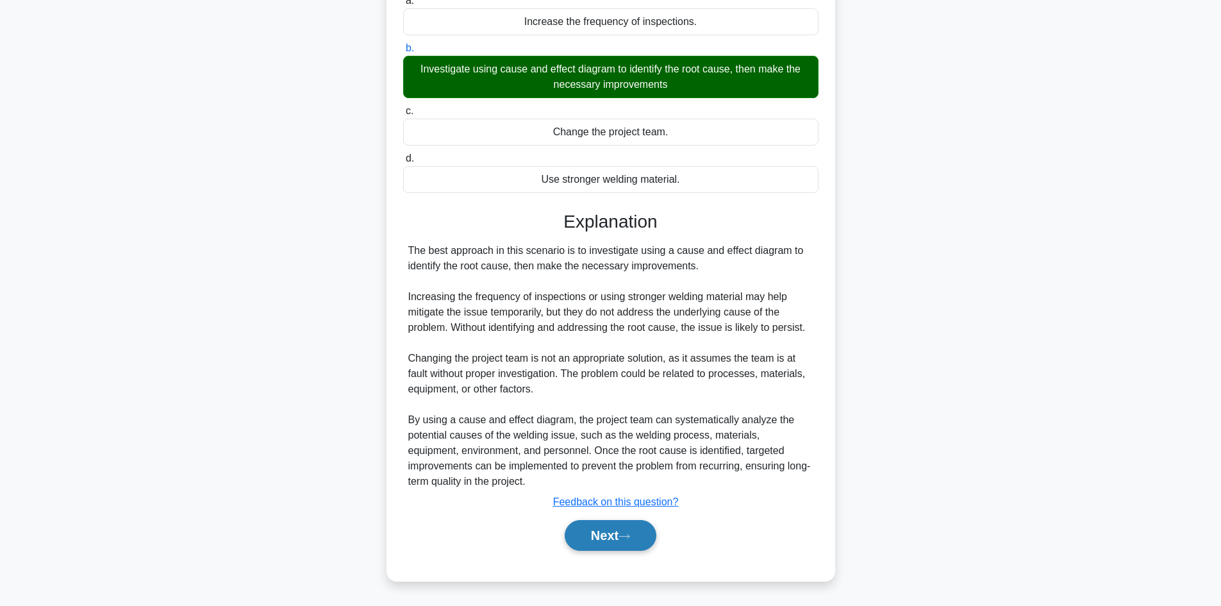
click at [640, 538] on button "Next" at bounding box center [611, 535] width 92 height 31
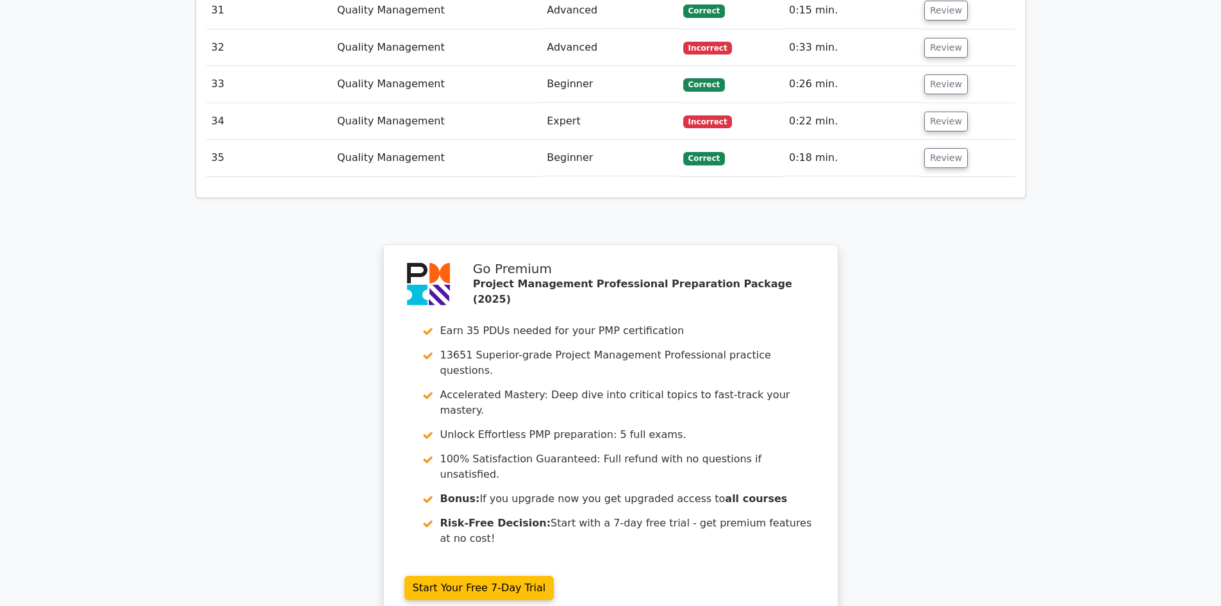
scroll to position [2973, 0]
